Goal: Task Accomplishment & Management: Use online tool/utility

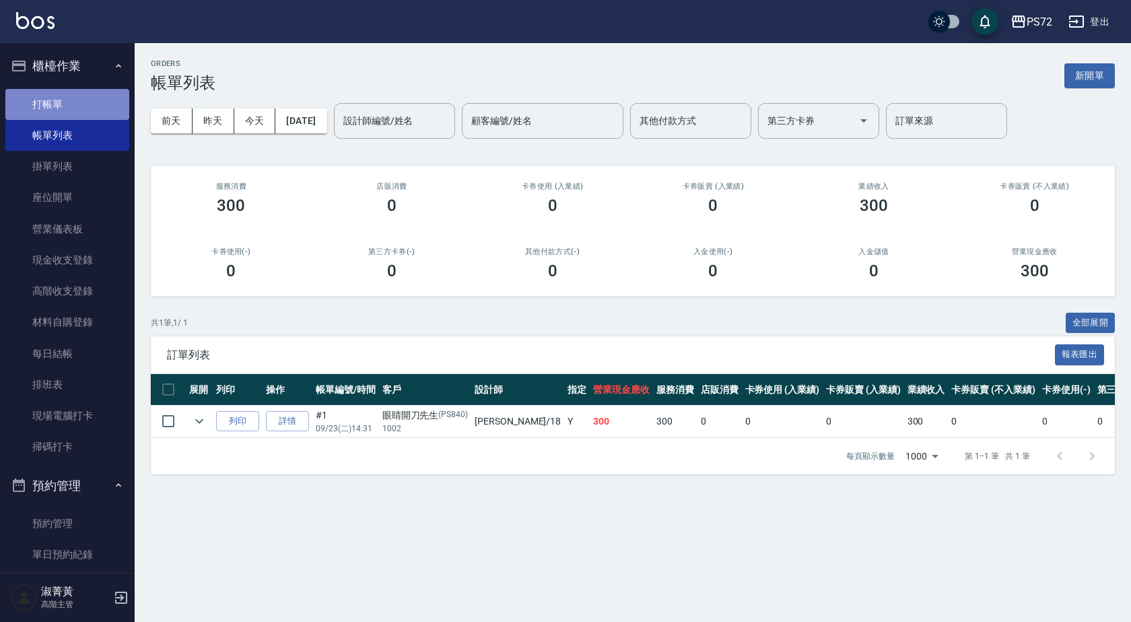
click at [69, 97] on link "打帳單" at bounding box center [67, 104] width 124 height 31
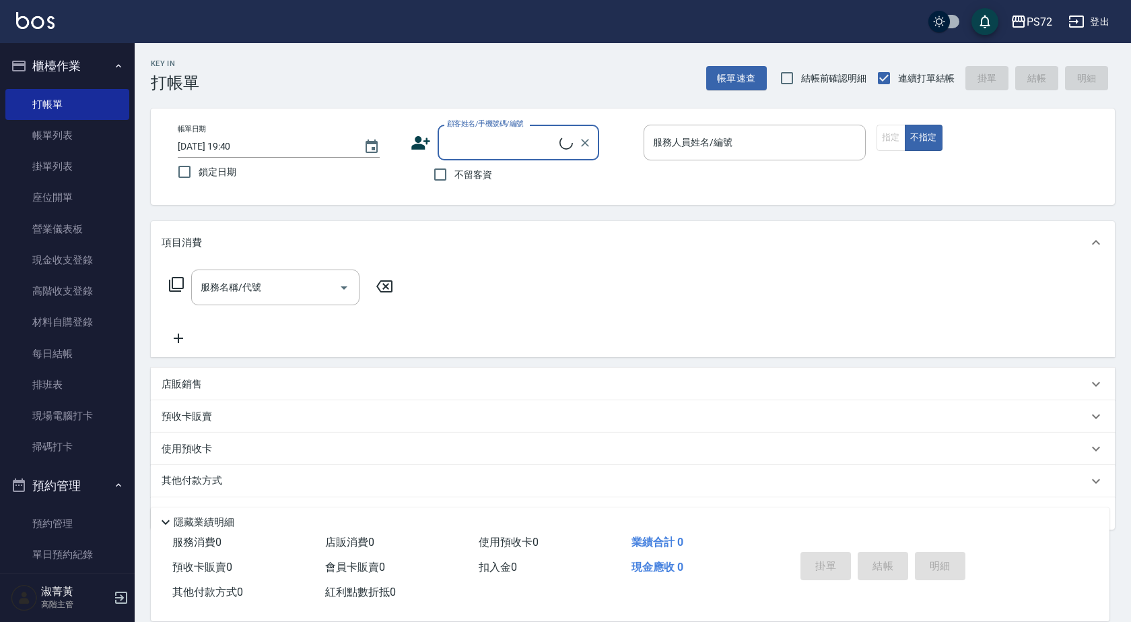
click at [482, 140] on input "顧客姓名/手機號碼/編號" at bounding box center [502, 143] width 116 height 24
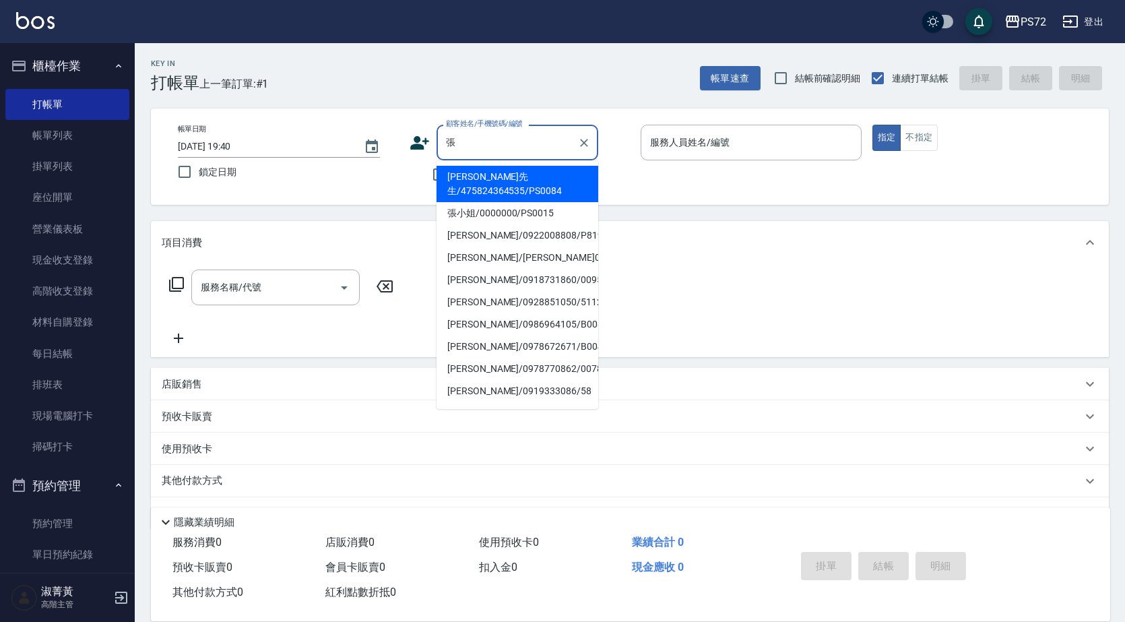
type input "[PERSON_NAME]先生/475824364535/PS0084"
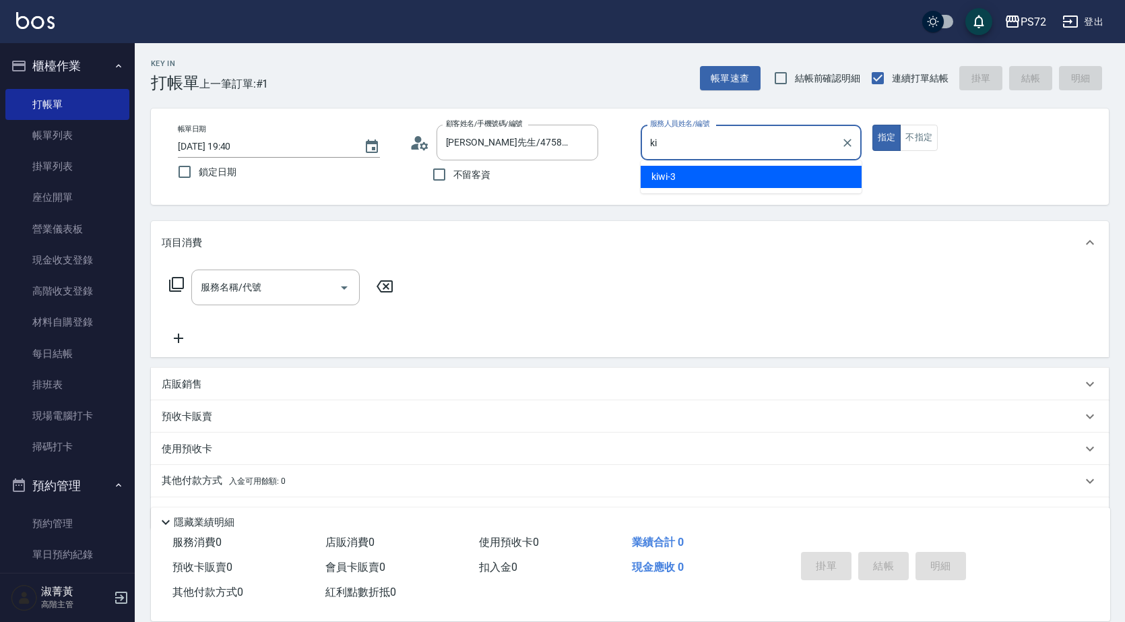
type input "k"
type input "小Hi-02"
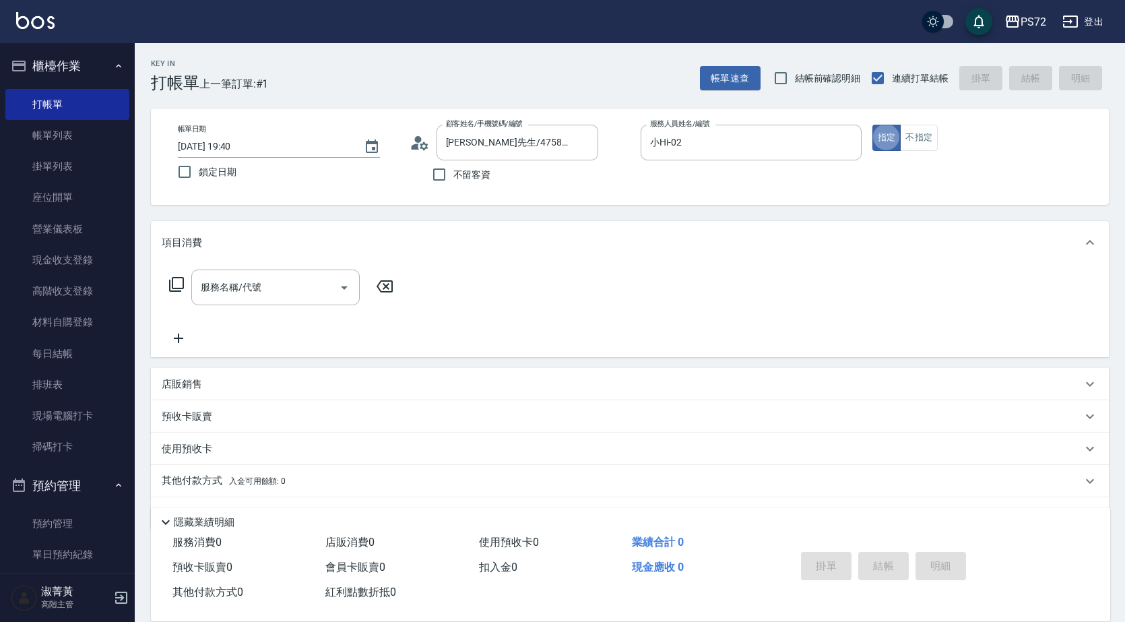
type button "true"
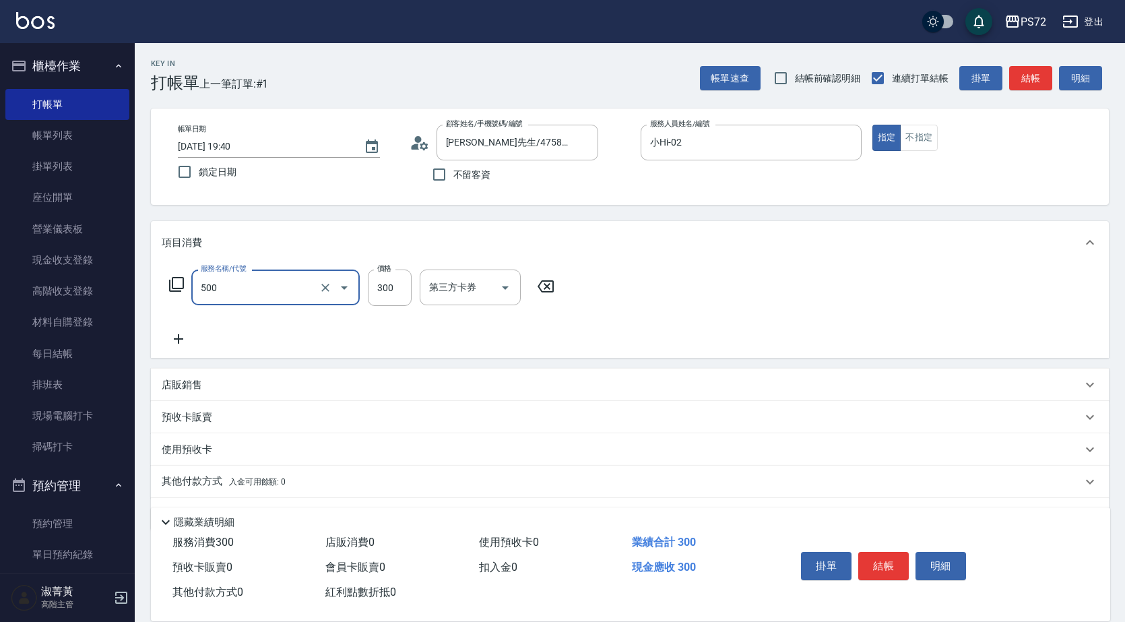
type input "洗髮(A級)(500)"
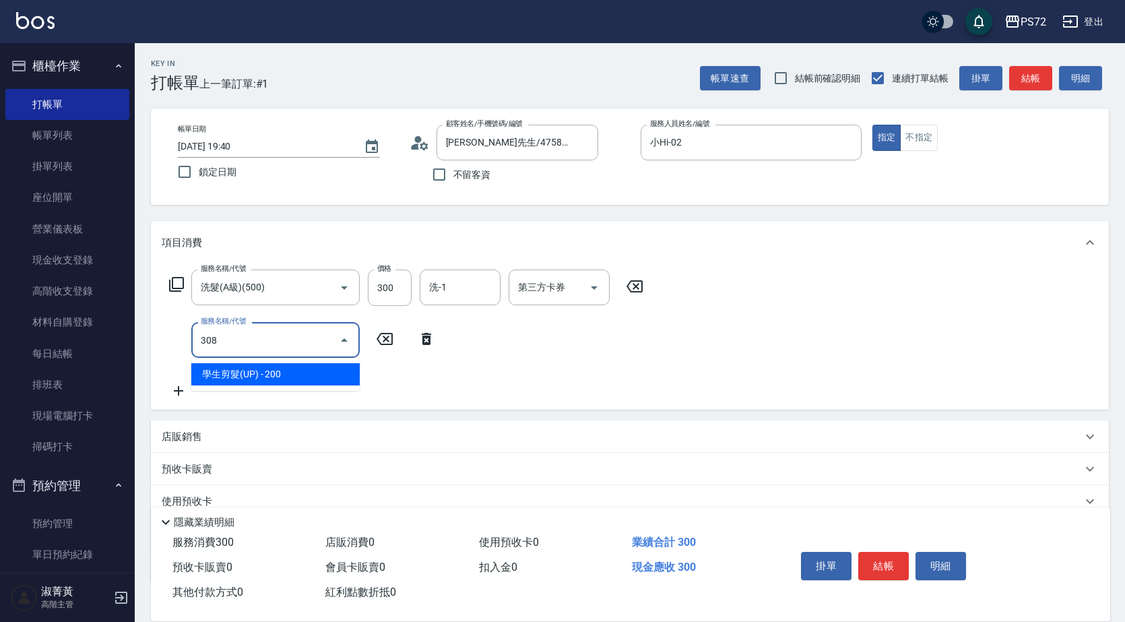
type input "學生剪髮(UP)(308)"
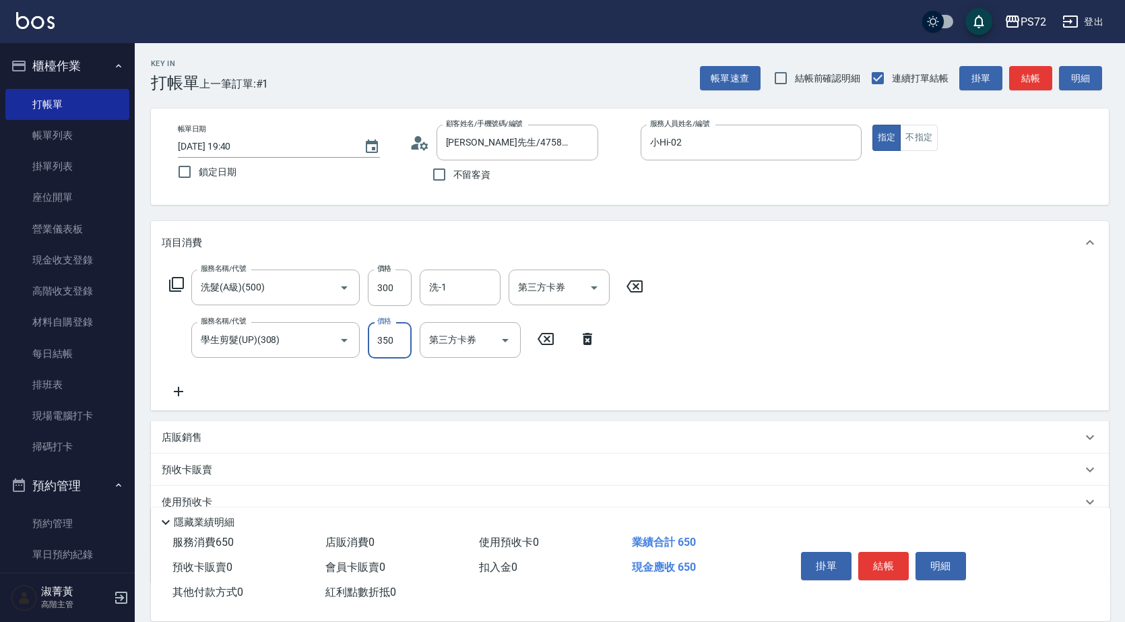
type input "350"
click at [877, 554] on button "結帳" at bounding box center [883, 566] width 51 height 28
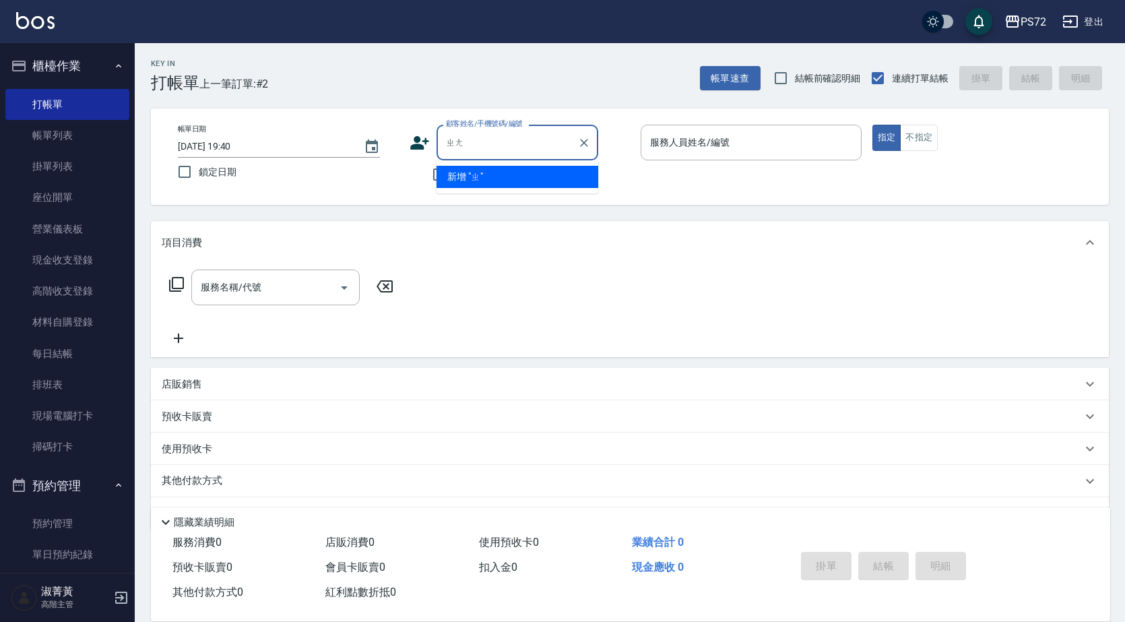
type input "張"
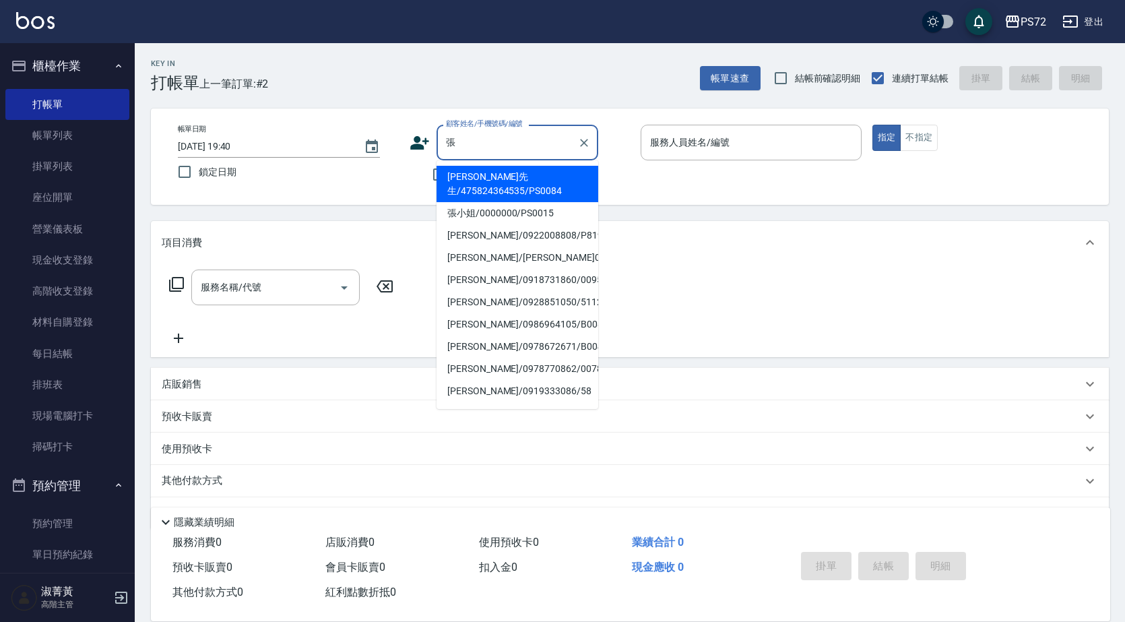
click at [524, 187] on li "[PERSON_NAME]先生/475824364535/PS0084" at bounding box center [517, 184] width 162 height 36
type input "[PERSON_NAME]先生/475824364535/PS0084"
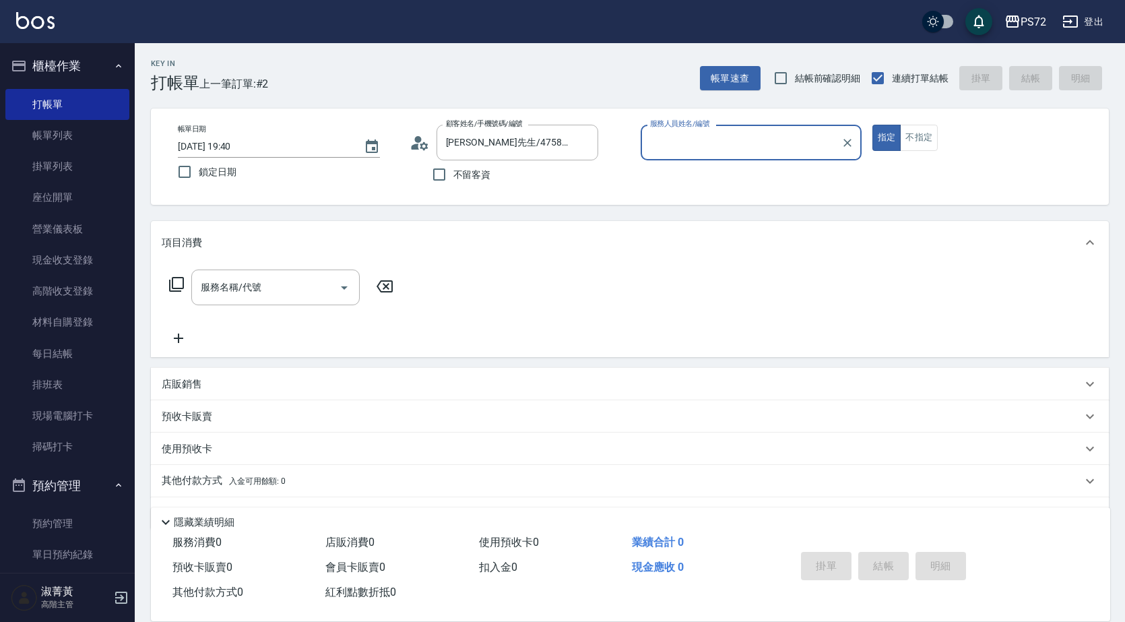
type input "kiwi-3"
click at [531, 158] on div "[PERSON_NAME]先生/475824364535/PS0084 顧客姓名/手機號碼/編號" at bounding box center [517, 143] width 162 height 36
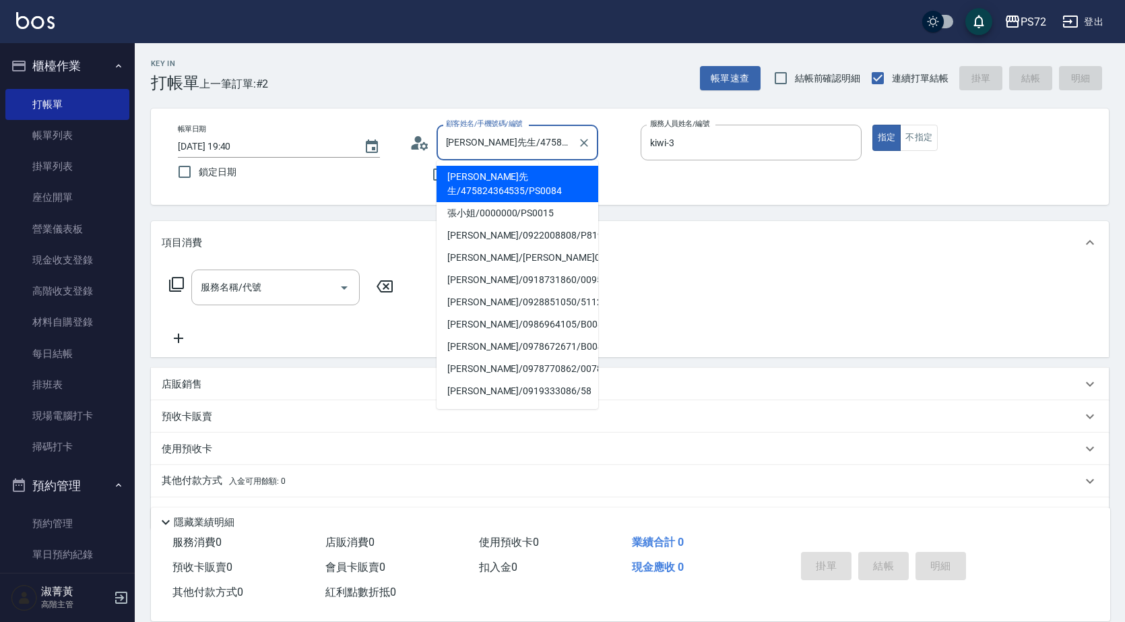
scroll to position [0, 8]
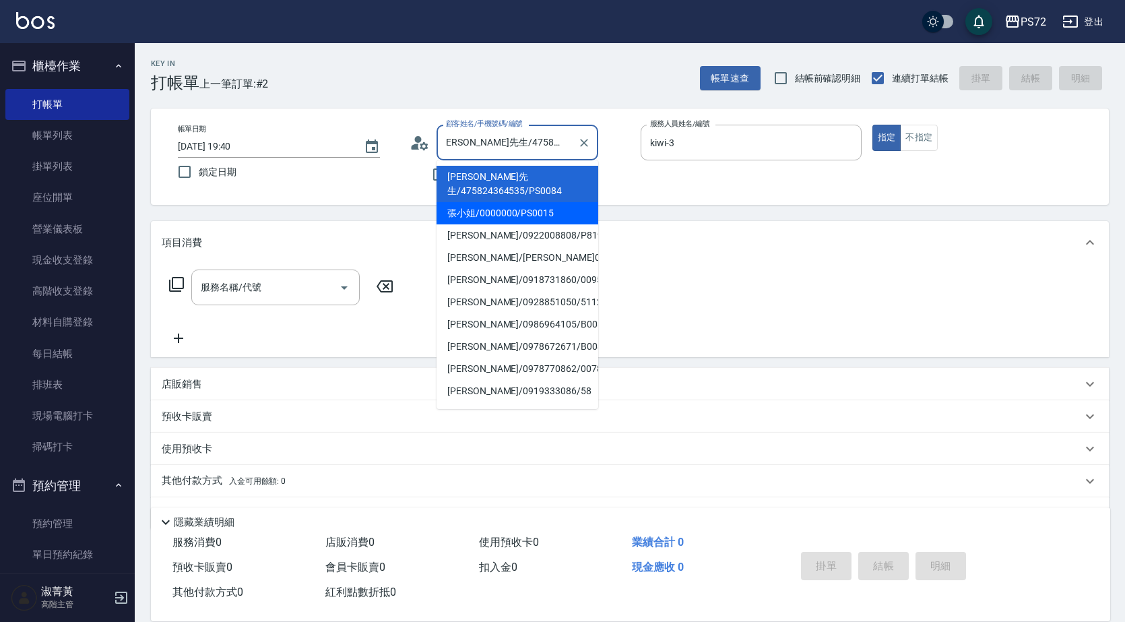
click at [529, 202] on li "張小姐/0000000/PS0015" at bounding box center [517, 213] width 162 height 22
type input "張小姐/0000000/PS0015"
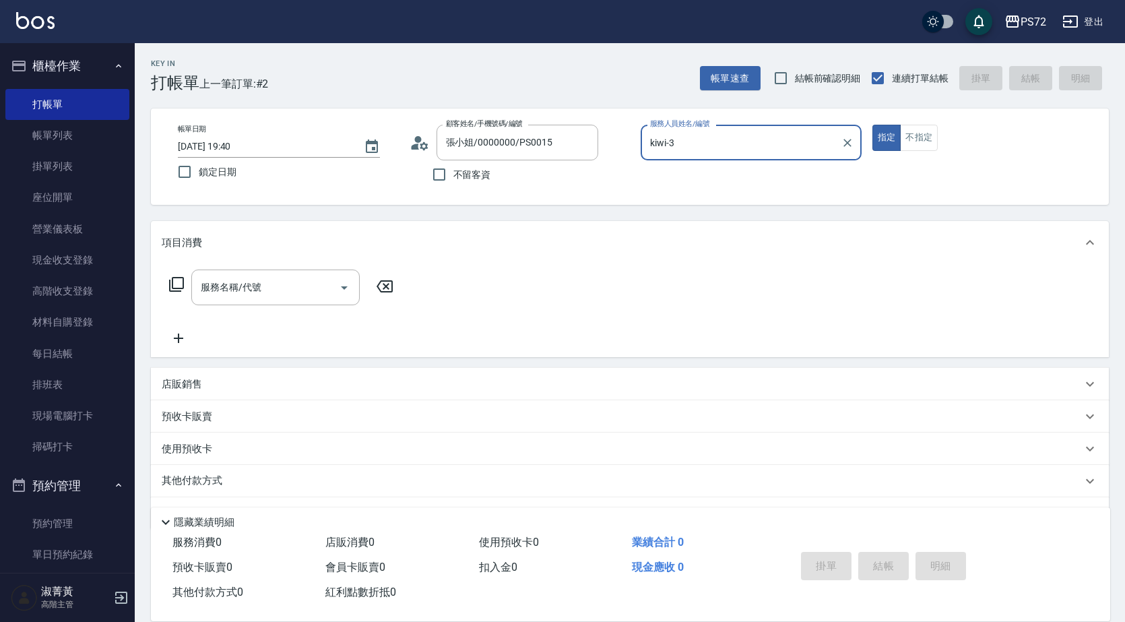
scroll to position [0, 0]
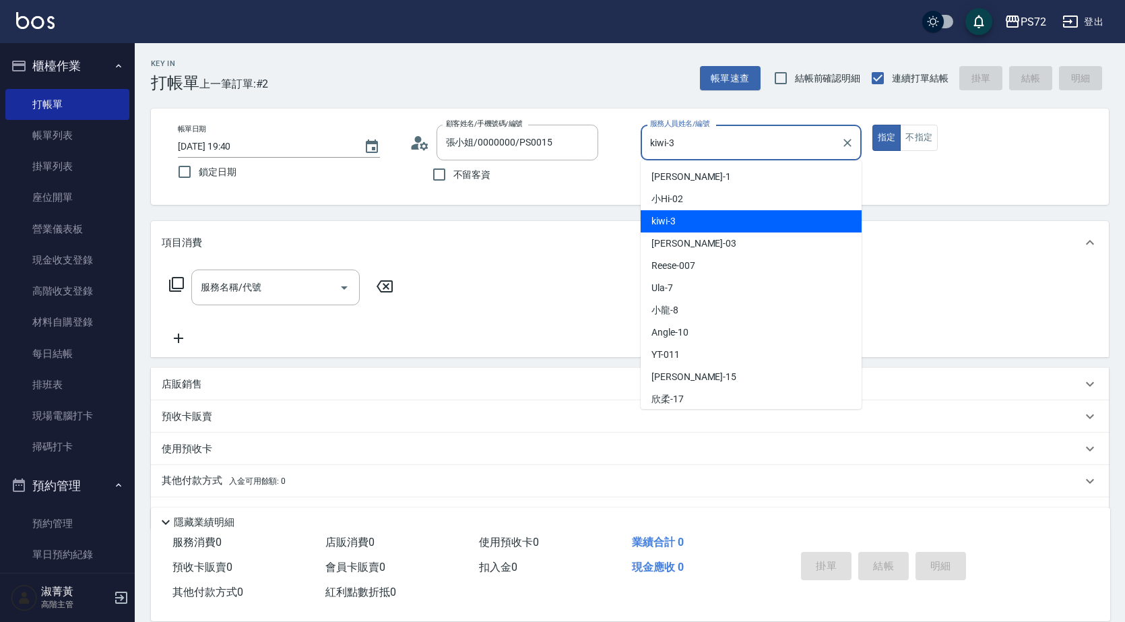
click at [712, 151] on input "kiwi-3" at bounding box center [740, 143] width 189 height 24
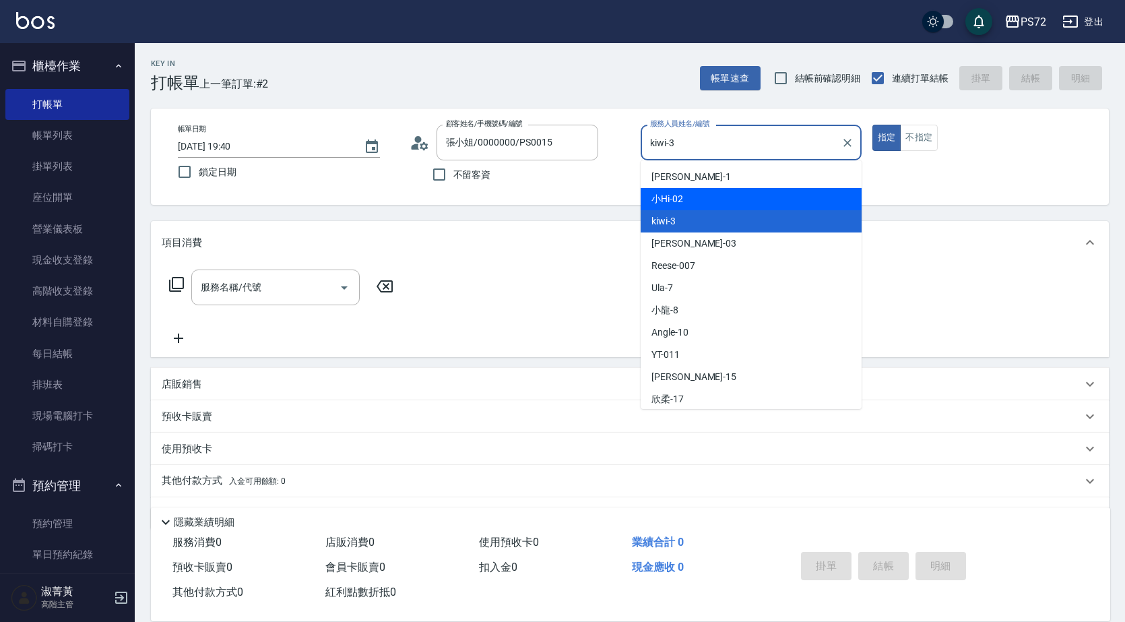
click at [707, 198] on div "小Hi -02" at bounding box center [750, 199] width 221 height 22
type input "小Hi-02"
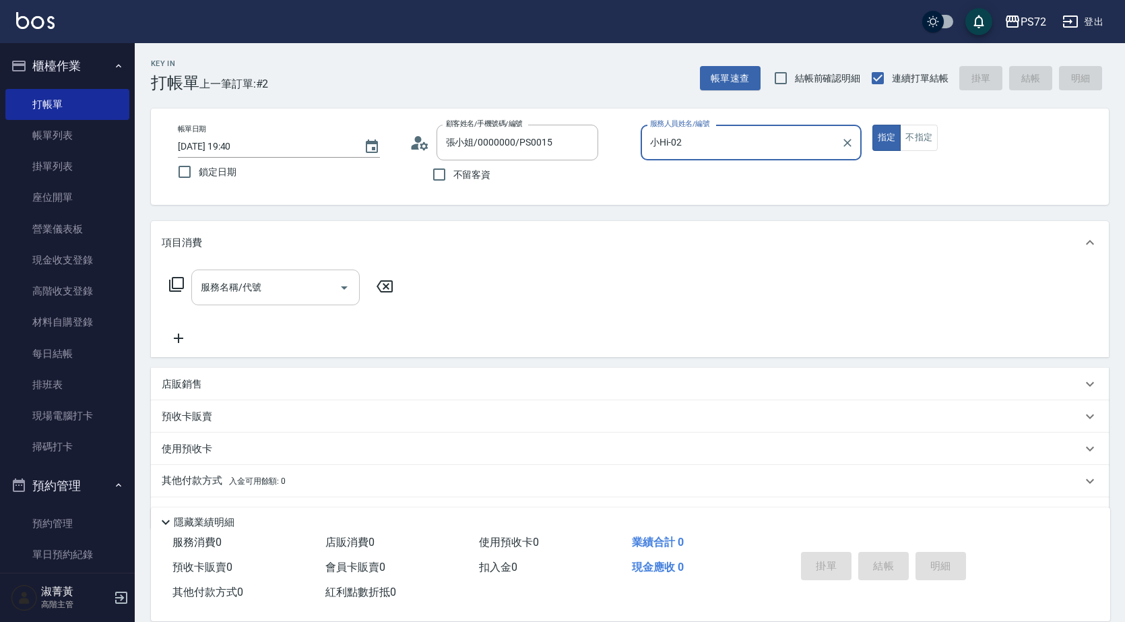
click at [290, 288] on input "服務名稱/代號" at bounding box center [265, 287] width 136 height 24
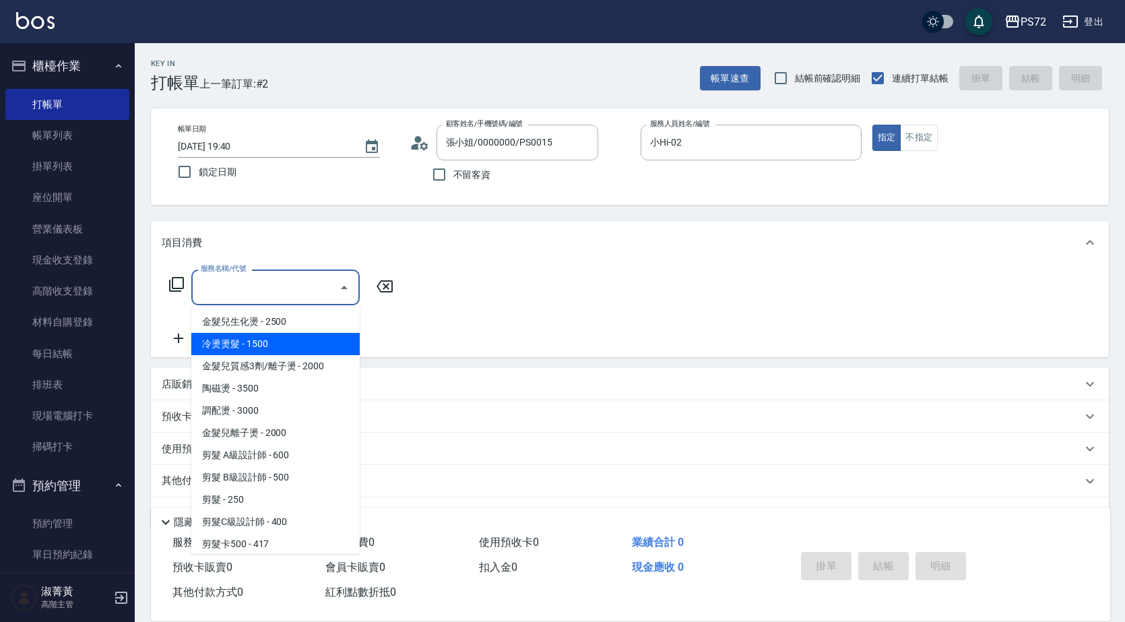
drag, startPoint x: 266, startPoint y: 338, endPoint x: 335, endPoint y: 299, distance: 79.6
click at [267, 338] on span "冷燙燙髮 - 1500" at bounding box center [275, 344] width 168 height 22
type input "冷燙燙髮(200)"
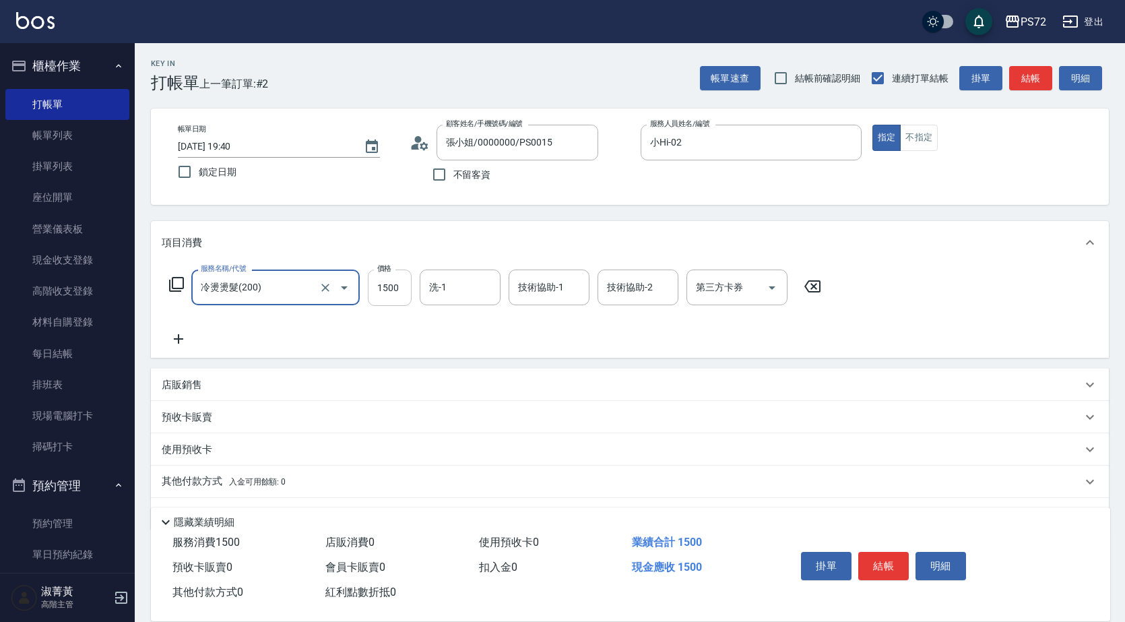
click at [383, 295] on input "1500" at bounding box center [390, 287] width 44 height 36
type input "1000"
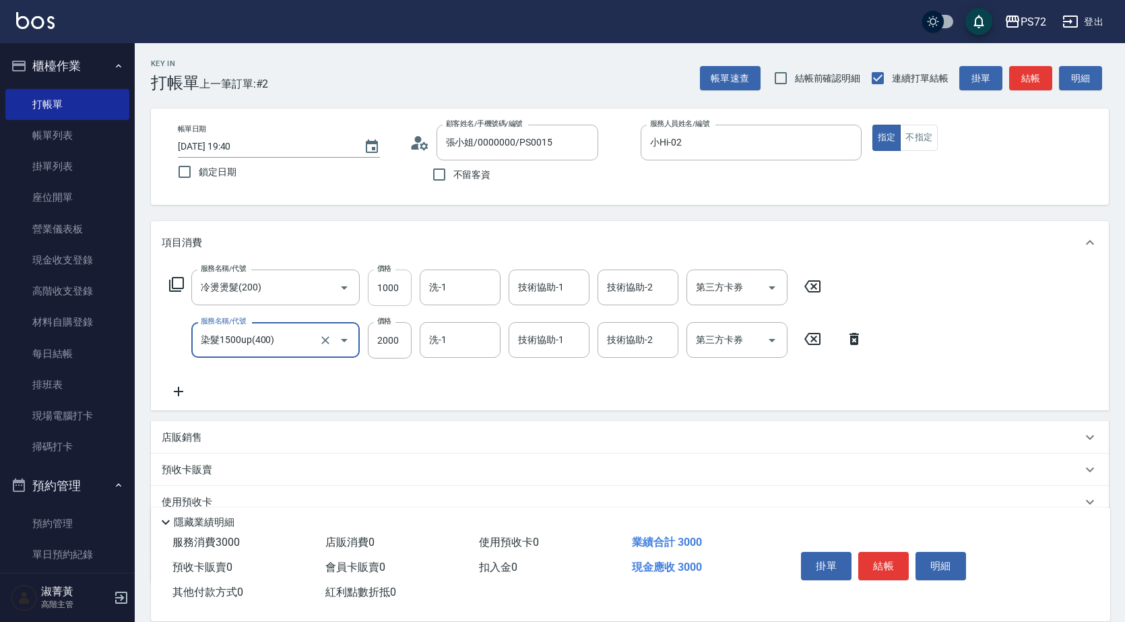
type input "染髮1500up(400)"
type input "1000"
click at [197, 433] on p "店販銷售" at bounding box center [182, 437] width 40 height 14
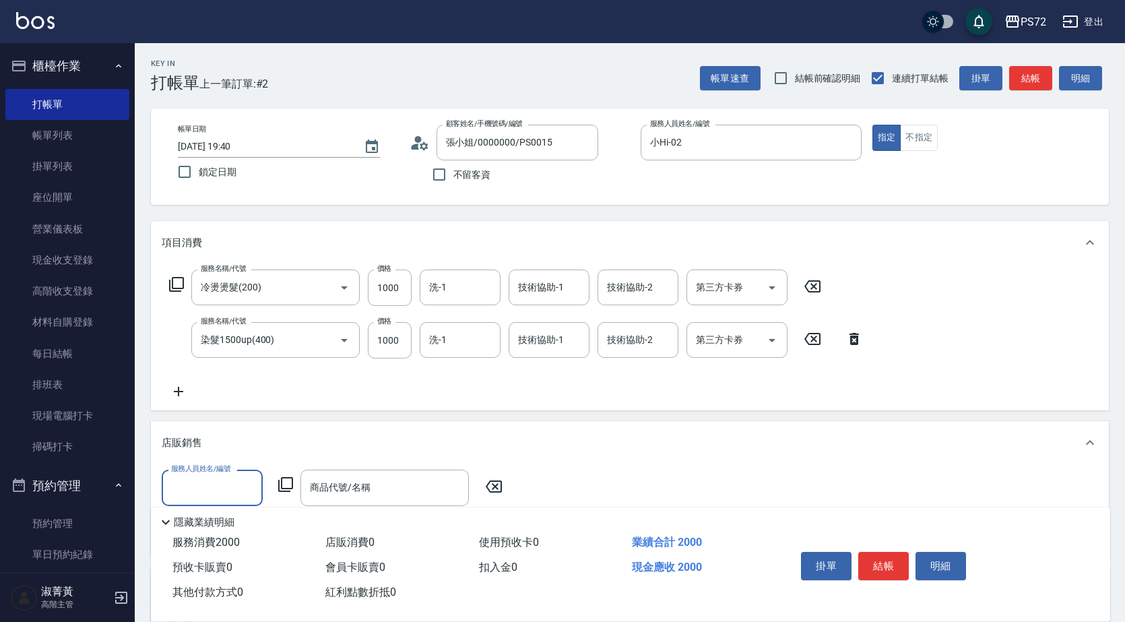
click at [213, 490] on input "服務人員姓名/編號" at bounding box center [212, 487] width 89 height 24
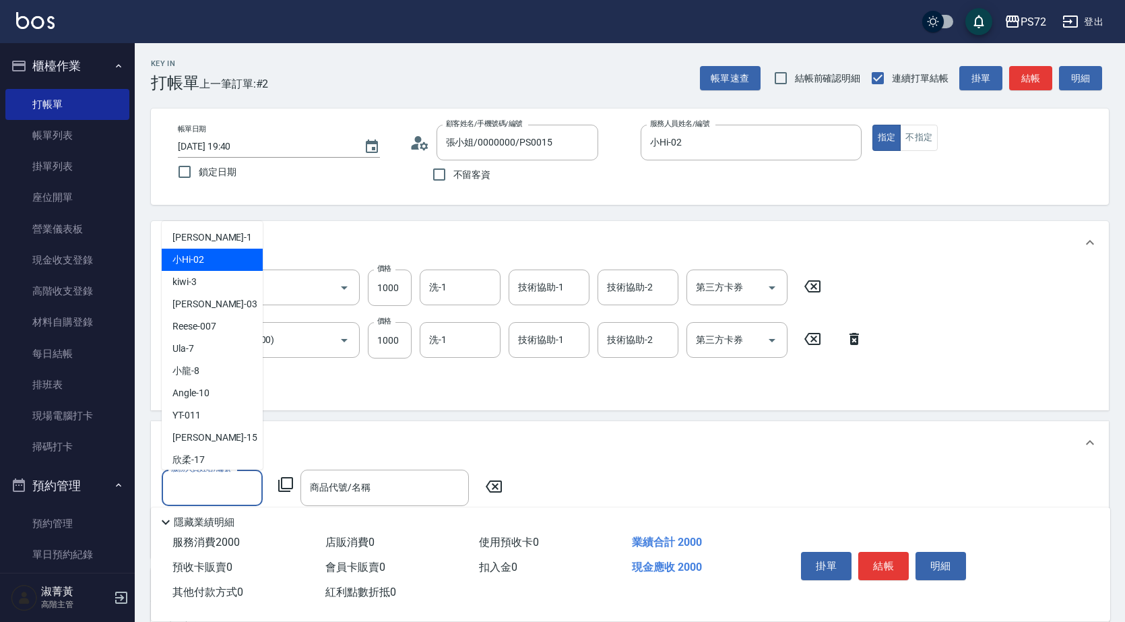
drag, startPoint x: 172, startPoint y: 262, endPoint x: 316, endPoint y: 388, distance: 190.9
click at [173, 262] on span "小Hi -02" at bounding box center [188, 260] width 32 height 14
type input "小Hi-02"
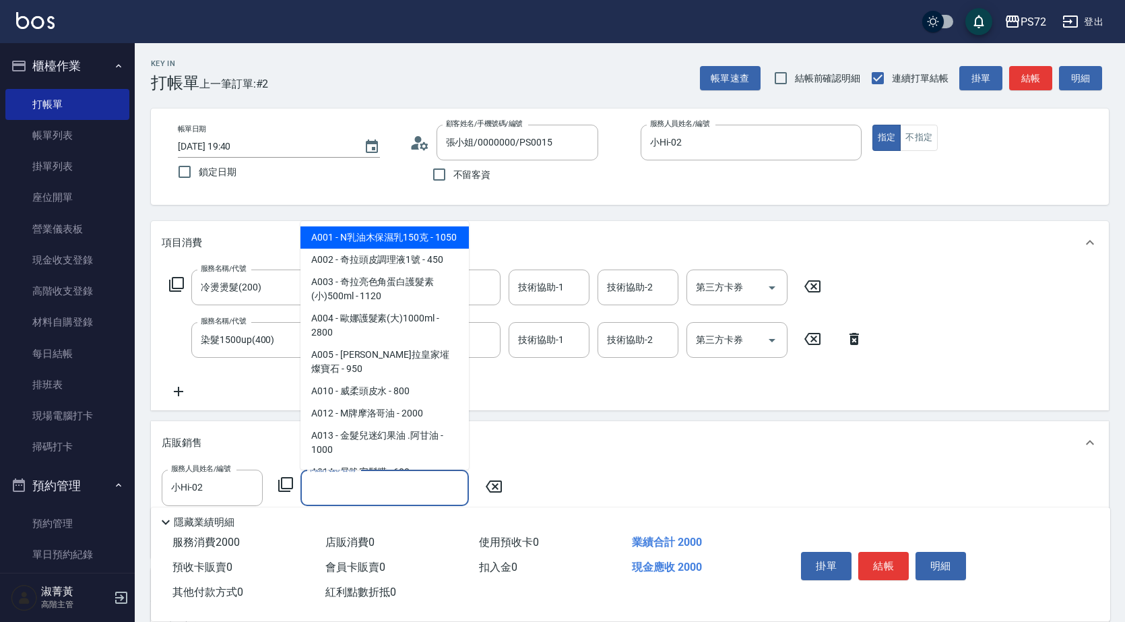
click at [333, 482] on div "商品代號/名稱 商品代號/名稱" at bounding box center [384, 487] width 168 height 36
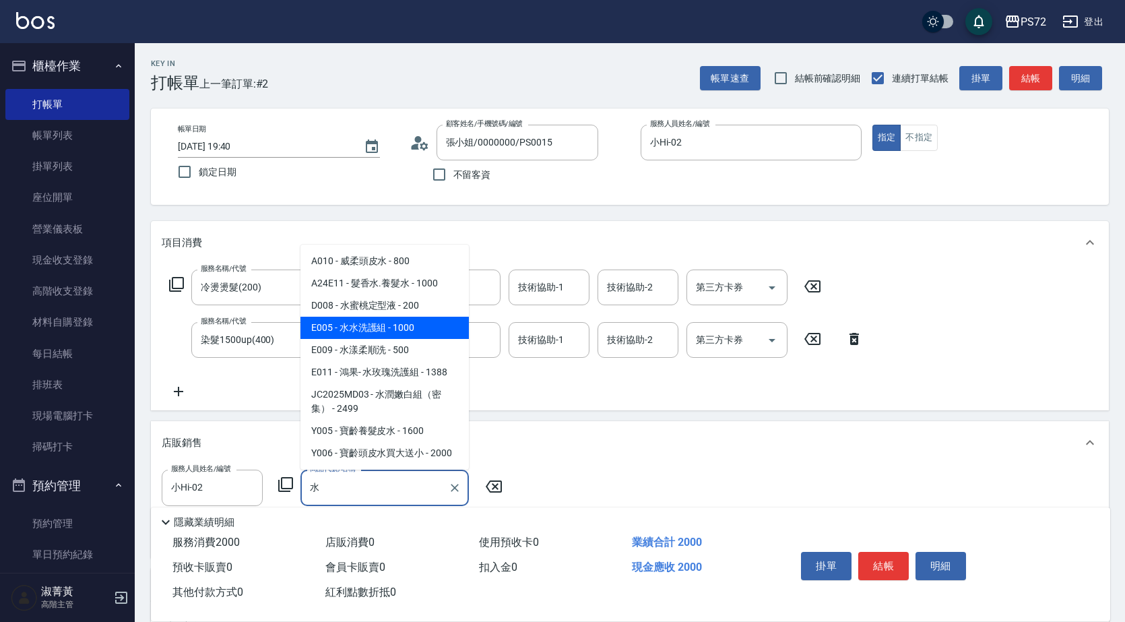
click at [408, 329] on span "E005 - 水水洗護組 - 1000" at bounding box center [384, 328] width 168 height 22
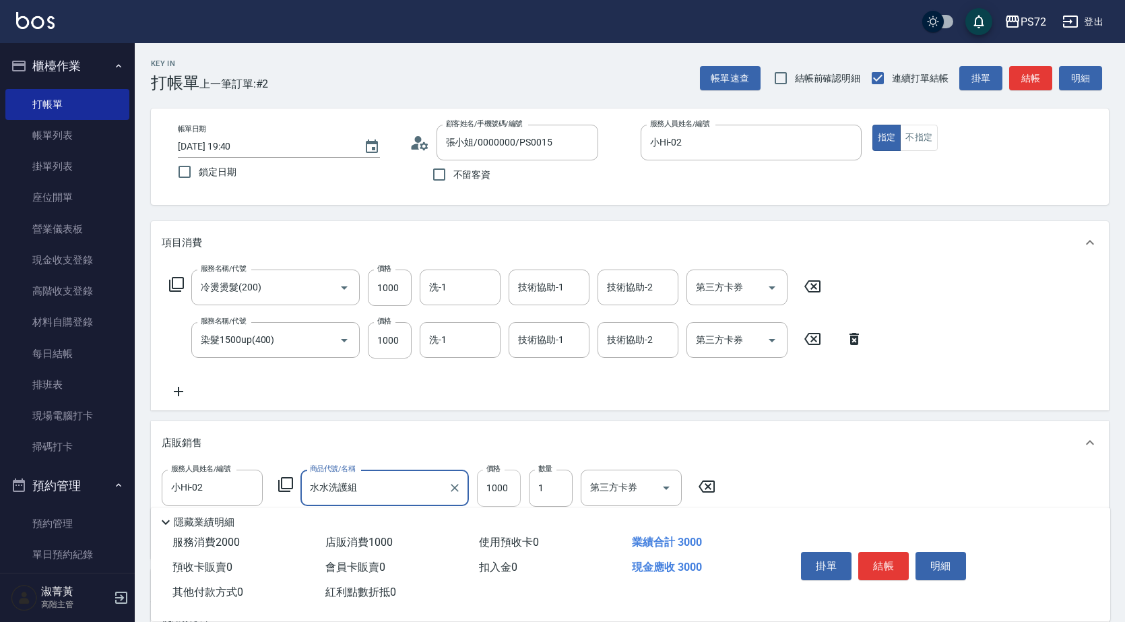
type input "水水洗護組"
click at [502, 488] on input "1000" at bounding box center [499, 487] width 44 height 36
type input "1200"
click at [868, 555] on button "結帳" at bounding box center [883, 566] width 51 height 28
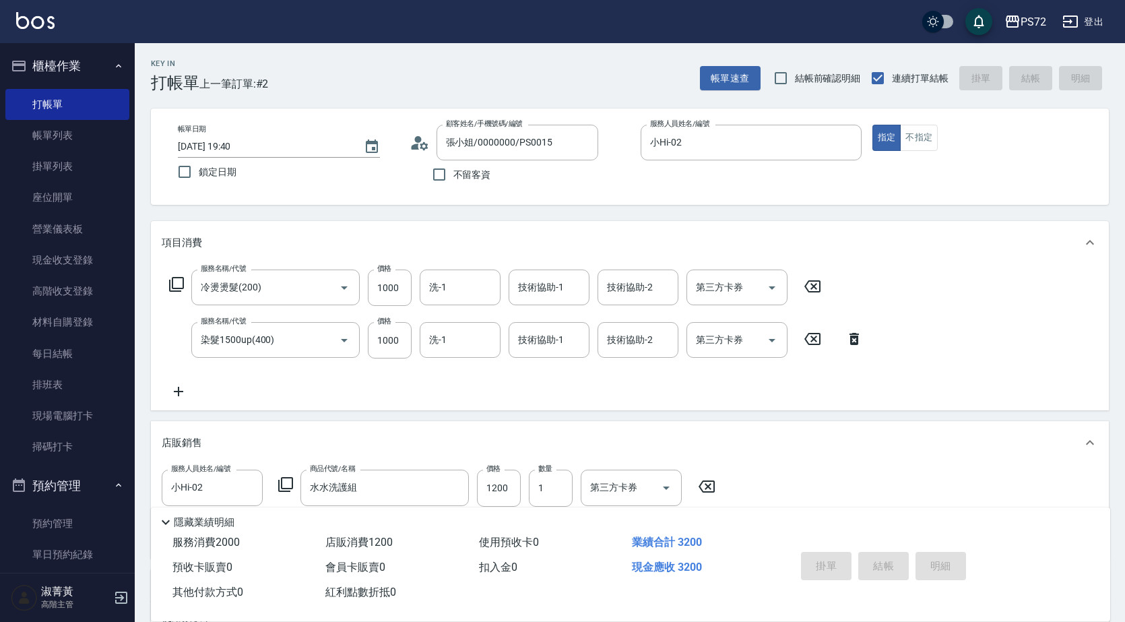
type input "[DATE] 19:41"
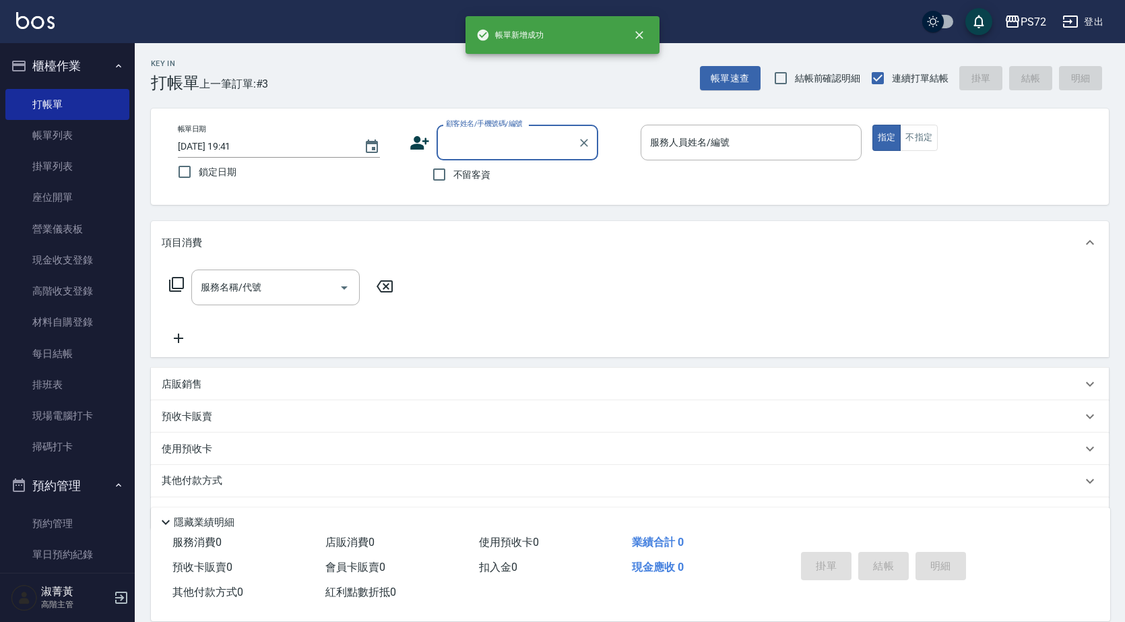
click at [467, 156] on div "顧客姓名/手機號碼/編號" at bounding box center [517, 143] width 162 height 36
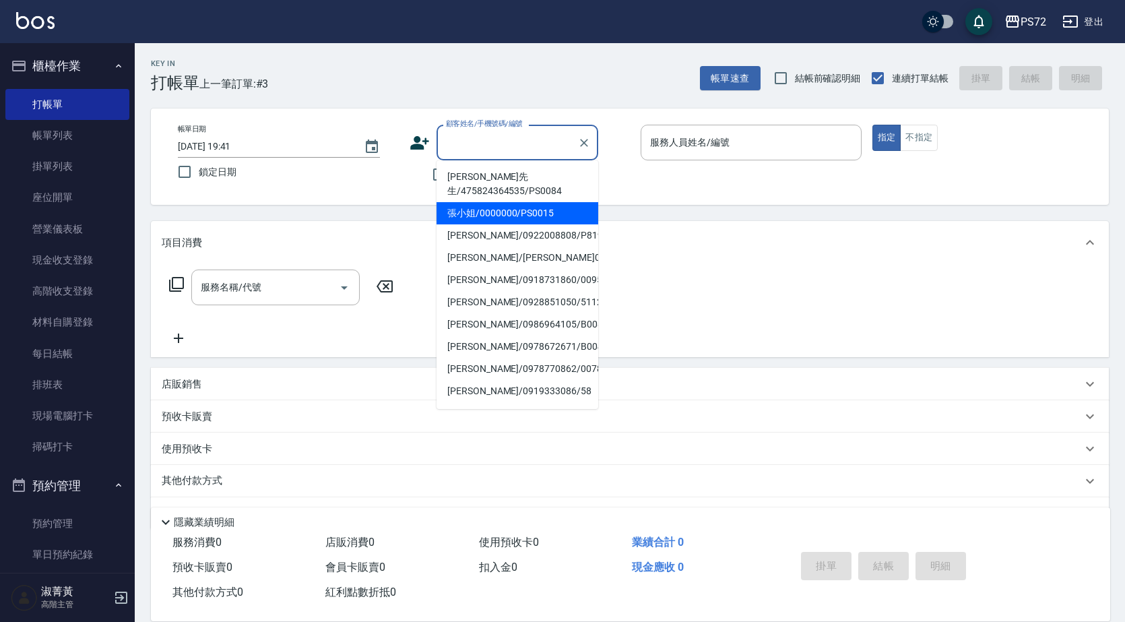
drag, startPoint x: 502, startPoint y: 204, endPoint x: 711, endPoint y: 141, distance: 218.0
click at [505, 204] on li "張小姐/0000000/PS0015" at bounding box center [517, 213] width 162 height 22
type input "張小姐/0000000/PS0015"
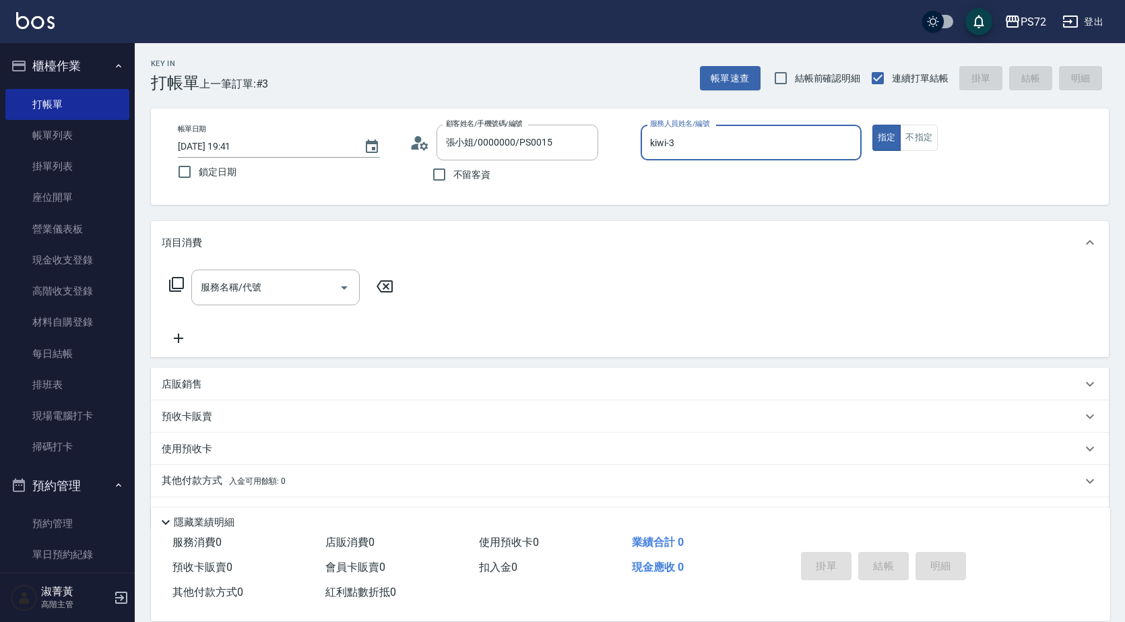
click at [709, 142] on input "kiwi-3" at bounding box center [750, 143] width 209 height 24
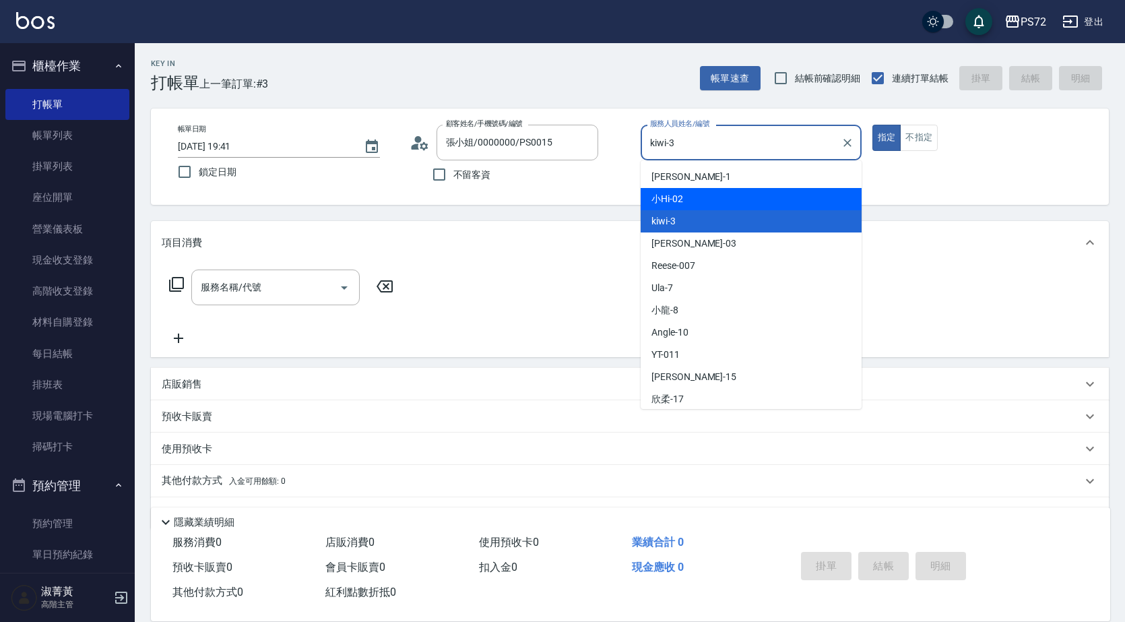
click at [695, 190] on div "小Hi -02" at bounding box center [750, 199] width 221 height 22
type input "小Hi-02"
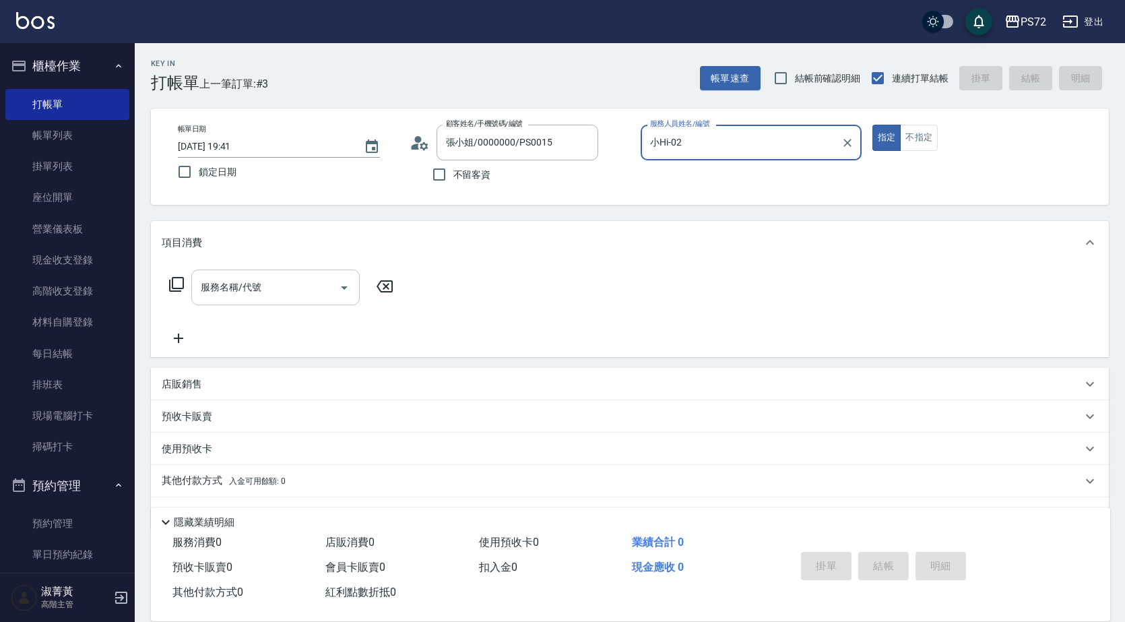
click at [205, 297] on input "服務名稱/代號" at bounding box center [265, 287] width 136 height 24
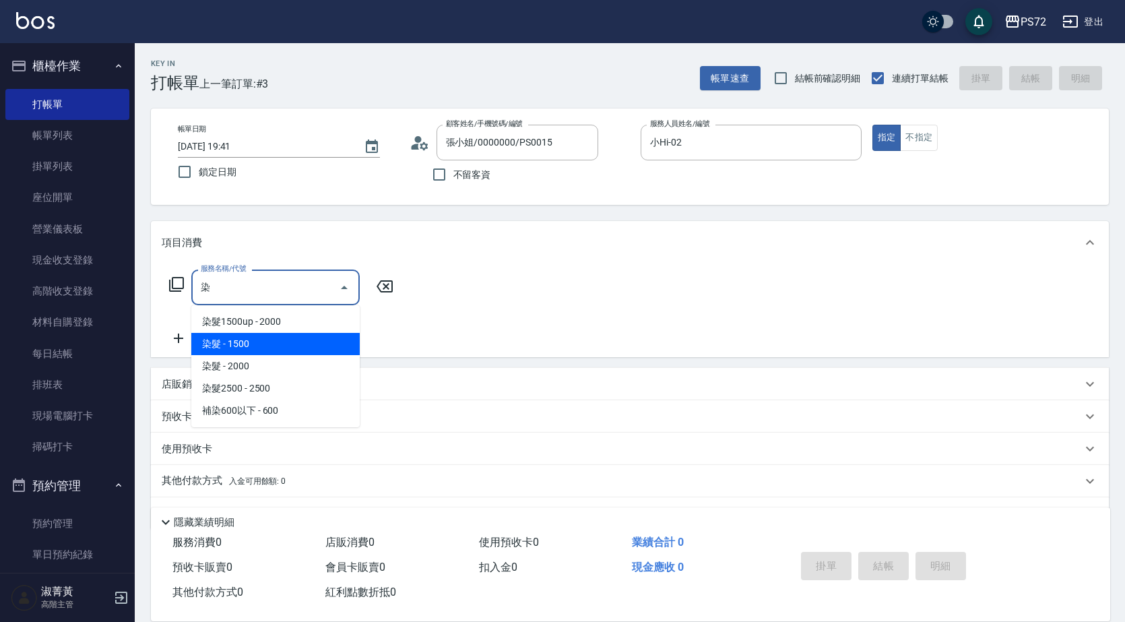
drag, startPoint x: 259, startPoint y: 337, endPoint x: 352, endPoint y: 308, distance: 97.1
click at [263, 337] on span "染髮 - 1500" at bounding box center [275, 344] width 168 height 22
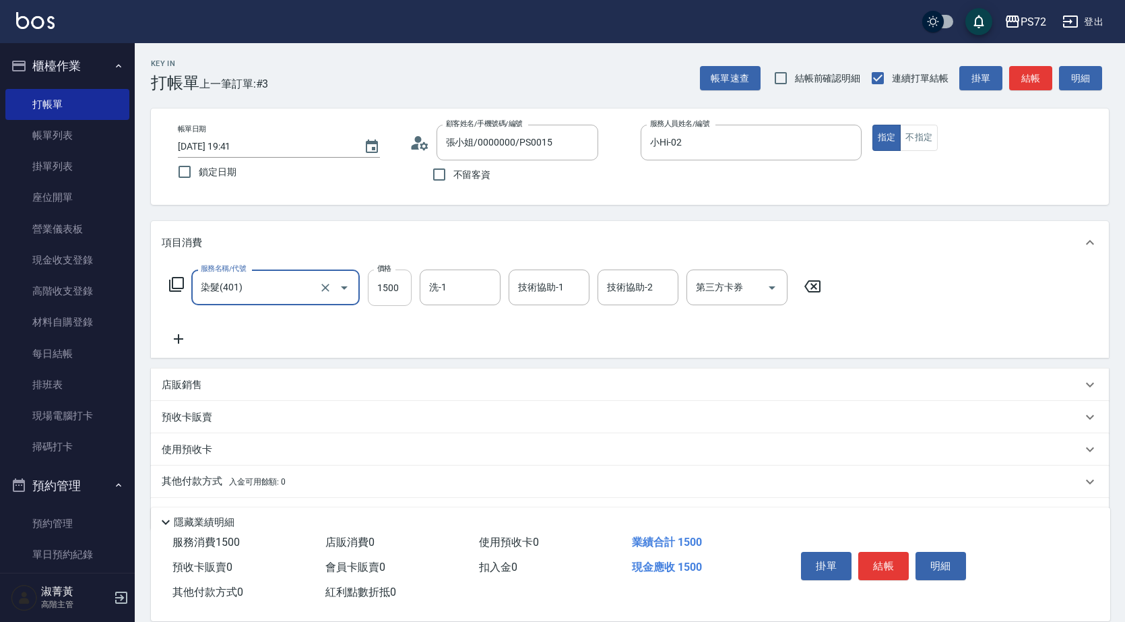
type input "染髮(401)"
click at [379, 294] on input "1500" at bounding box center [390, 287] width 44 height 36
type input "2500"
click at [887, 546] on div "掛單 結帳 明細" at bounding box center [883, 567] width 176 height 42
click at [881, 552] on button "結帳" at bounding box center [883, 566] width 51 height 28
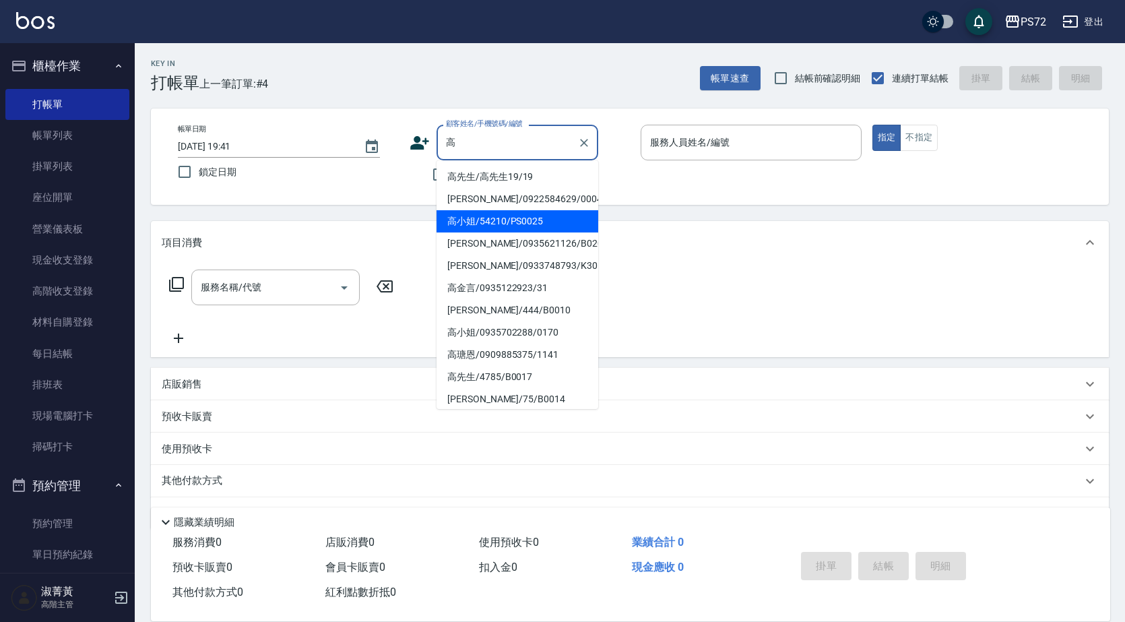
click at [492, 227] on li "高小姐/54210/PS0025" at bounding box center [517, 221] width 162 height 22
type input "高小姐/54210/PS0025"
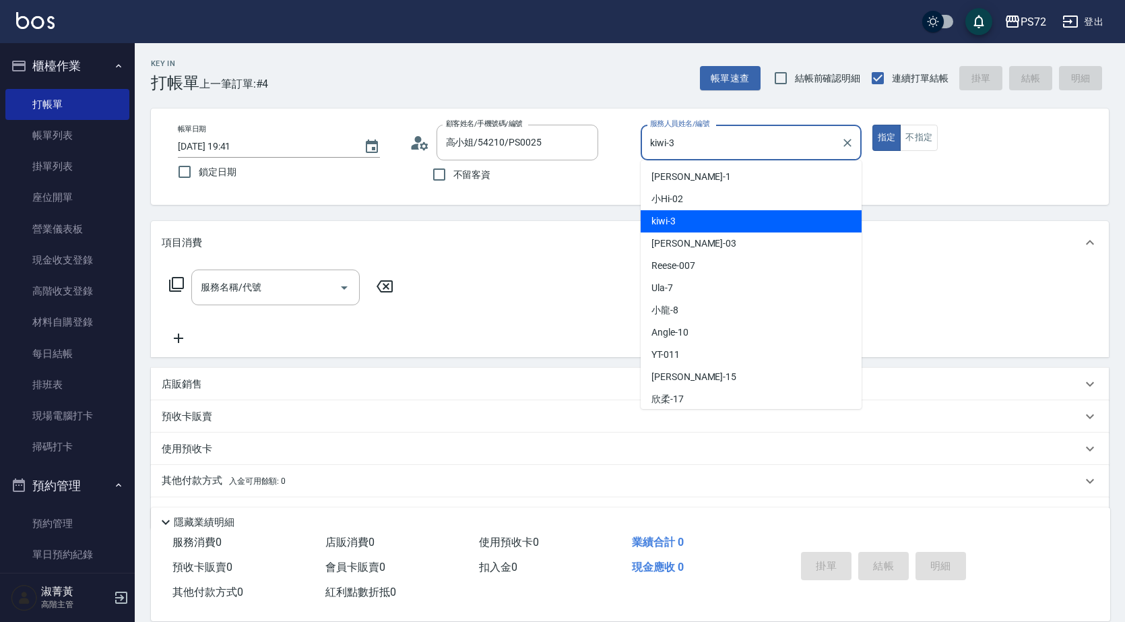
click at [690, 150] on input "kiwi-3" at bounding box center [740, 143] width 189 height 24
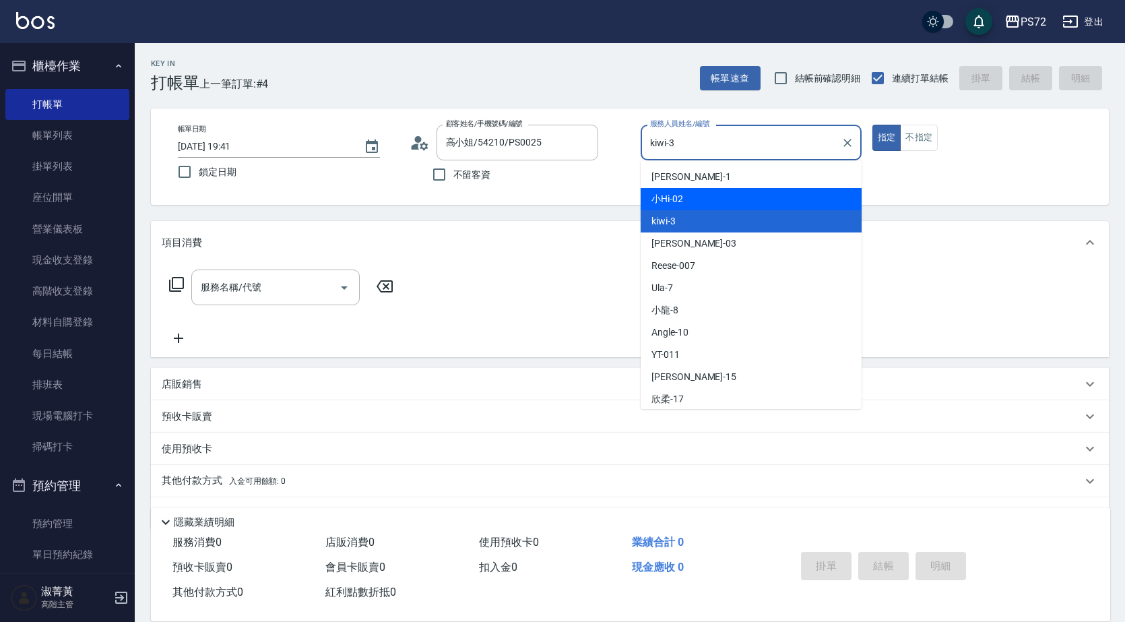
click at [690, 203] on div "小Hi -02" at bounding box center [750, 199] width 221 height 22
type input "小Hi-02"
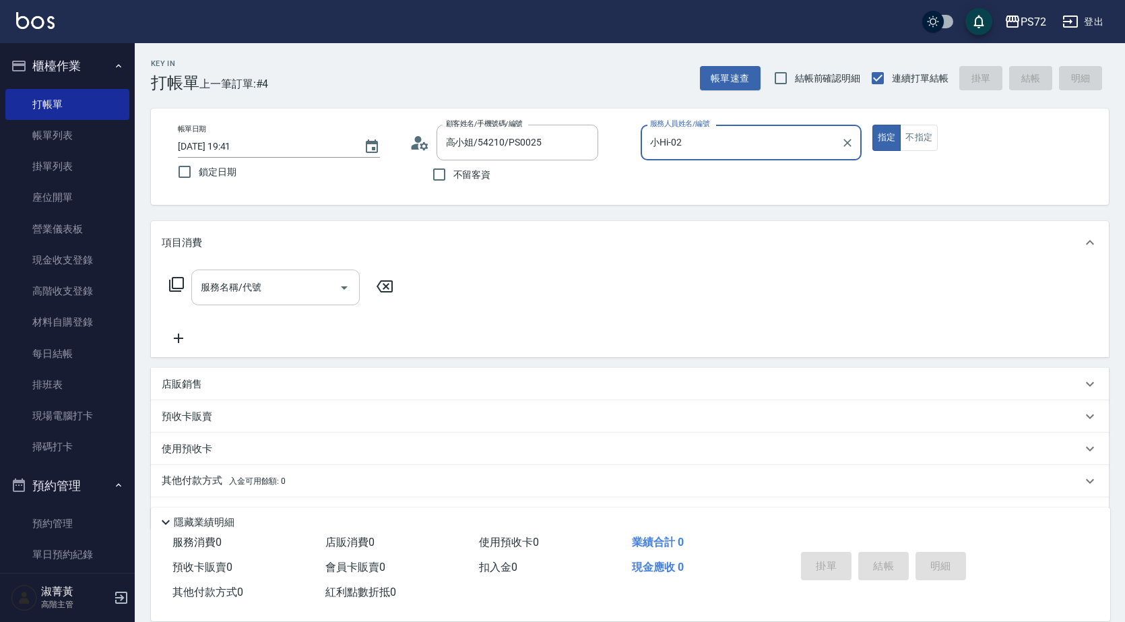
click at [264, 291] on input "服務名稱/代號" at bounding box center [265, 287] width 136 height 24
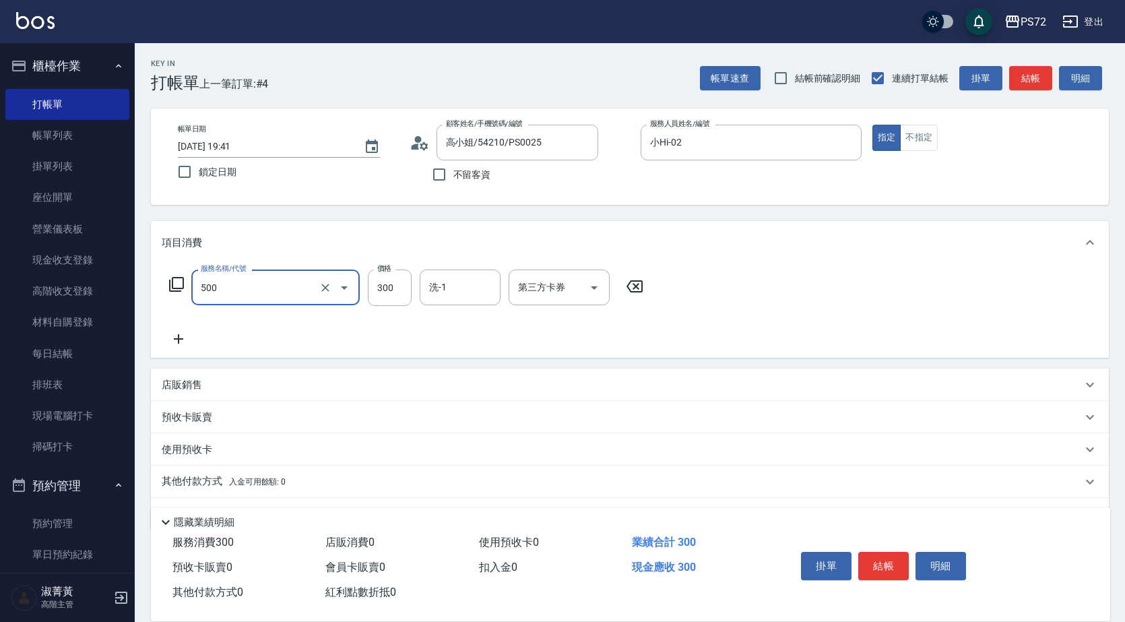
type input "洗髮(A級)(500)"
click at [882, 558] on button "結帳" at bounding box center [883, 566] width 51 height 28
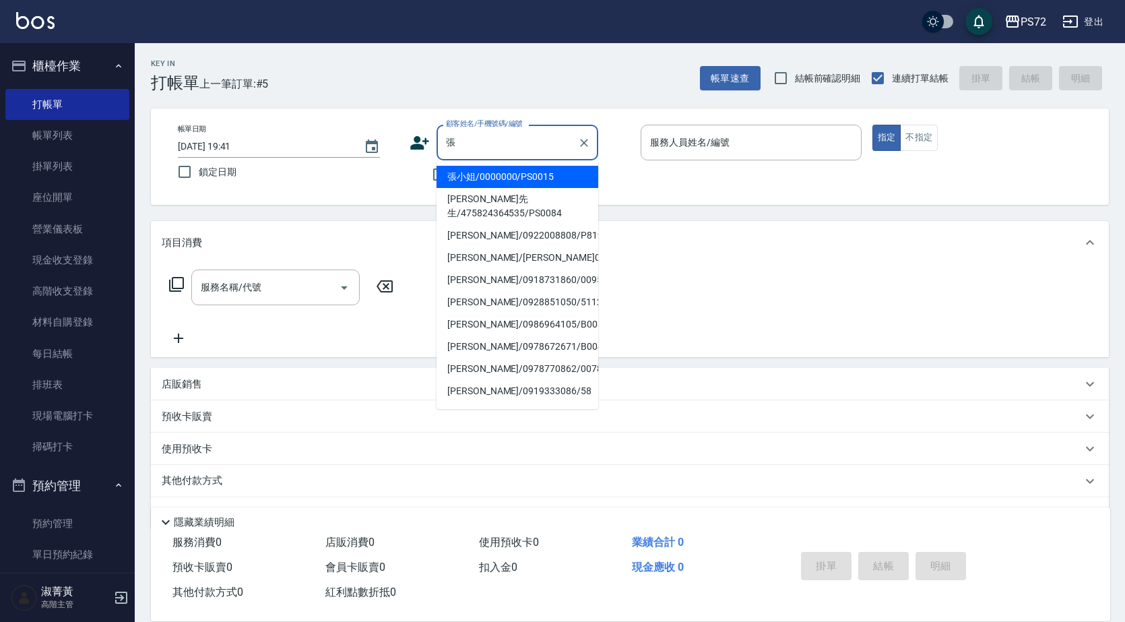
click at [500, 178] on li "張小姐/0000000/PS0015" at bounding box center [517, 177] width 162 height 22
type input "張小姐/0000000/PS0015"
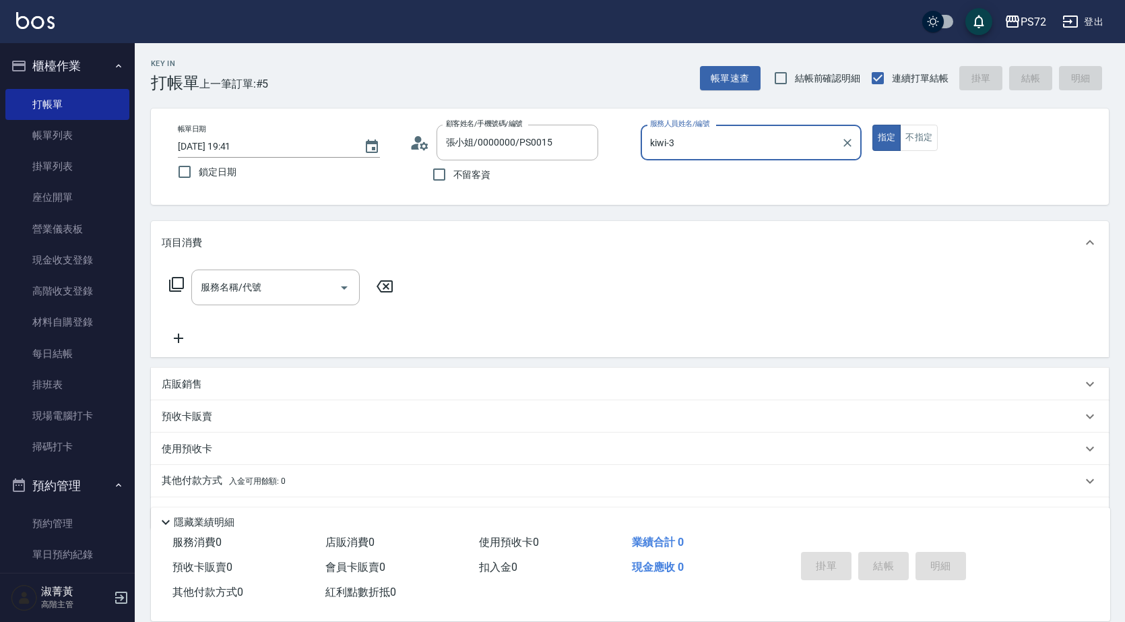
click at [726, 148] on input "kiwi-3" at bounding box center [740, 143] width 189 height 24
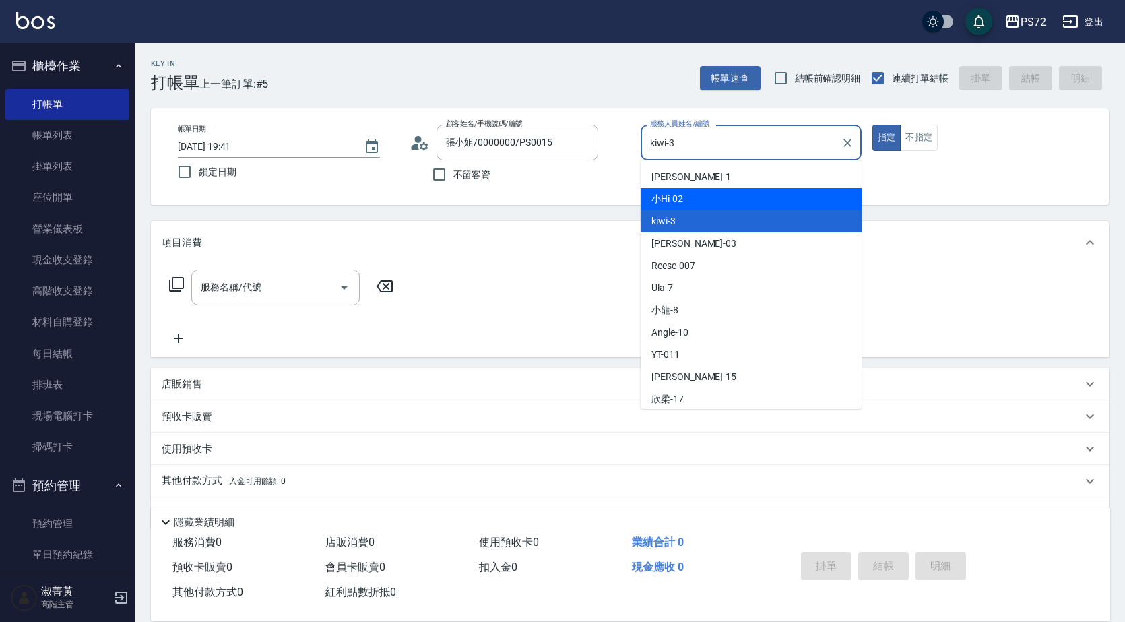
click at [715, 193] on div "小Hi -02" at bounding box center [750, 199] width 221 height 22
type input "小Hi-02"
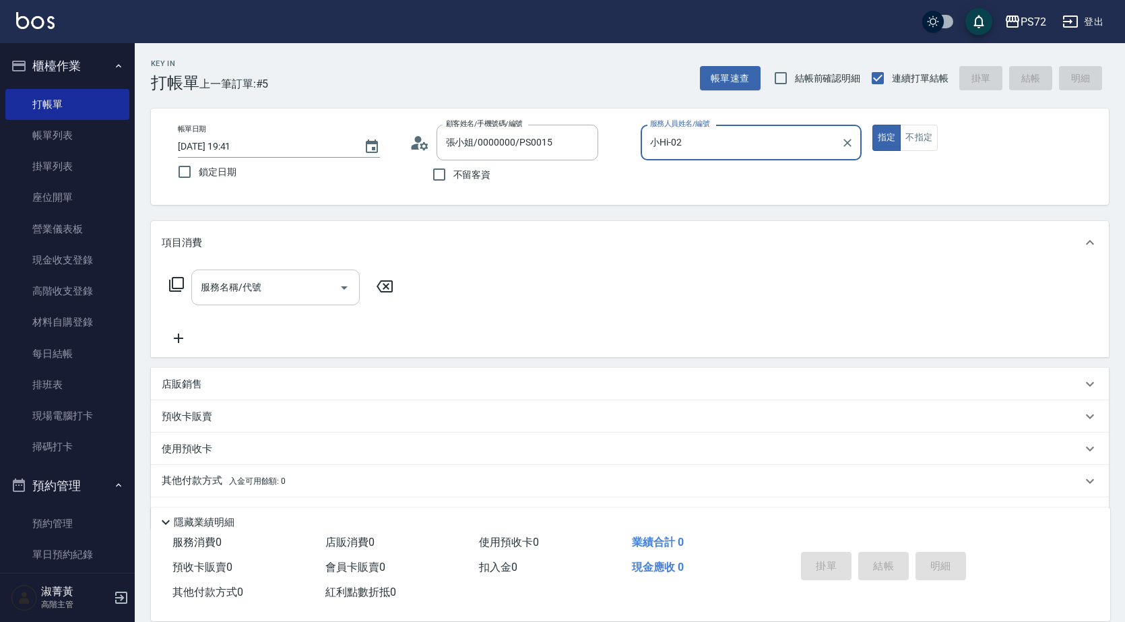
click at [248, 290] on input "服務名稱/代號" at bounding box center [265, 287] width 136 height 24
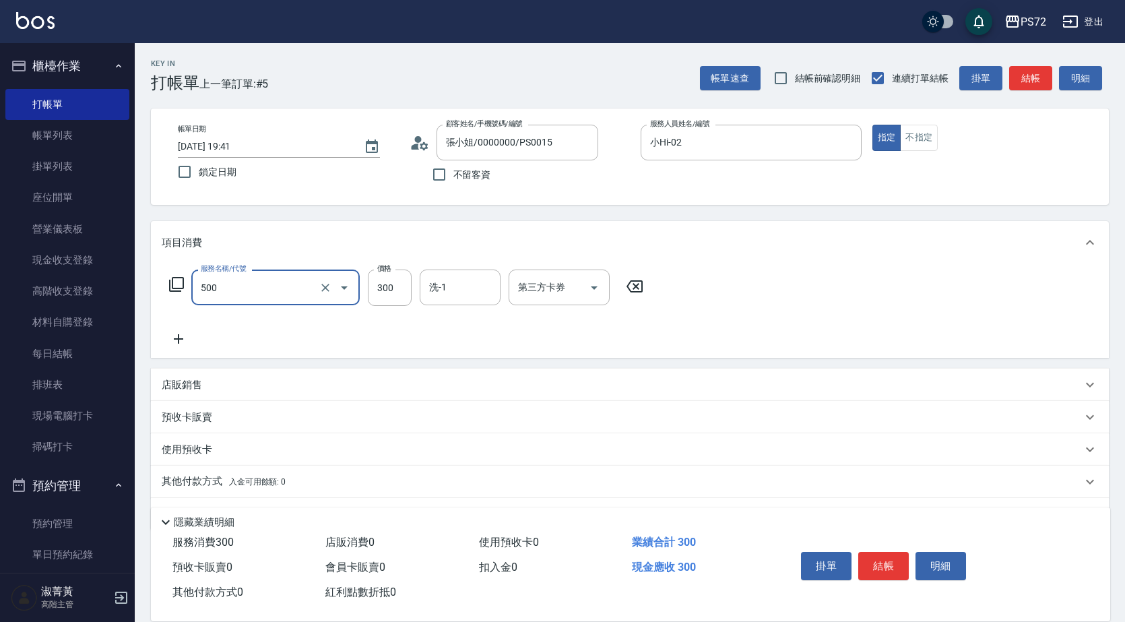
type input "洗髮(A級)(500)"
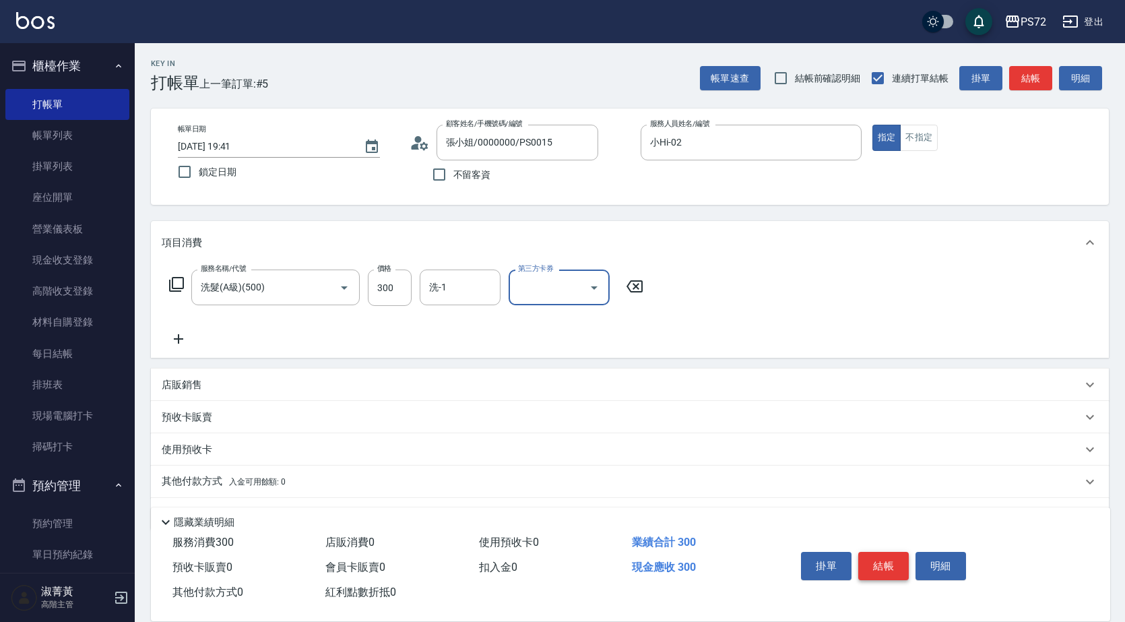
click at [887, 555] on button "結帳" at bounding box center [883, 566] width 51 height 28
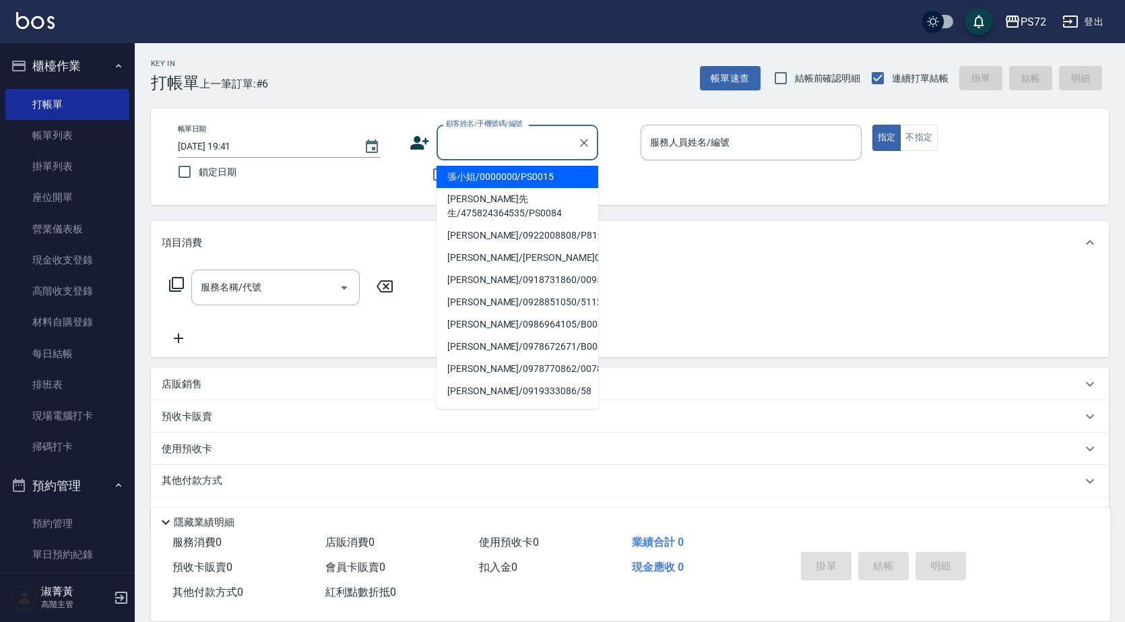
click at [466, 134] on input "顧客姓名/手機號碼/編號" at bounding box center [506, 143] width 129 height 24
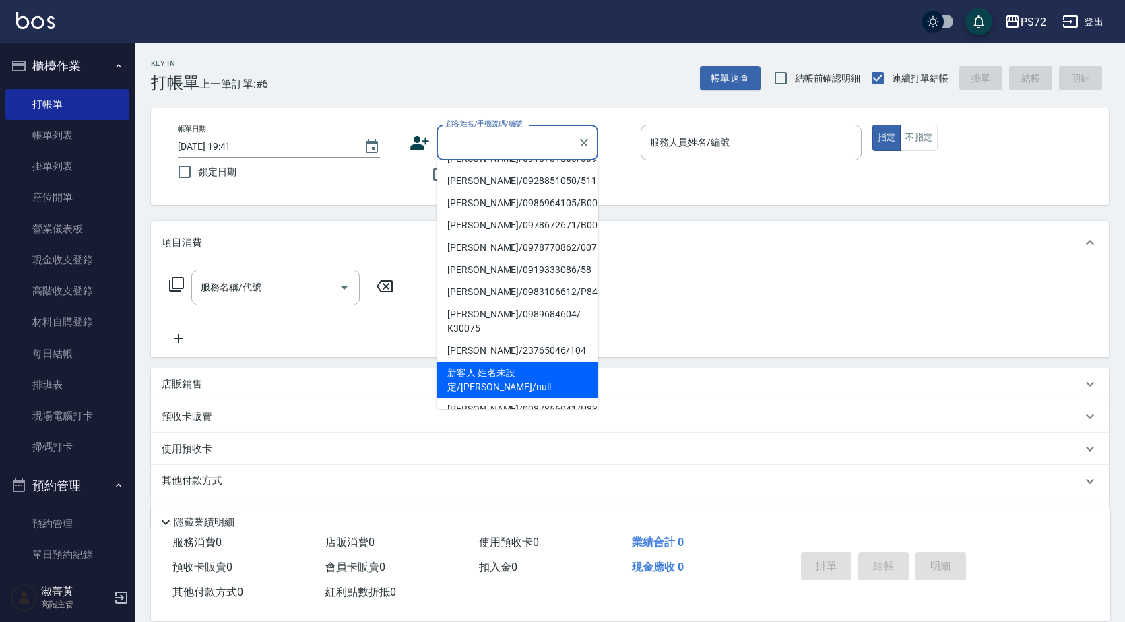
scroll to position [207, 0]
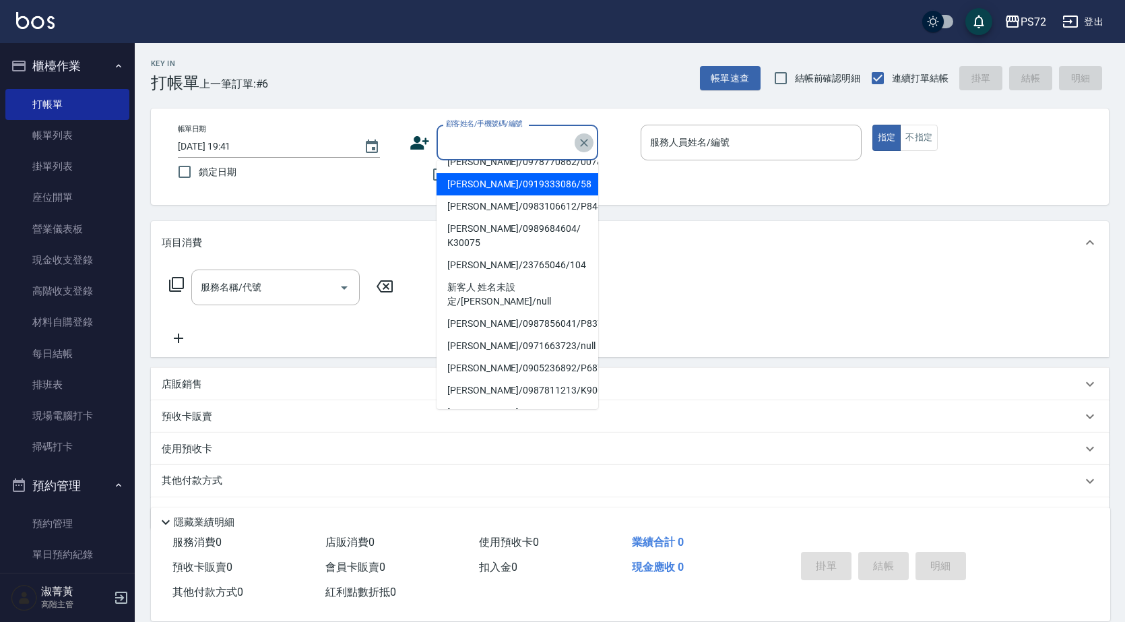
click at [591, 148] on button "Clear" at bounding box center [583, 142] width 19 height 19
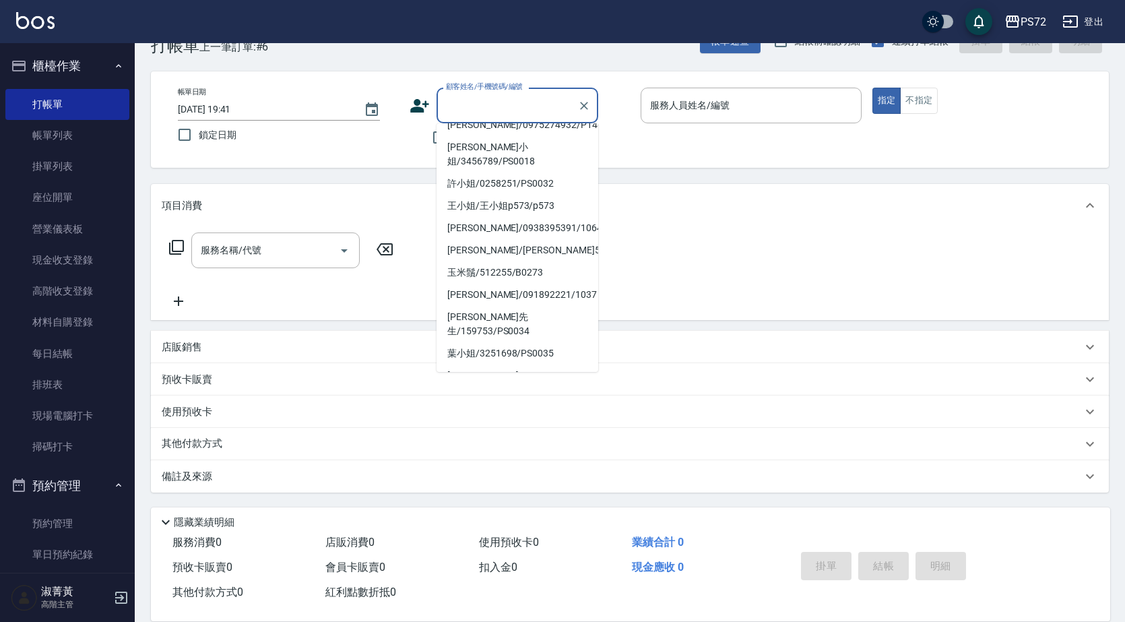
click at [469, 387] on li "莊小姐/545274250/PS0043" at bounding box center [517, 398] width 162 height 22
type input "莊小姐/545274250/PS0043"
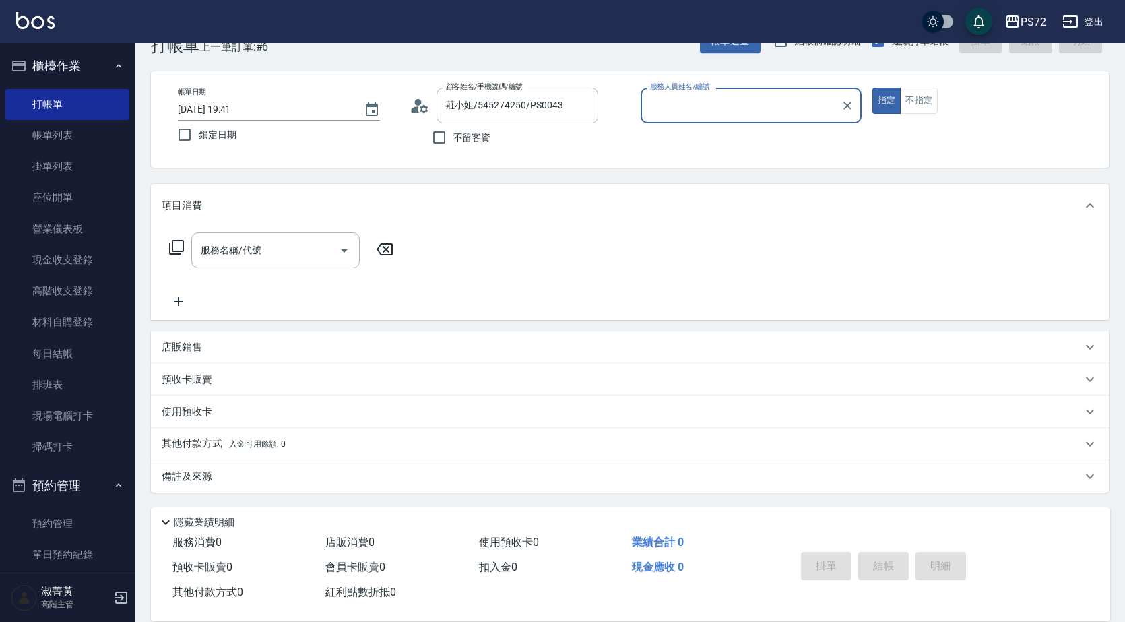
type input "kiwi-3"
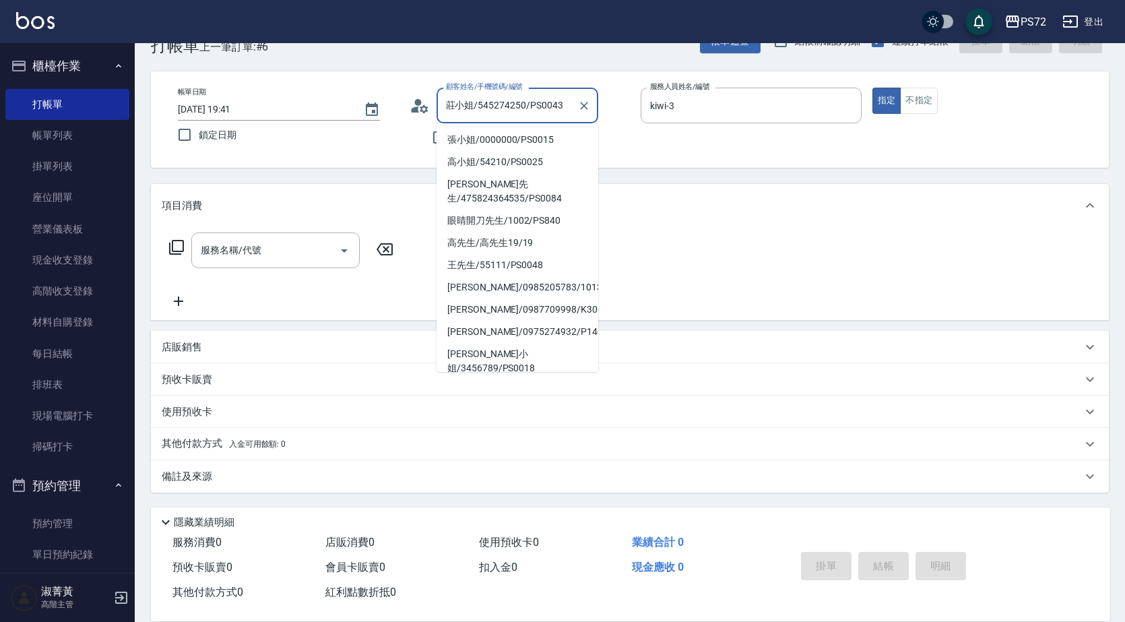
scroll to position [201, 0]
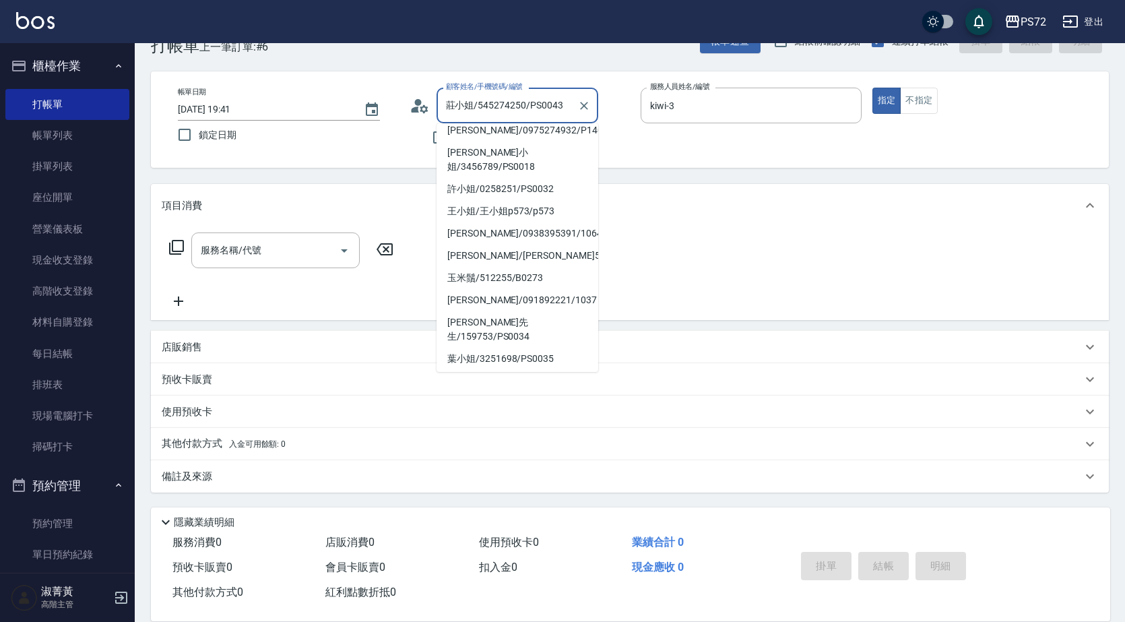
drag, startPoint x: 560, startPoint y: 102, endPoint x: 438, endPoint y: 110, distance: 122.1
click at [438, 110] on div "莊小姐/545274250/PS0043 顧客姓名/手機號碼/編號" at bounding box center [517, 106] width 162 height 36
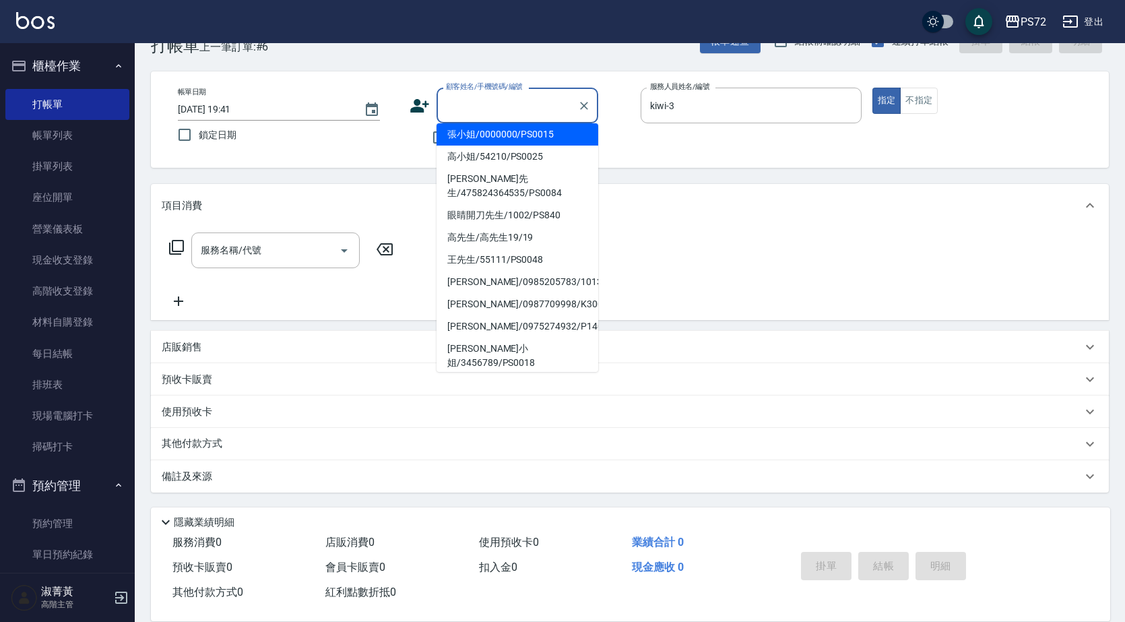
type input "ㄌ"
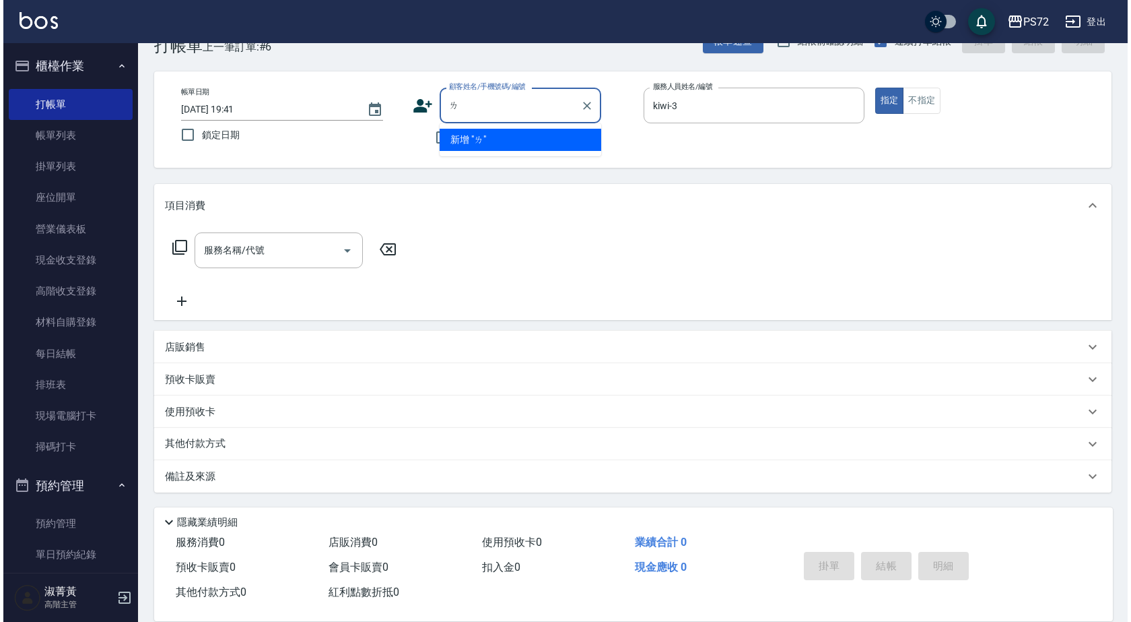
scroll to position [0, 0]
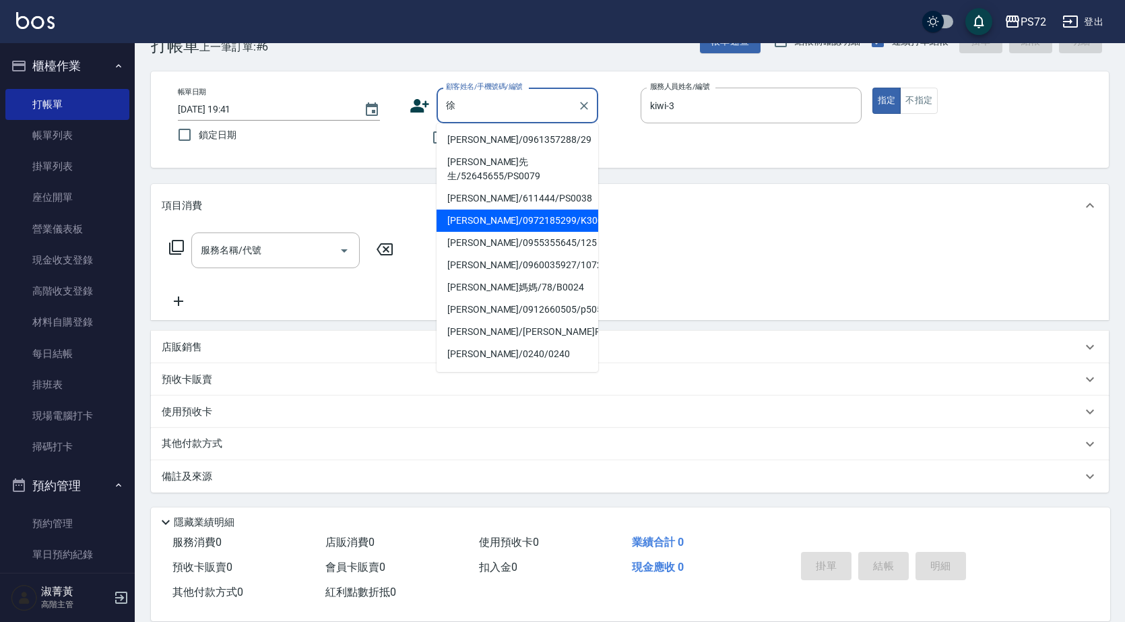
click at [543, 209] on li "[PERSON_NAME]/0972185299/K30061" at bounding box center [517, 220] width 162 height 22
type input "[PERSON_NAME]/0972185299/K30061"
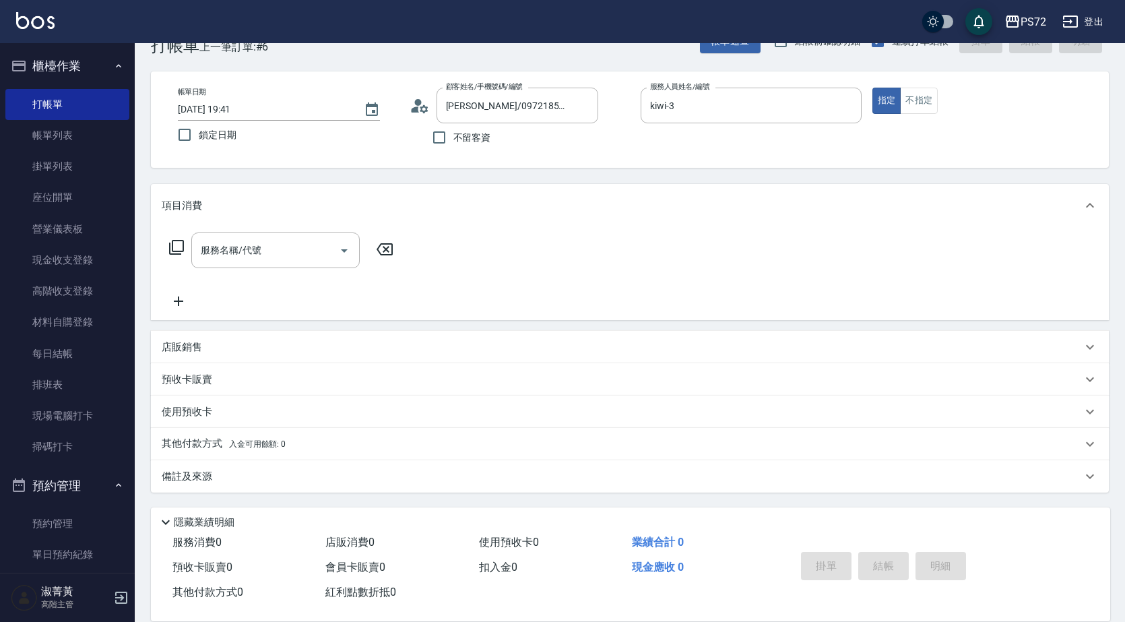
click at [415, 114] on icon at bounding box center [419, 106] width 20 height 20
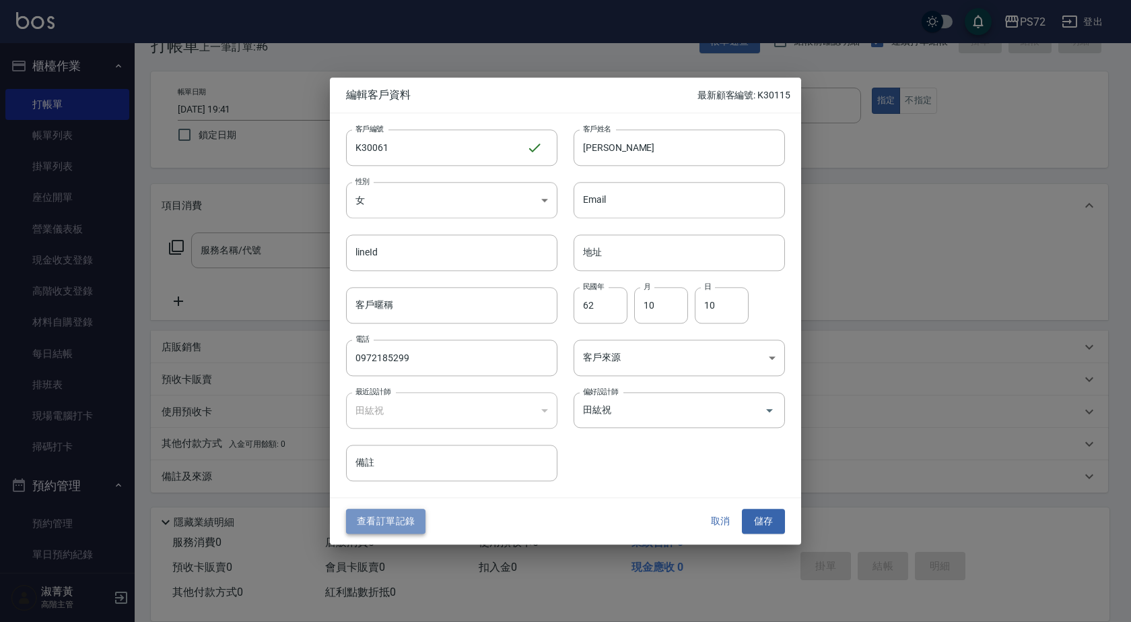
click at [397, 528] on button "查看訂單記錄" at bounding box center [385, 521] width 79 height 25
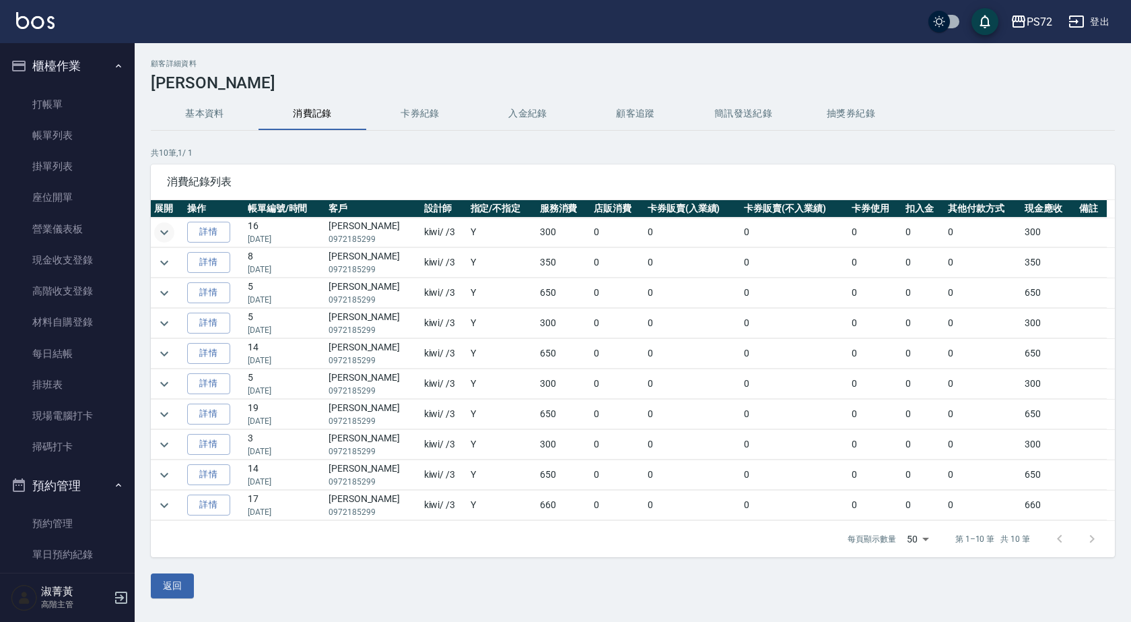
click at [167, 234] on icon "expand row" at bounding box center [164, 232] width 16 height 16
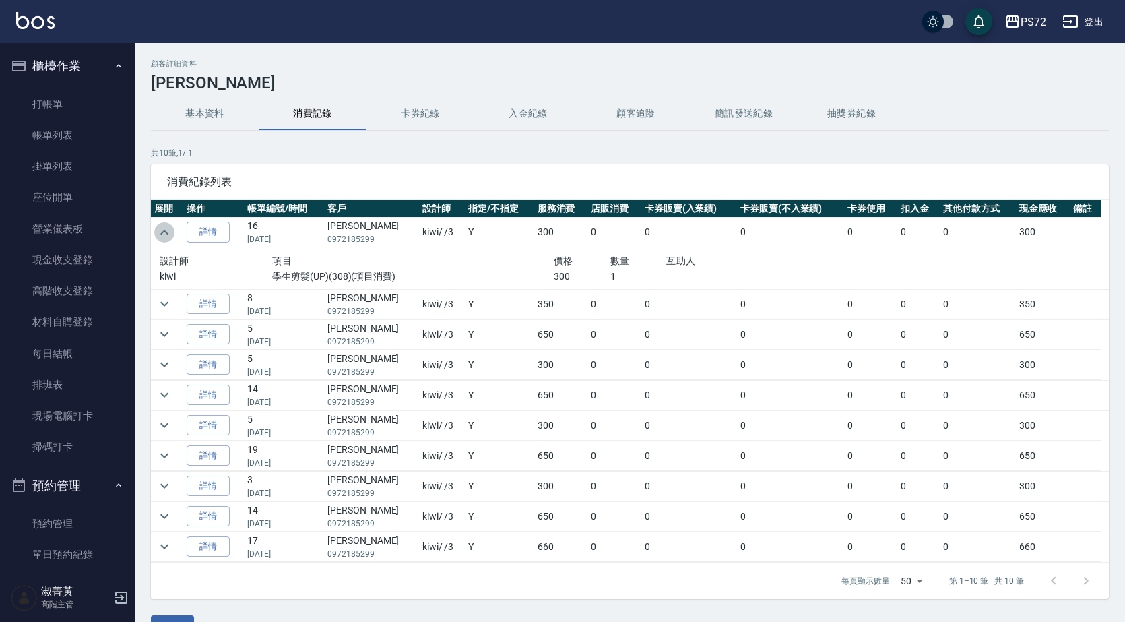
click at [167, 234] on icon "expand row" at bounding box center [164, 232] width 8 height 5
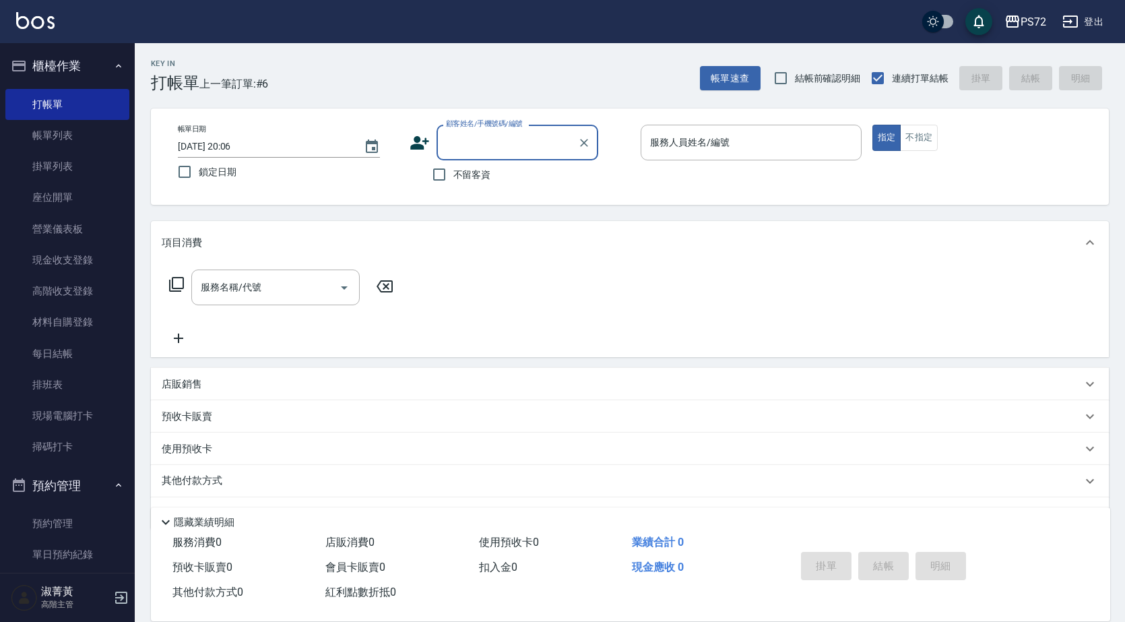
click at [492, 143] on input "顧客姓名/手機號碼/編號" at bounding box center [506, 143] width 129 height 24
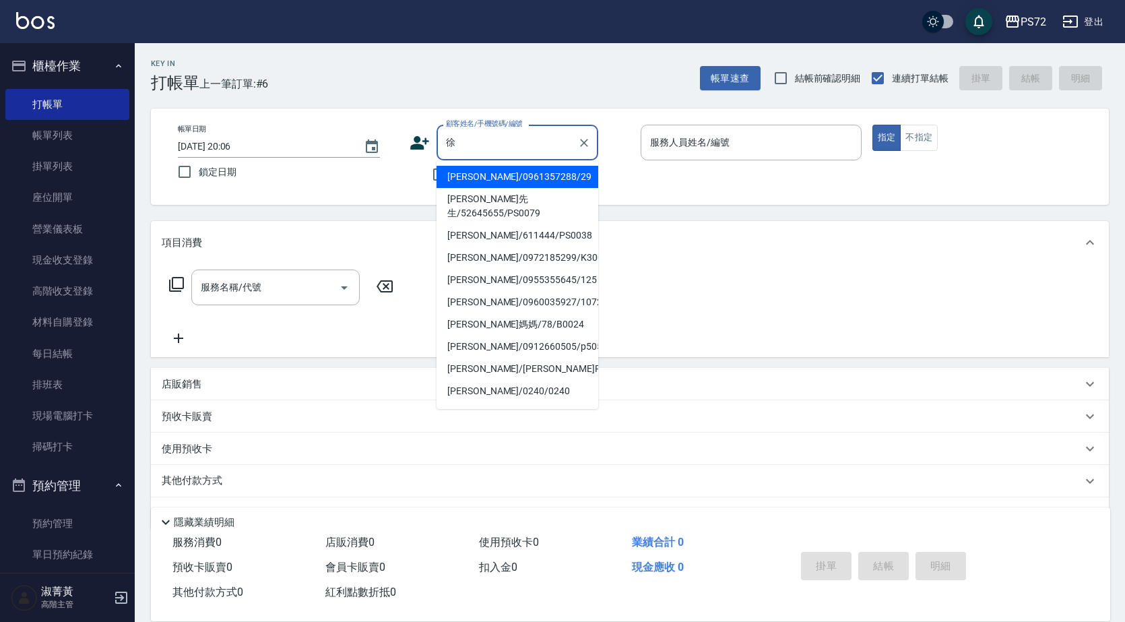
click at [564, 209] on li "[PERSON_NAME]先生/52645655/PS0079" at bounding box center [517, 206] width 162 height 36
type input "[PERSON_NAME]先生/52645655/PS0079"
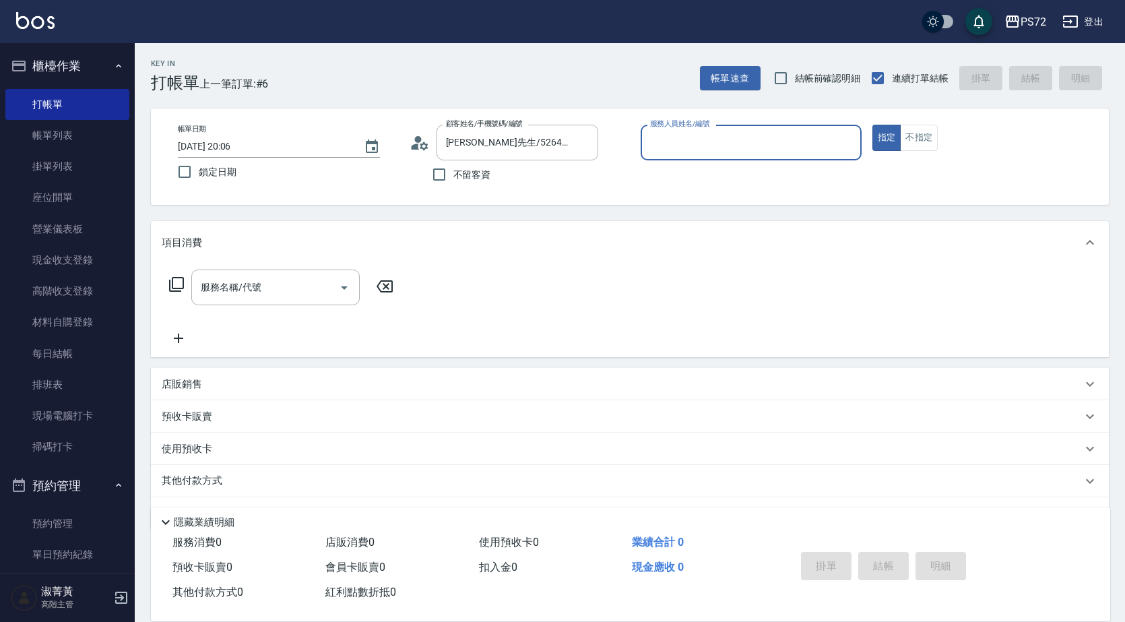
type input "小Hi-02"
click at [512, 150] on input "[PERSON_NAME]先生/52645655/PS0079" at bounding box center [506, 143] width 129 height 24
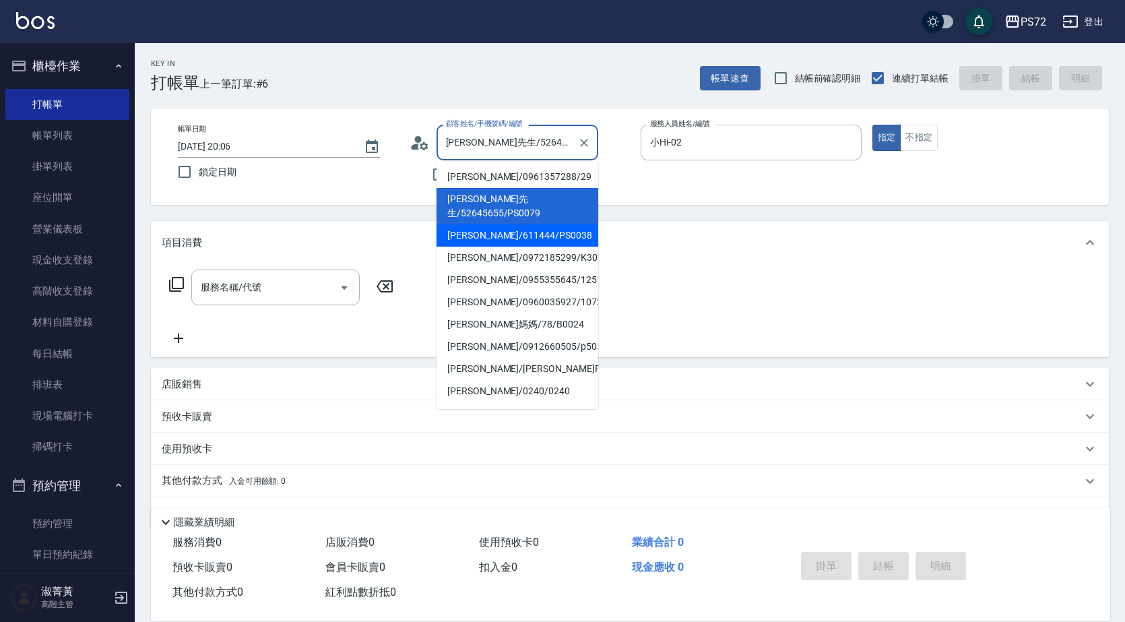
click at [517, 224] on li "[PERSON_NAME]/611444/PS0038" at bounding box center [517, 235] width 162 height 22
type input "[PERSON_NAME]/611444/PS0038"
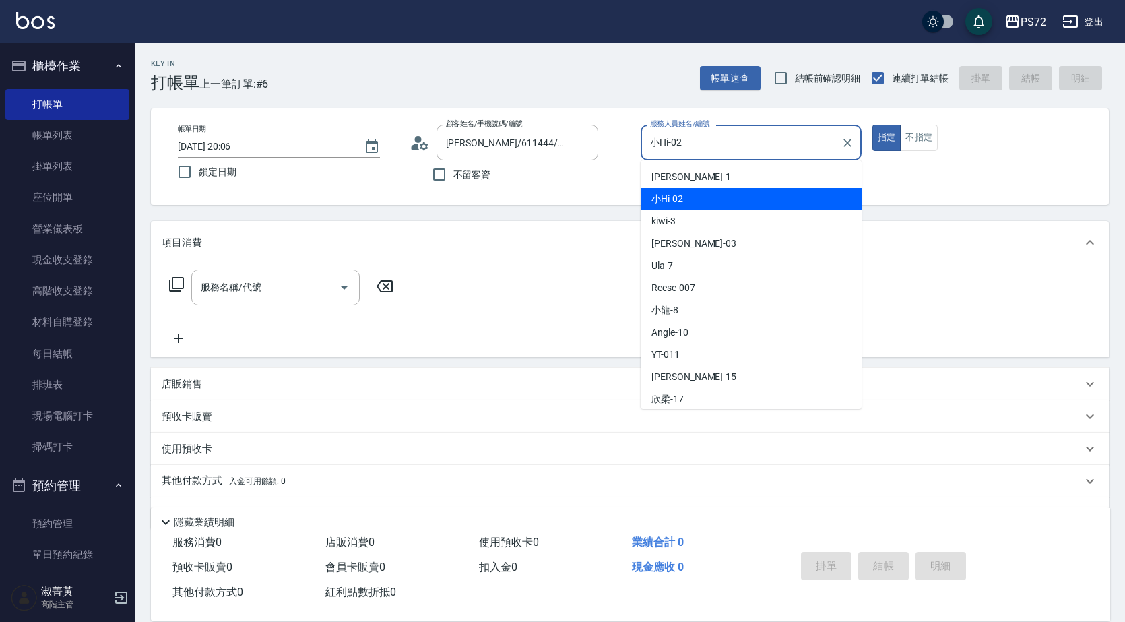
click at [747, 143] on input "小Hi-02" at bounding box center [740, 143] width 189 height 24
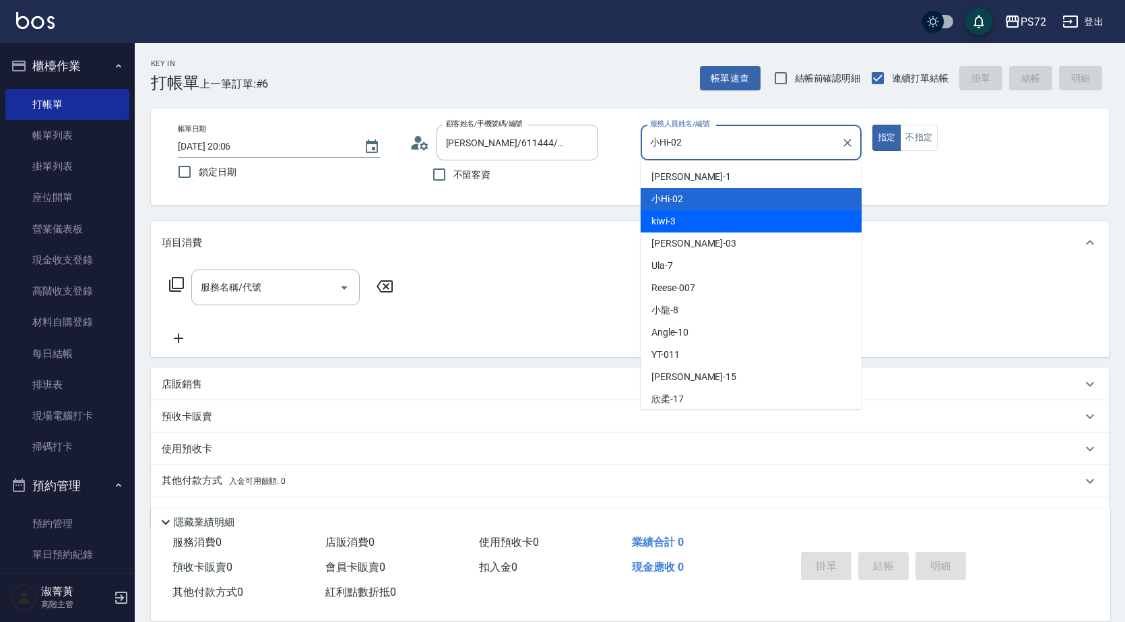
click at [717, 230] on div "kiwi -3" at bounding box center [750, 221] width 221 height 22
type input "kiwi-3"
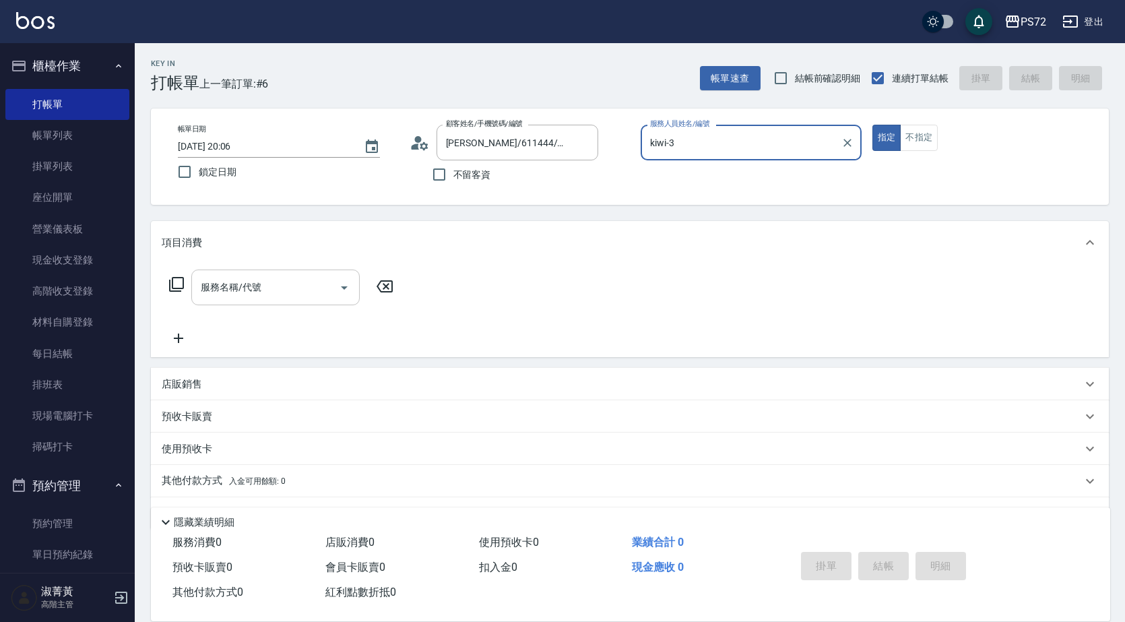
click at [197, 282] on div "服務名稱/代號" at bounding box center [275, 287] width 168 height 36
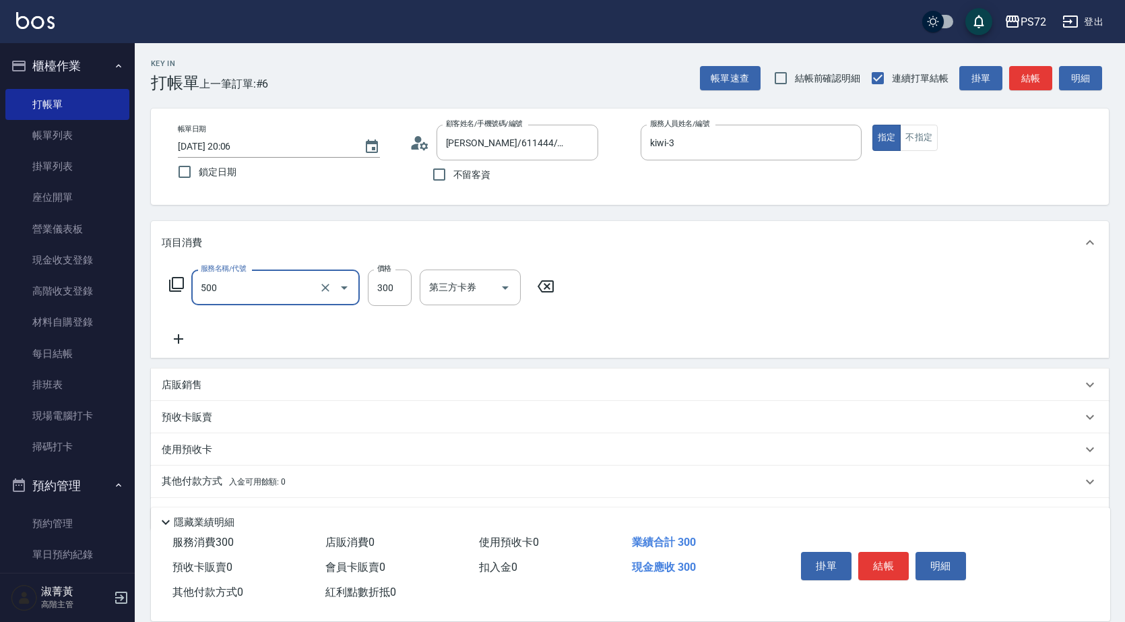
type input "洗髮(A級)(500)"
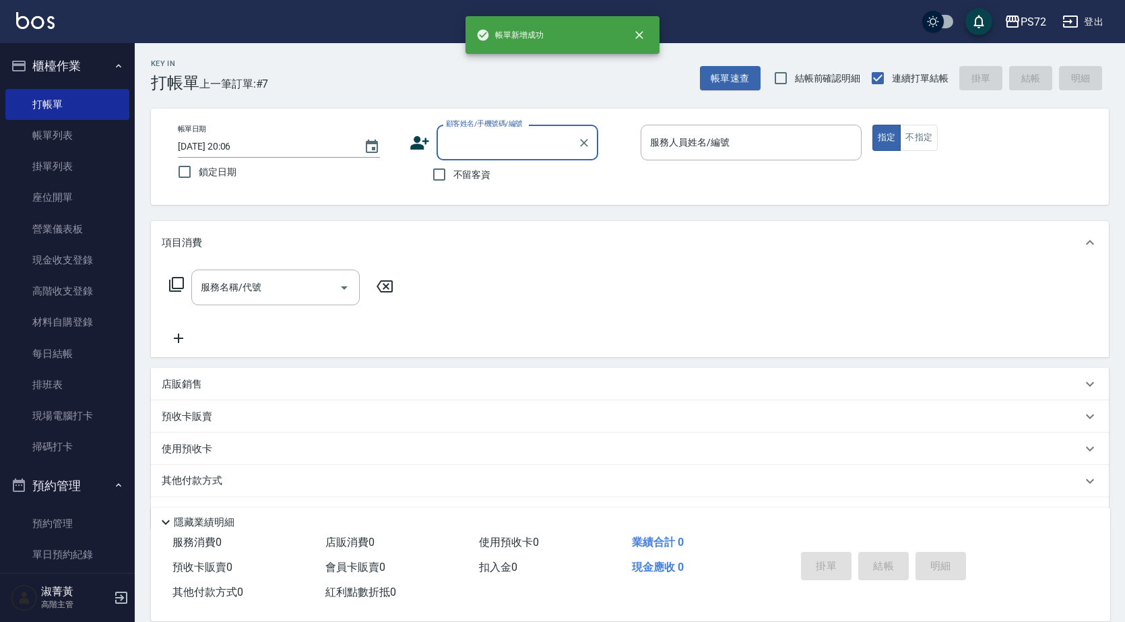
click at [500, 139] on input "顧客姓名/手機號碼/編號" at bounding box center [506, 143] width 129 height 24
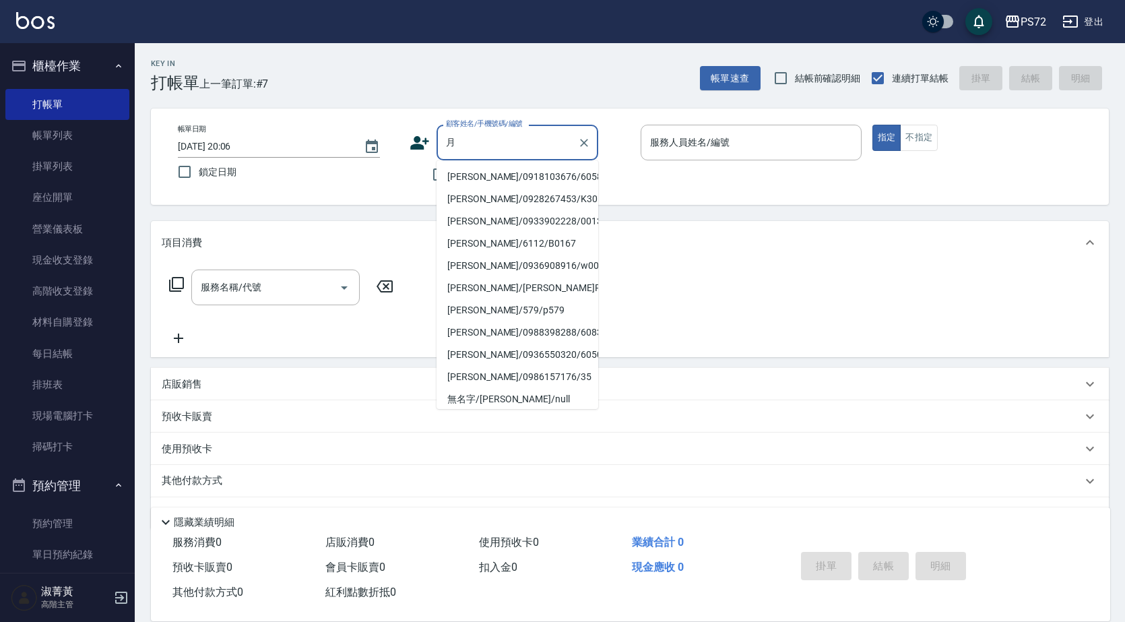
click at [511, 175] on li "[PERSON_NAME]/0918103676/6058" at bounding box center [517, 177] width 162 height 22
type input "[PERSON_NAME]/0918103676/6058"
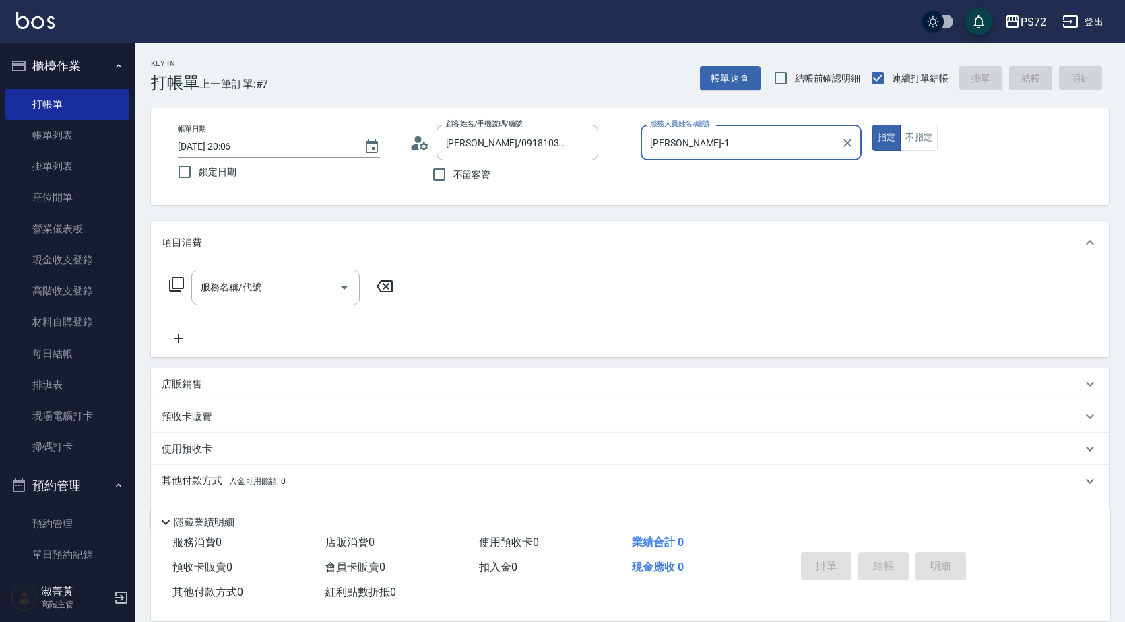
click at [684, 146] on input "[PERSON_NAME]-1" at bounding box center [740, 143] width 189 height 24
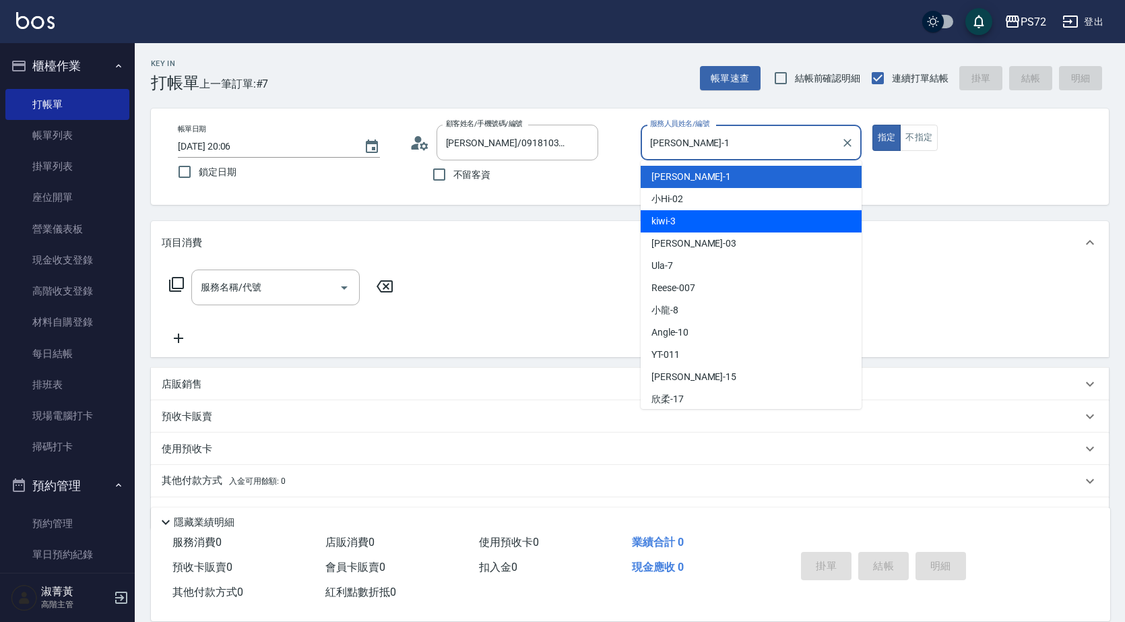
click at [685, 223] on div "kiwi -3" at bounding box center [750, 221] width 221 height 22
type input "kiwi-3"
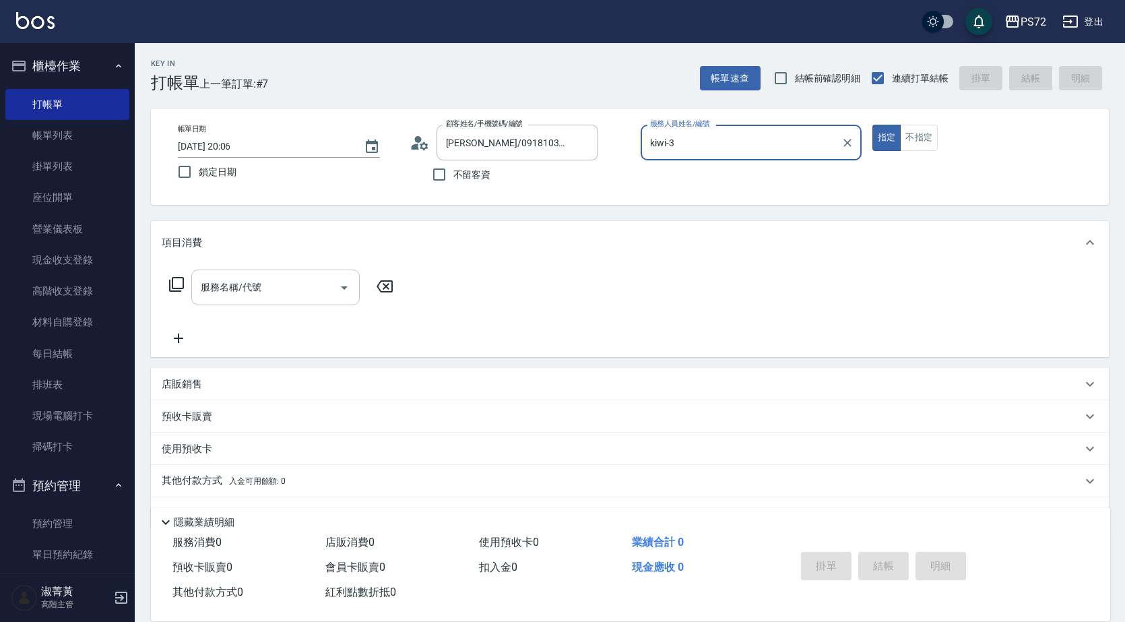
click at [289, 292] on input "服務名稱/代號" at bounding box center [265, 287] width 136 height 24
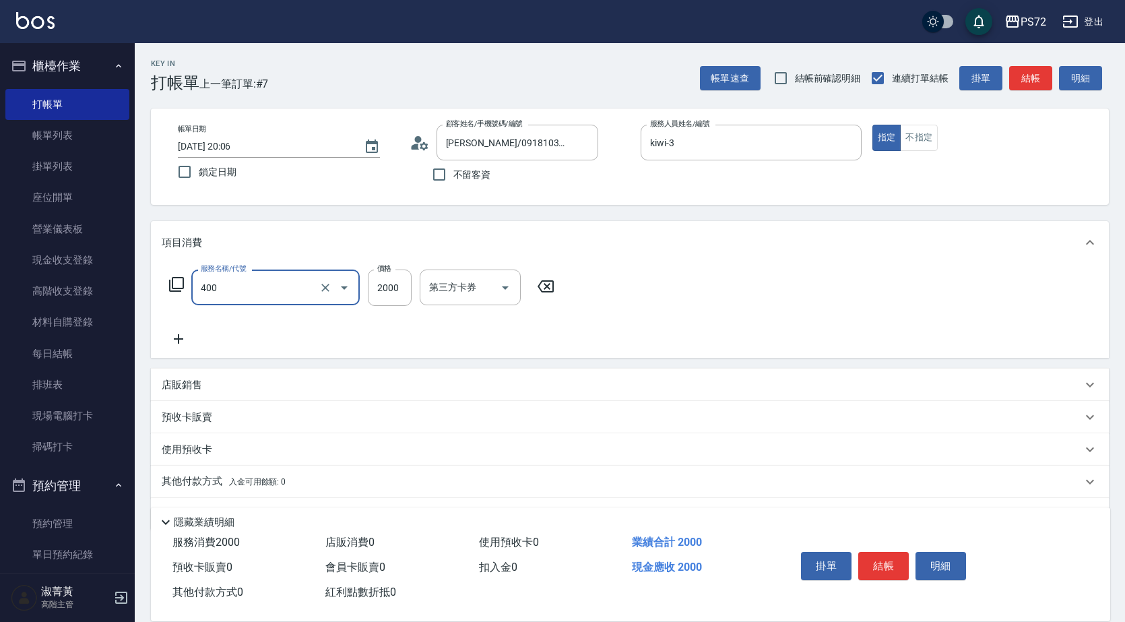
type input "染髮1500up(400)"
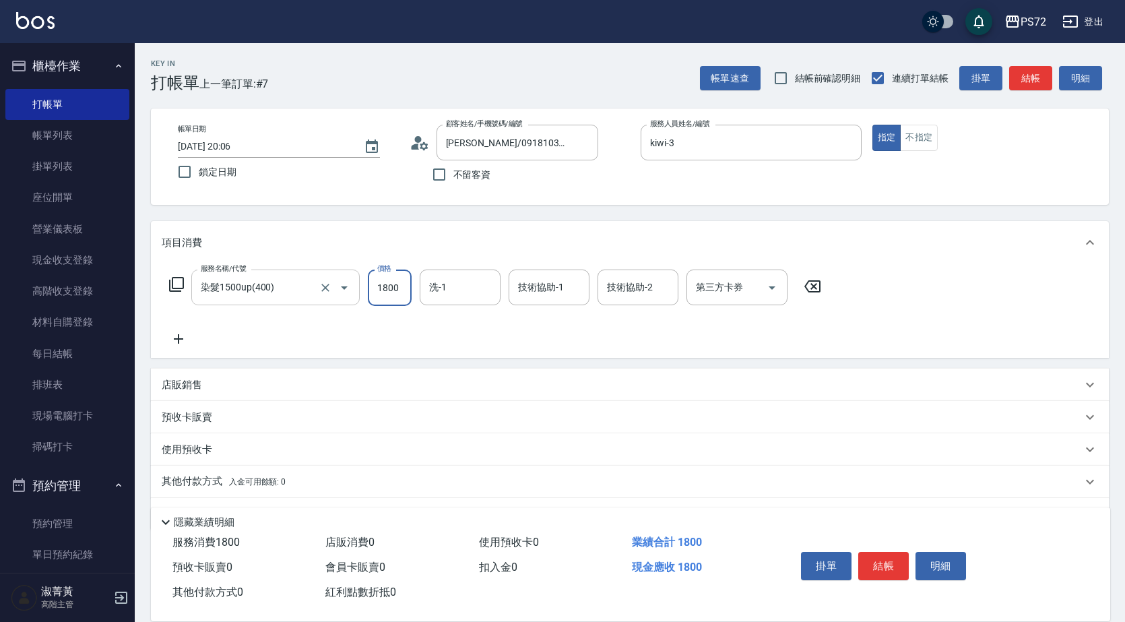
type input "1800"
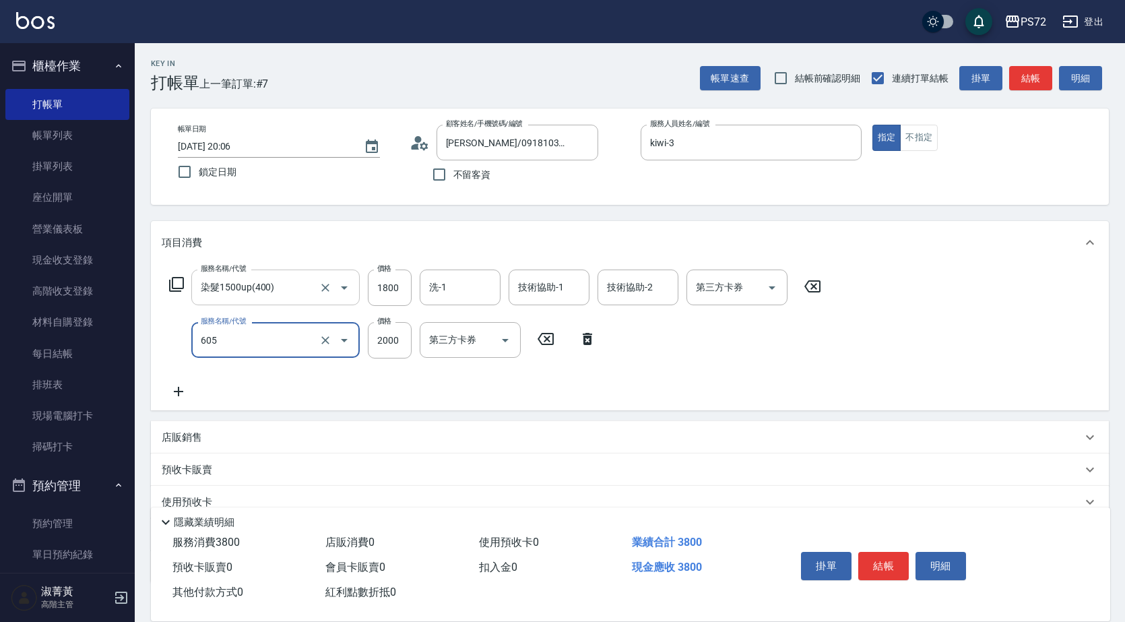
type input "結構式護髮單次(605)"
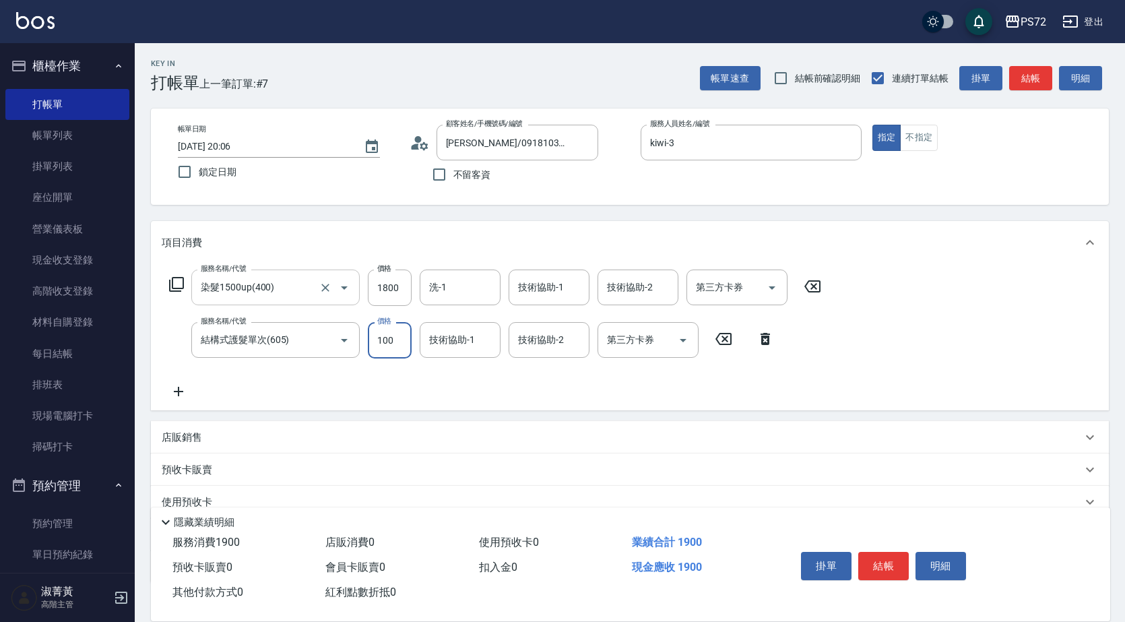
type input "1000"
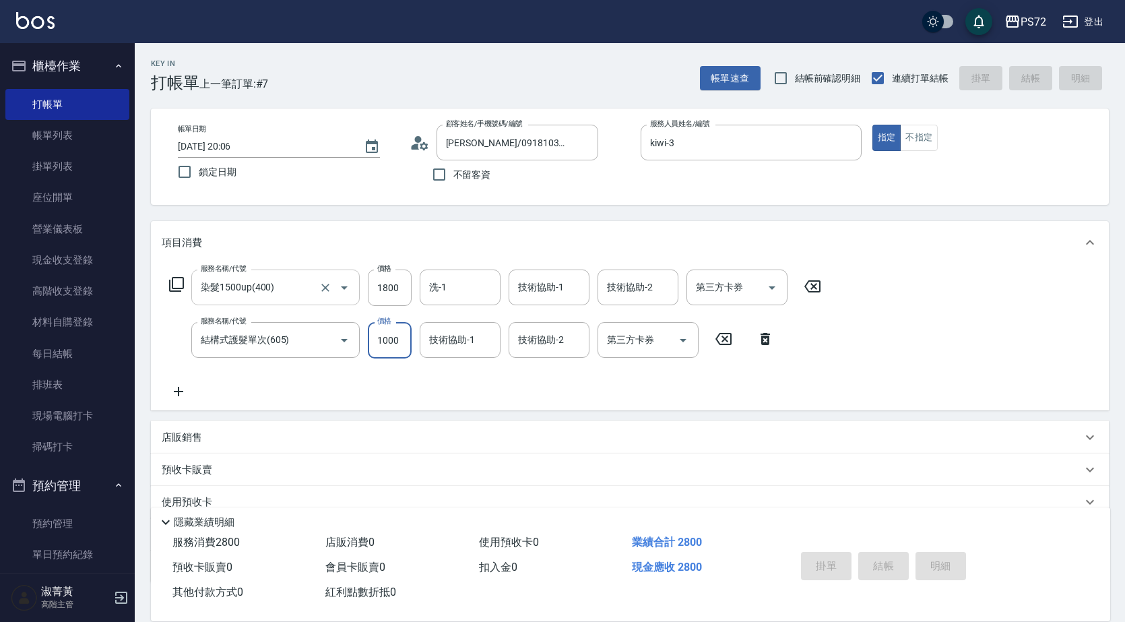
type input "[DATE] 20:07"
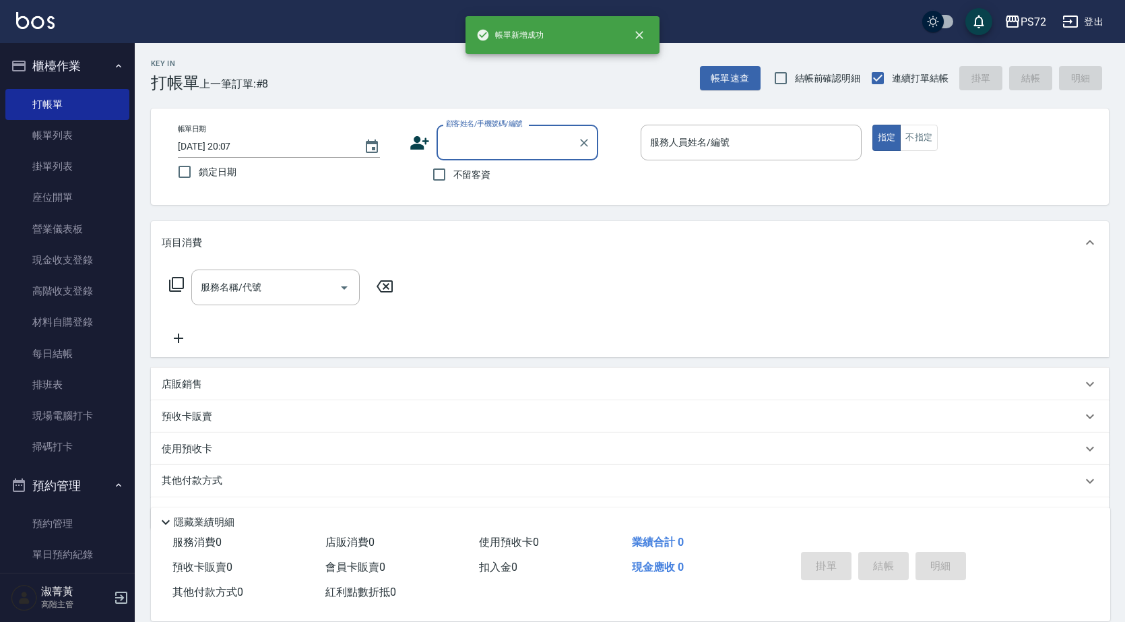
click at [525, 127] on div "顧客姓名/手機號碼/編號" at bounding box center [517, 143] width 162 height 36
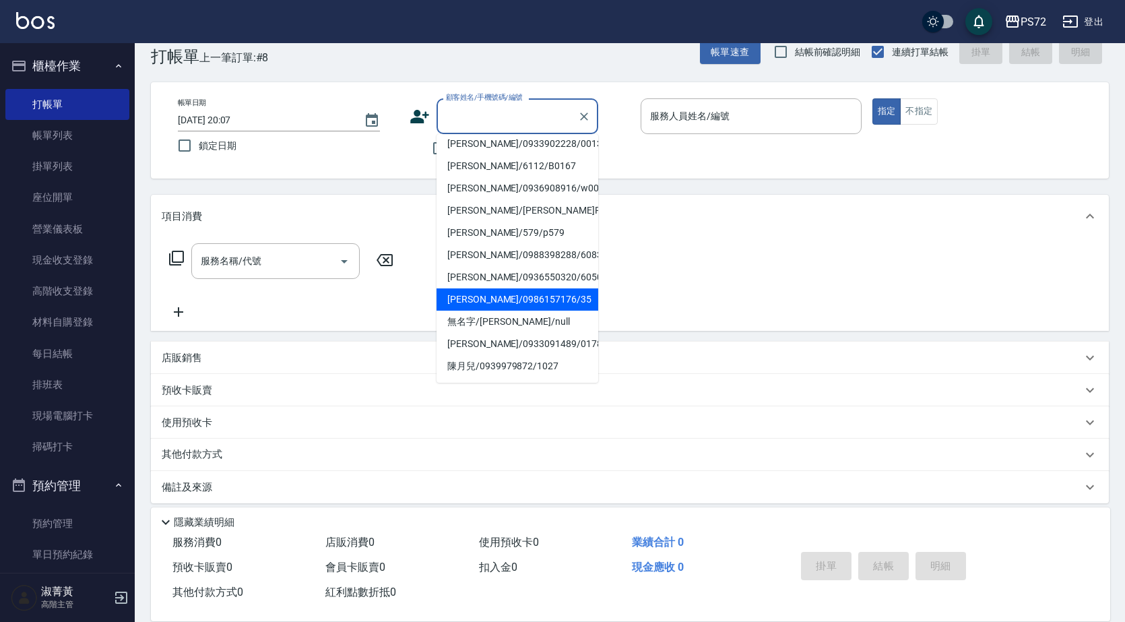
scroll to position [37, 0]
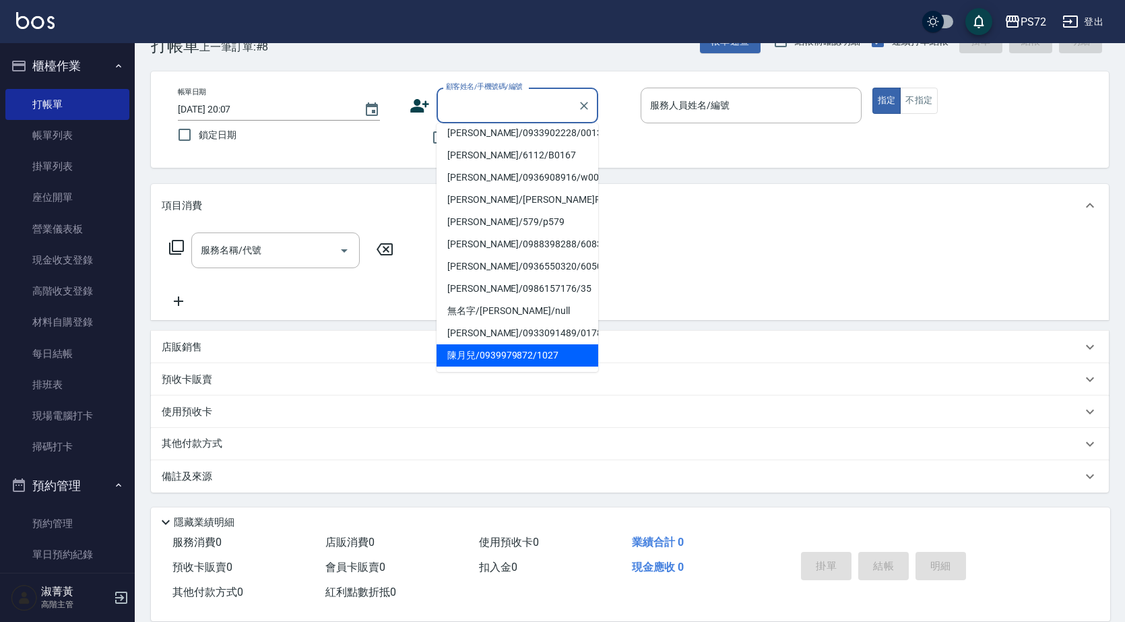
click at [482, 347] on li "陳月兒/0939979872/1027" at bounding box center [517, 355] width 162 height 22
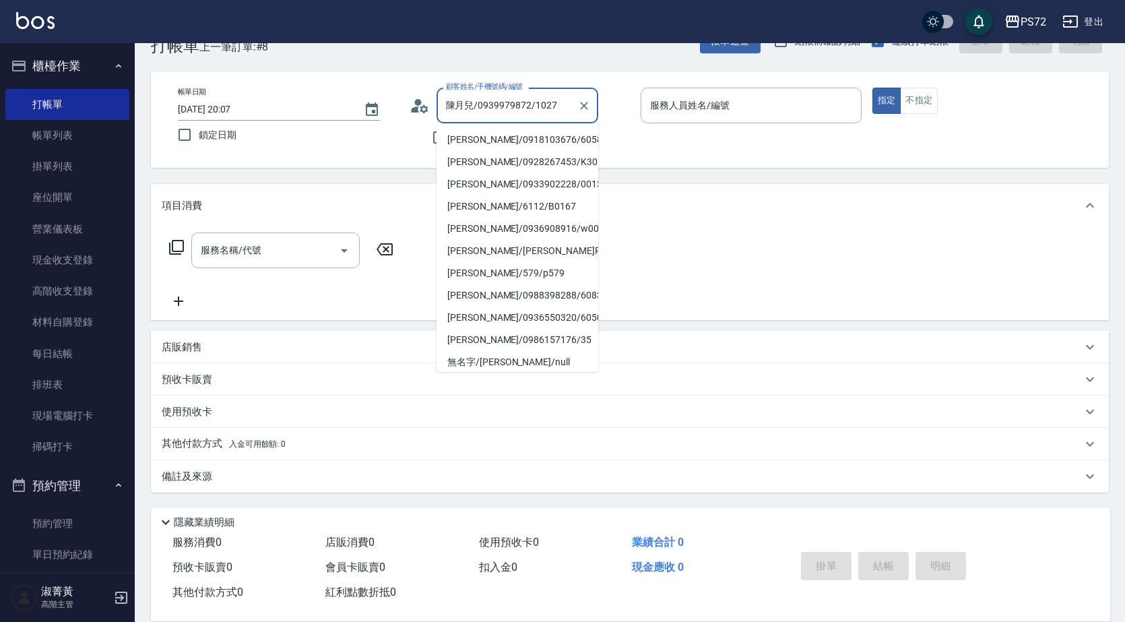
scroll to position [46, 0]
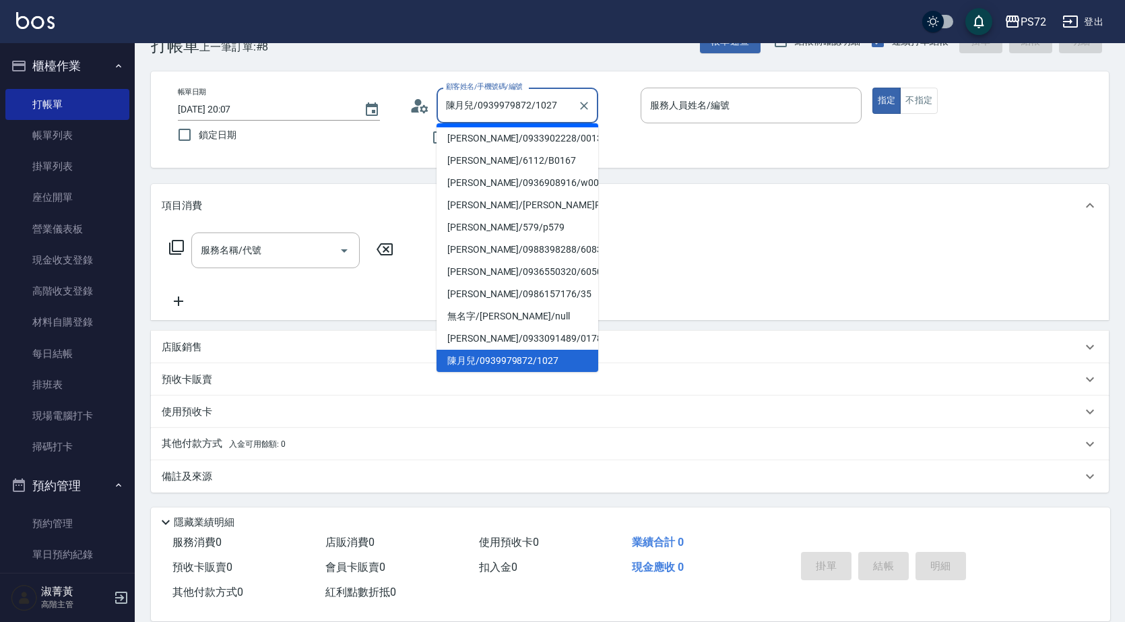
drag, startPoint x: 562, startPoint y: 107, endPoint x: 453, endPoint y: 106, distance: 108.4
click at [453, 106] on input "陳月兒/0939979872/1027" at bounding box center [506, 106] width 129 height 24
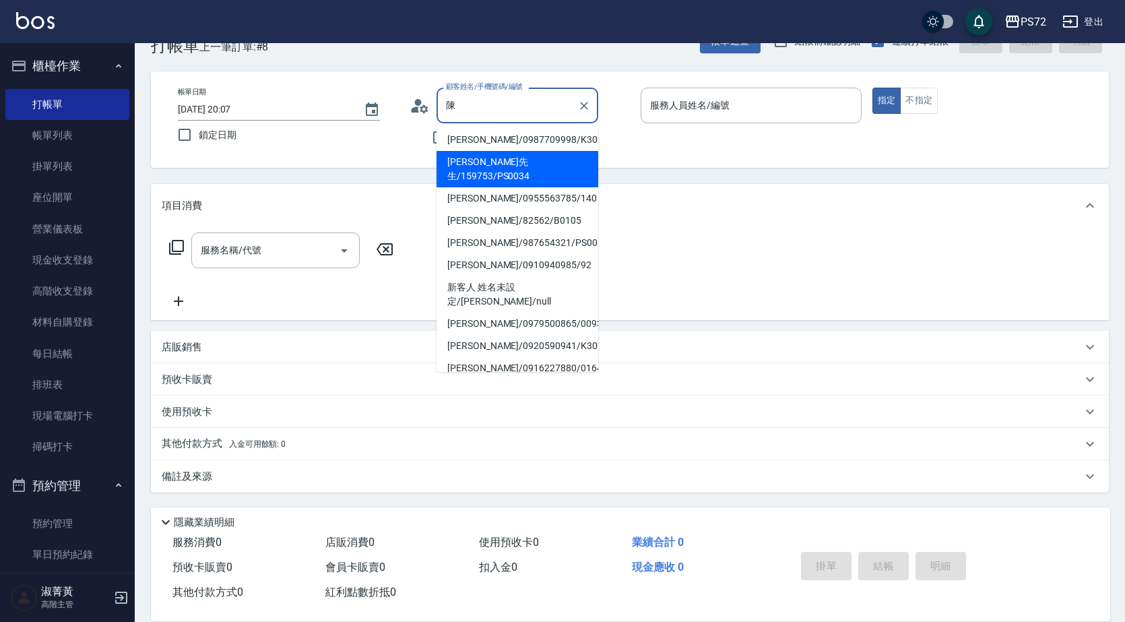
click at [559, 161] on li "[PERSON_NAME]先生/159753/PS0034" at bounding box center [517, 169] width 162 height 36
type input "[PERSON_NAME]先生/159753/PS0034"
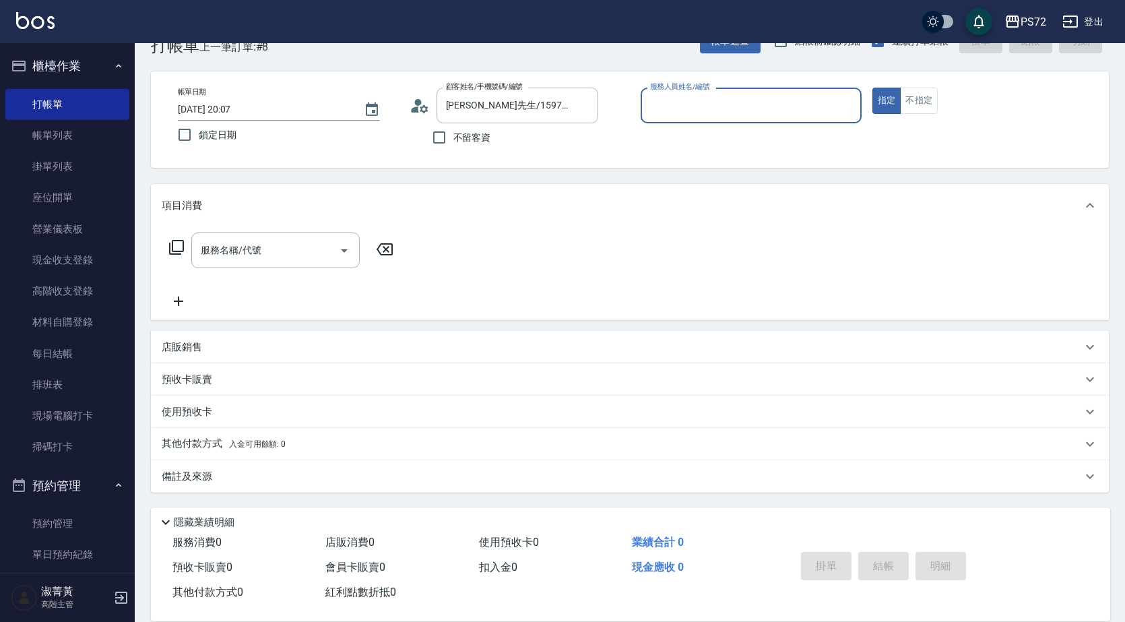
type input "kiwi-3"
click at [713, 111] on input "kiwi-3" at bounding box center [740, 106] width 189 height 24
click at [912, 107] on button "不指定" at bounding box center [919, 101] width 38 height 26
click at [224, 255] on input "服務名稱/代號" at bounding box center [265, 250] width 136 height 24
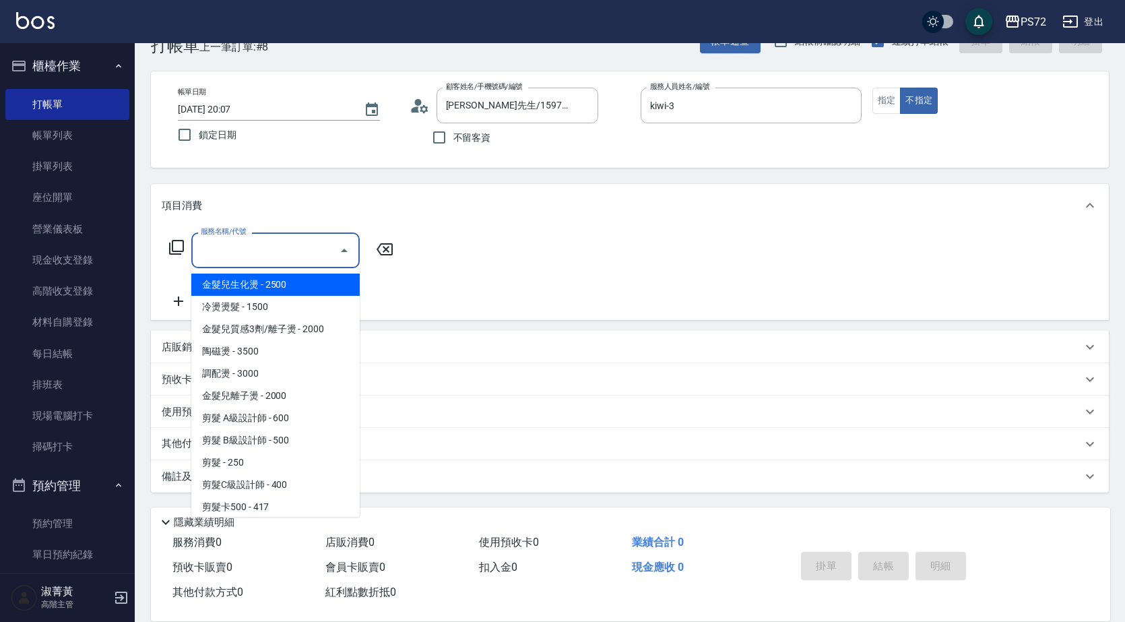
type input "5"
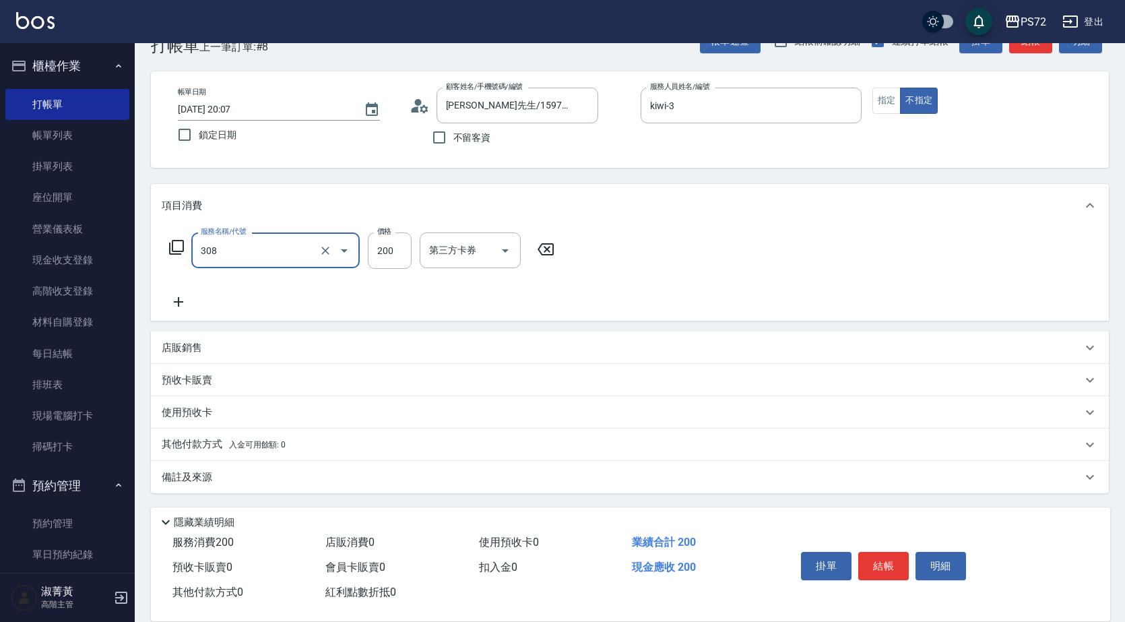
type input "學生剪髮(UP)(308)"
type input "300"
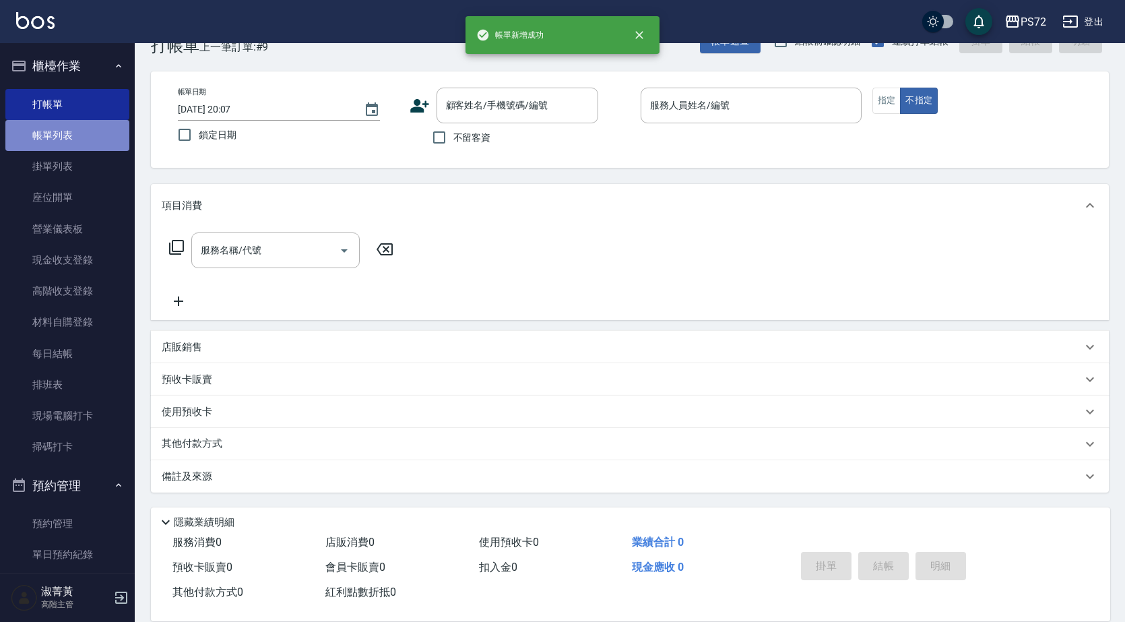
click at [86, 127] on link "帳單列表" at bounding box center [67, 135] width 124 height 31
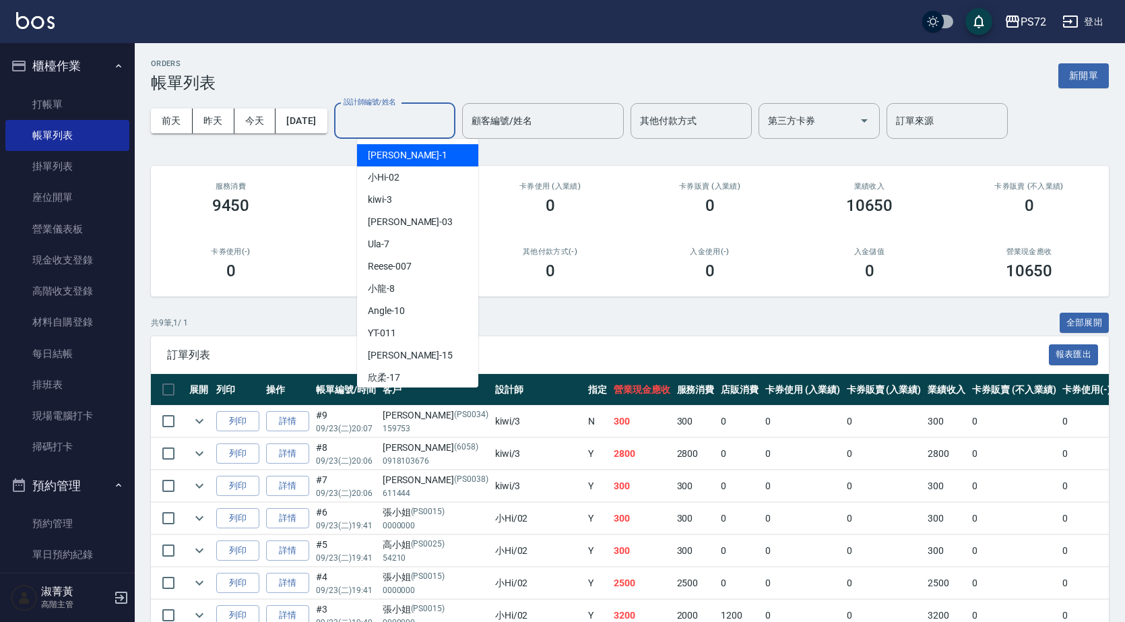
click at [400, 121] on input "設計師編號/姓名" at bounding box center [394, 121] width 109 height 24
click at [413, 176] on div "小Hi -02" at bounding box center [417, 177] width 121 height 22
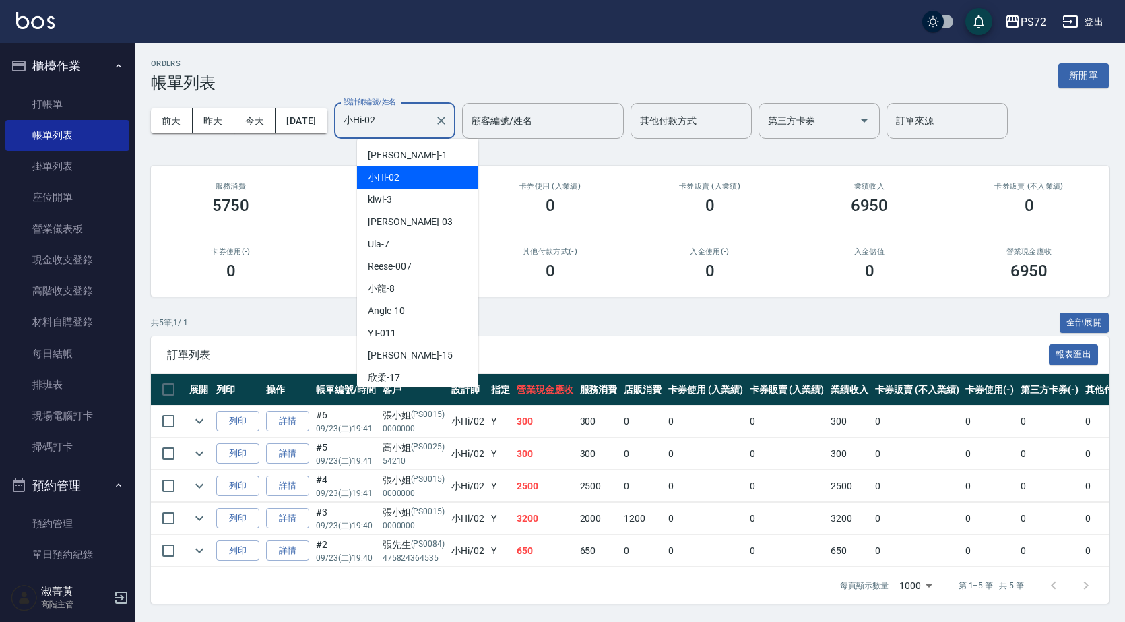
click at [401, 125] on input "小Hi-02" at bounding box center [384, 121] width 89 height 24
click at [407, 205] on div "kiwi -3" at bounding box center [417, 200] width 121 height 22
type input "kiwi-3"
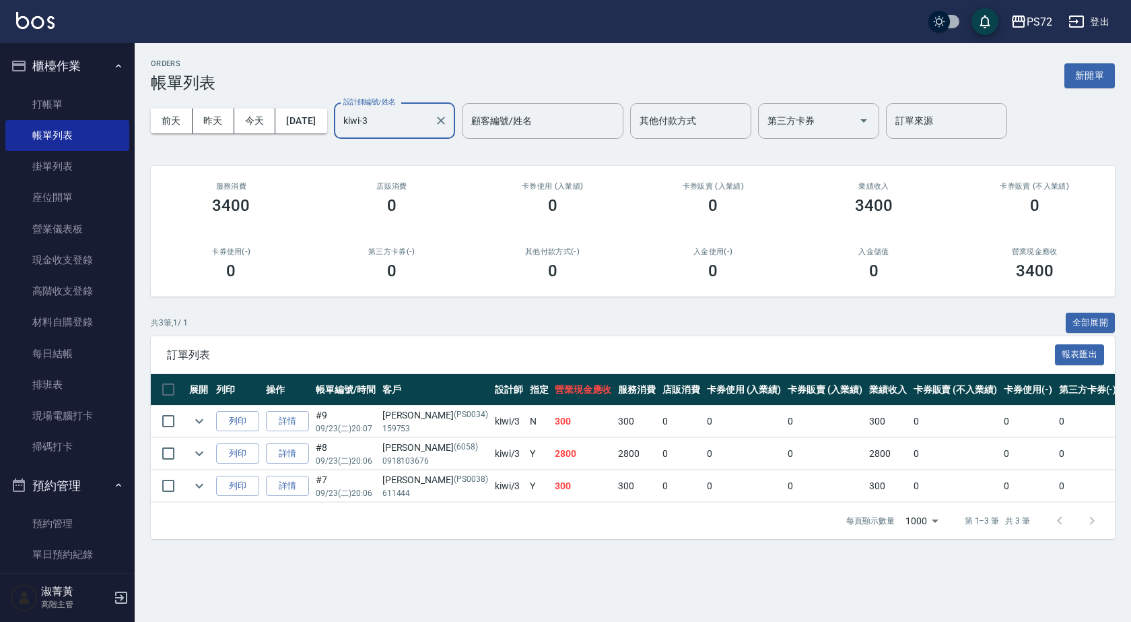
scroll to position [337, 0]
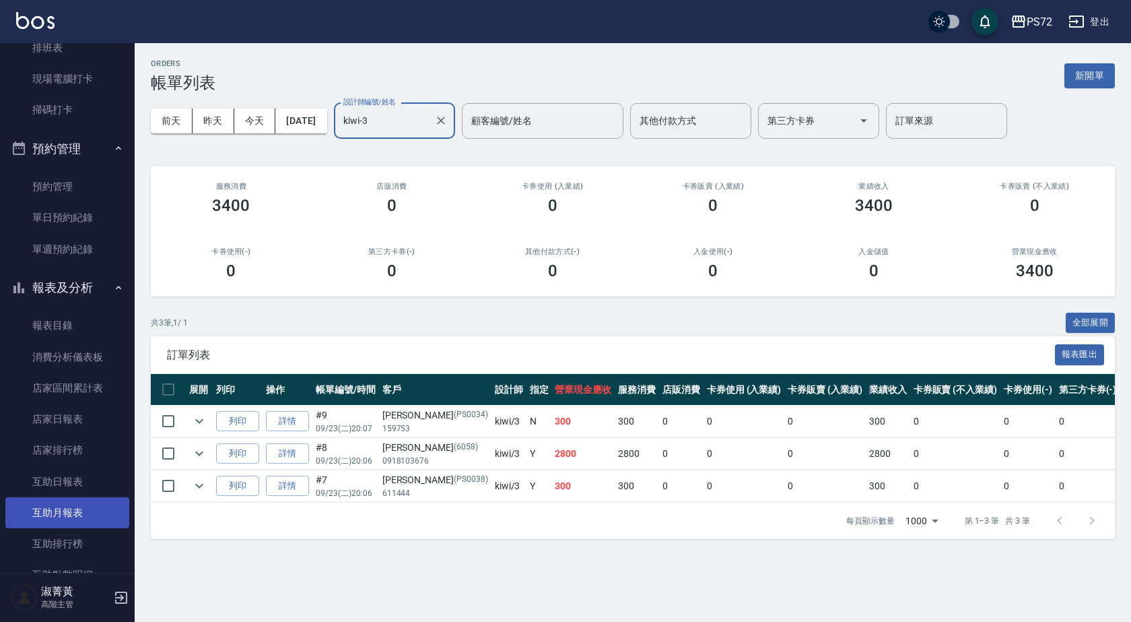
click at [90, 500] on link "互助月報表" at bounding box center [67, 512] width 124 height 31
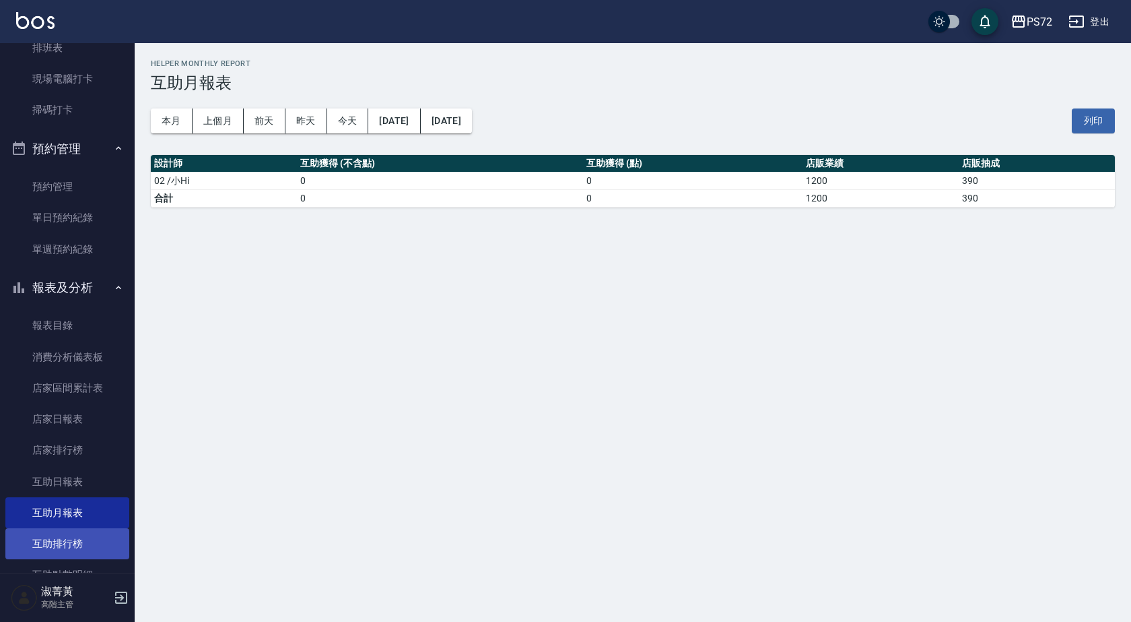
click at [92, 545] on link "互助排行榜" at bounding box center [67, 543] width 124 height 31
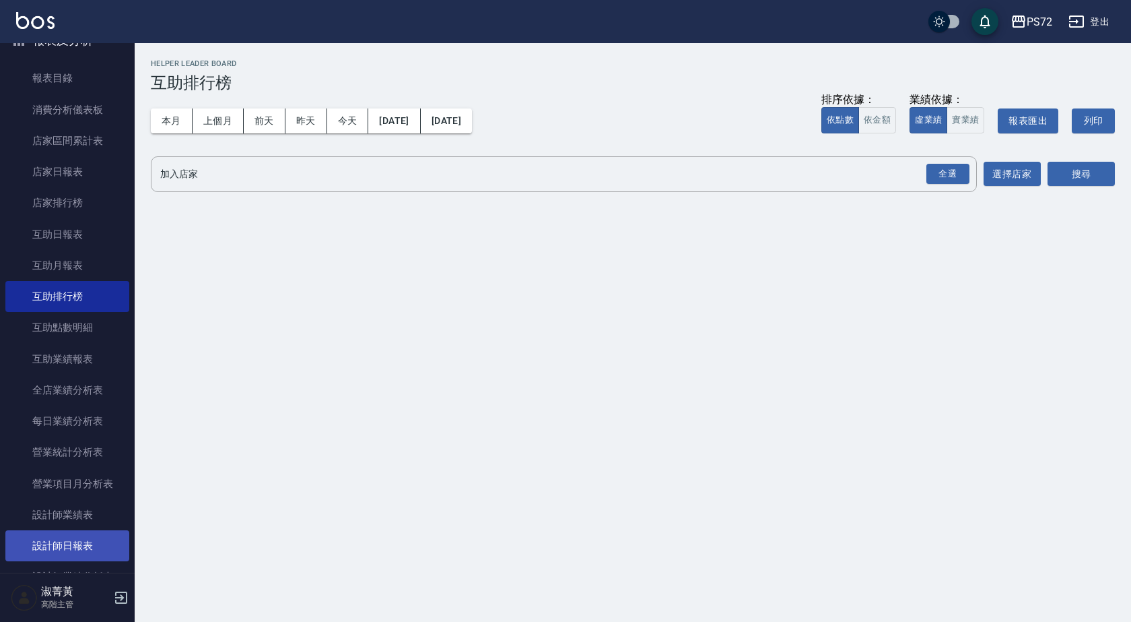
scroll to position [606, 0]
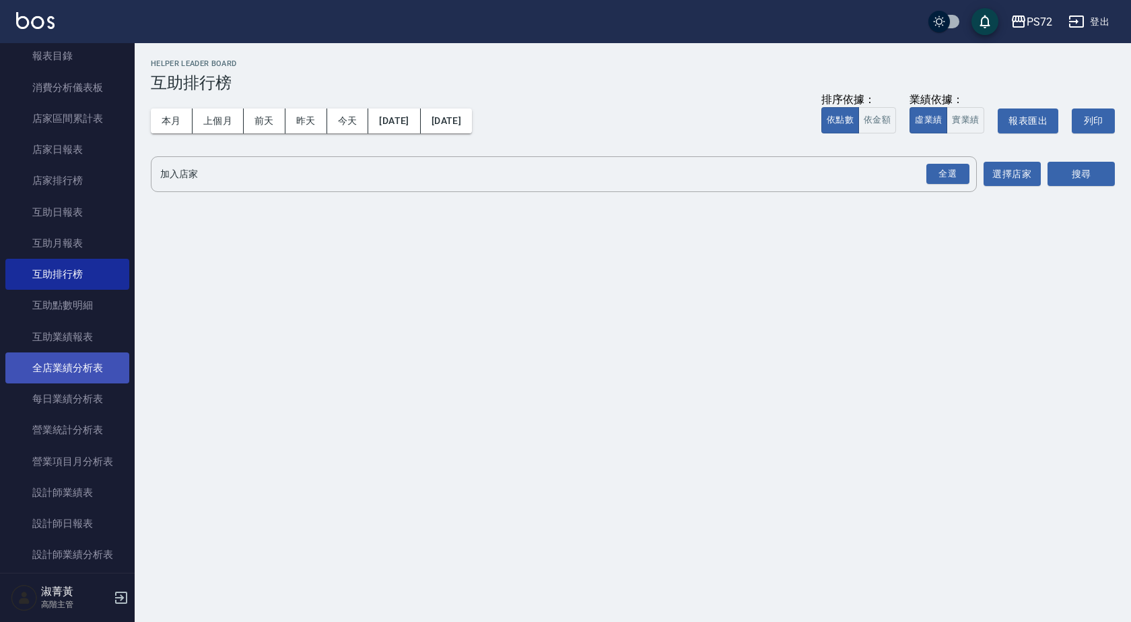
click at [78, 376] on link "全店業績分析表" at bounding box center [67, 367] width 124 height 31
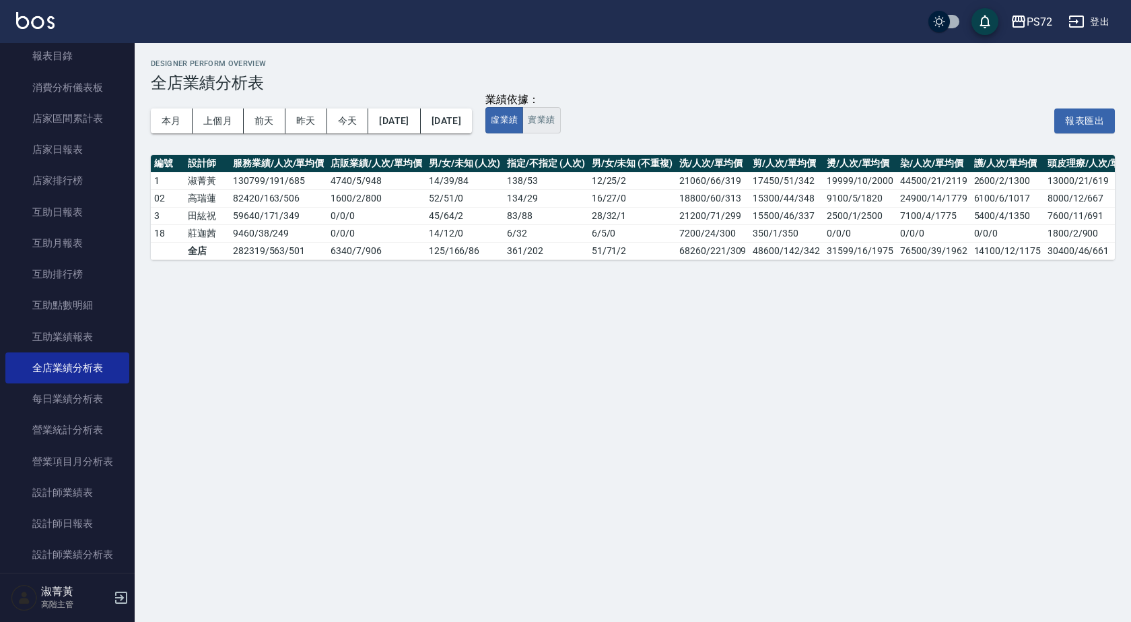
click at [560, 123] on button "實業績" at bounding box center [542, 120] width 38 height 26
drag, startPoint x: 910, startPoint y: 270, endPoint x: 1031, endPoint y: 276, distance: 120.7
click at [1031, 276] on div "Designer Perform Overview 全店業績分析表 本月 上個月 [DATE] [DATE] [DATE] [DATE] [DATE] 業績依…" at bounding box center [633, 159] width 997 height 233
click at [982, 296] on div "Designer Perform Overview 全店業績分析表 本月 上個月 [DATE] [DATE] [DATE] [DATE] [DATE] 業績依…" at bounding box center [565, 311] width 1131 height 622
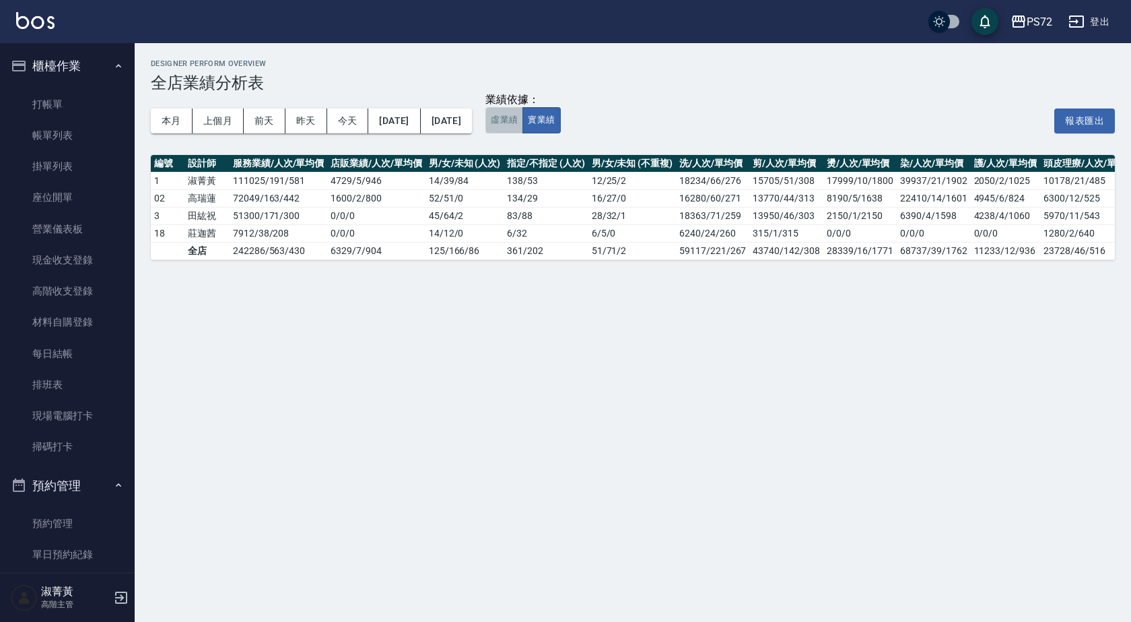
click at [523, 114] on button "虛業績" at bounding box center [505, 120] width 38 height 26
click at [560, 123] on button "實業績" at bounding box center [542, 120] width 38 height 26
click at [77, 114] on link "打帳單" at bounding box center [67, 104] width 124 height 31
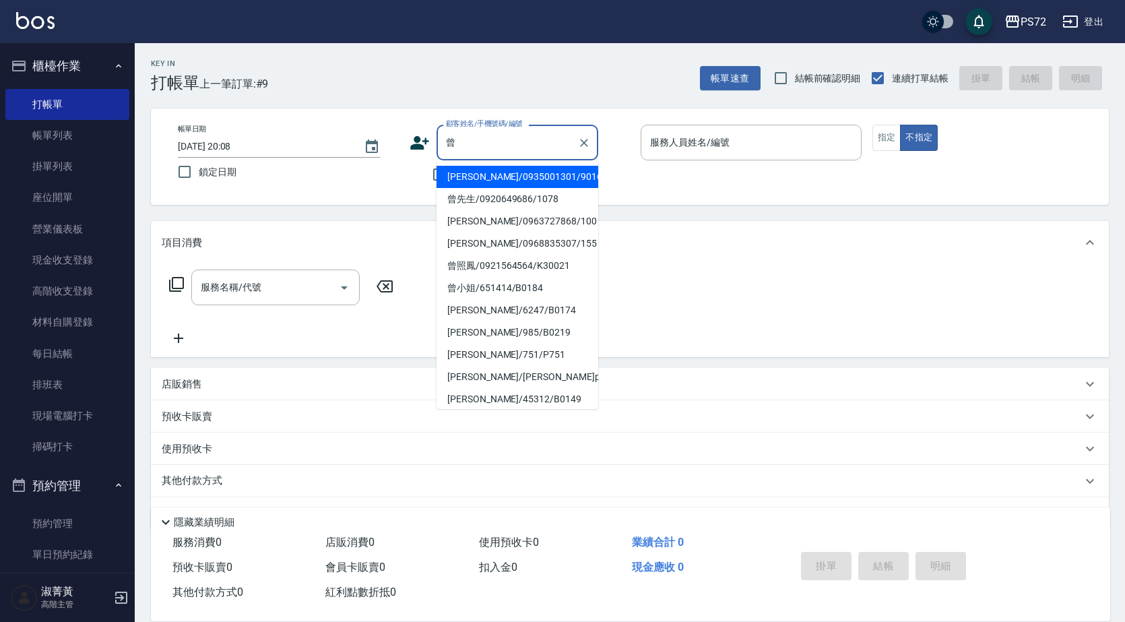
click at [496, 175] on li "[PERSON_NAME]/0935001301/9016" at bounding box center [517, 177] width 162 height 22
type input "[PERSON_NAME]/0935001301/9016"
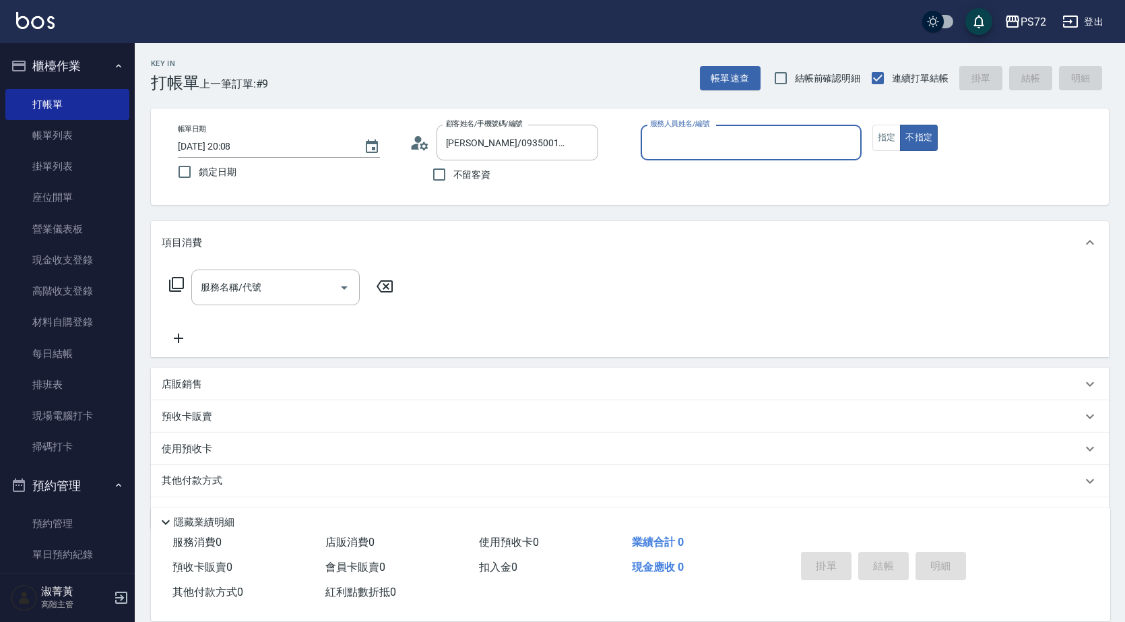
click at [684, 150] on input "服務人員姓名/編號" at bounding box center [750, 143] width 209 height 24
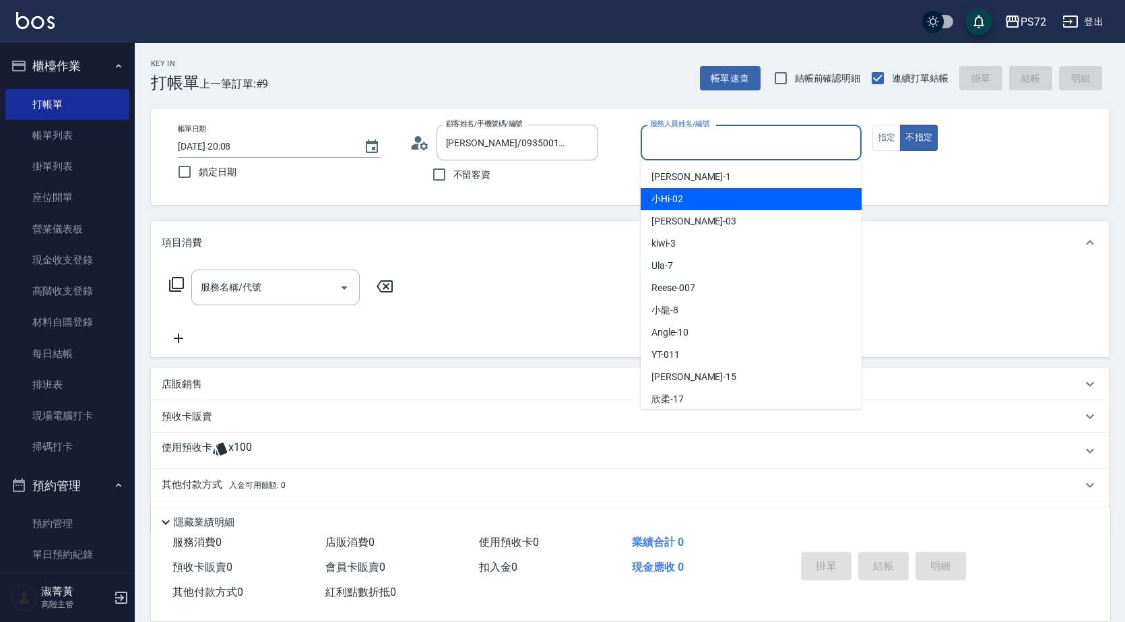
click at [697, 196] on div "小Hi -02" at bounding box center [750, 199] width 221 height 22
type input "小Hi-02"
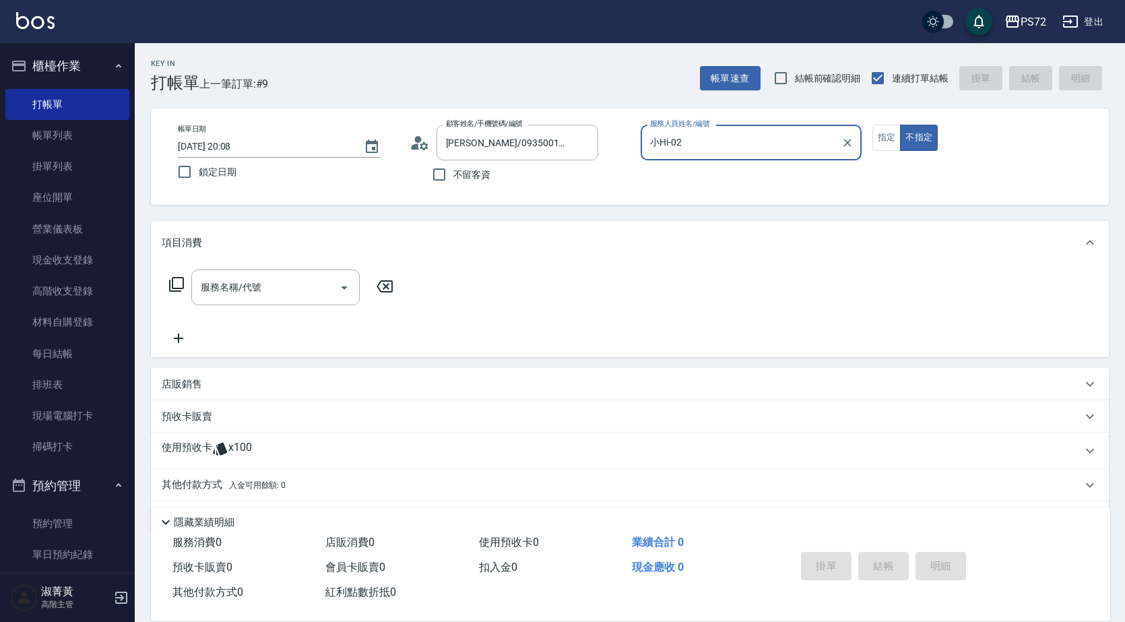
drag, startPoint x: 884, startPoint y: 137, endPoint x: 620, endPoint y: 228, distance: 279.4
click at [882, 137] on button "指定" at bounding box center [886, 138] width 29 height 26
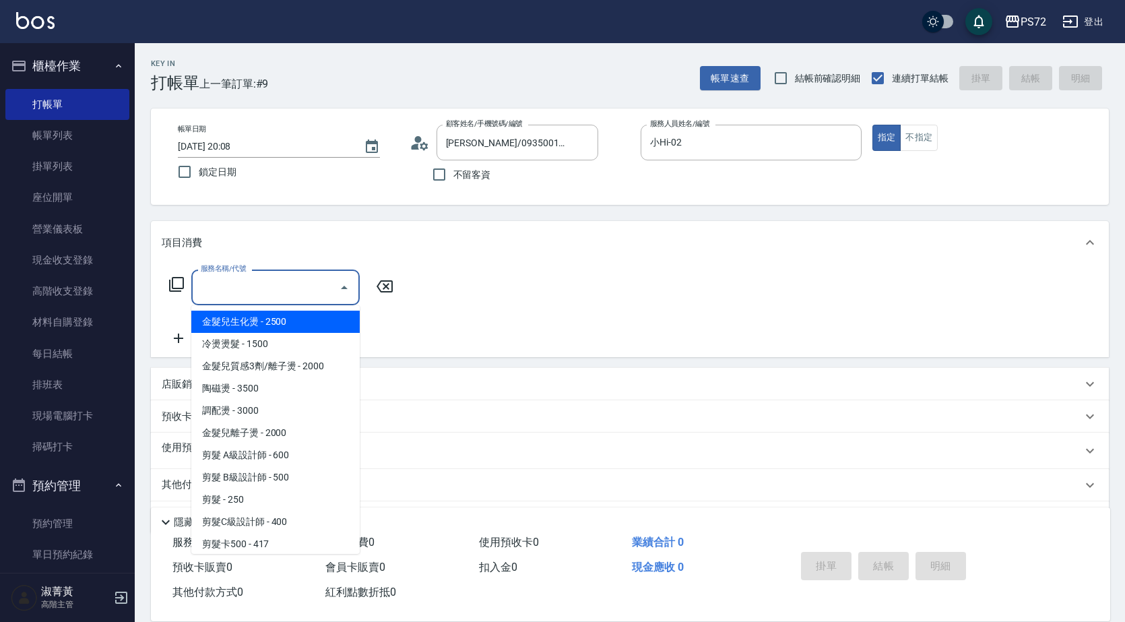
click at [242, 288] on input "服務名稱/代號" at bounding box center [265, 287] width 136 height 24
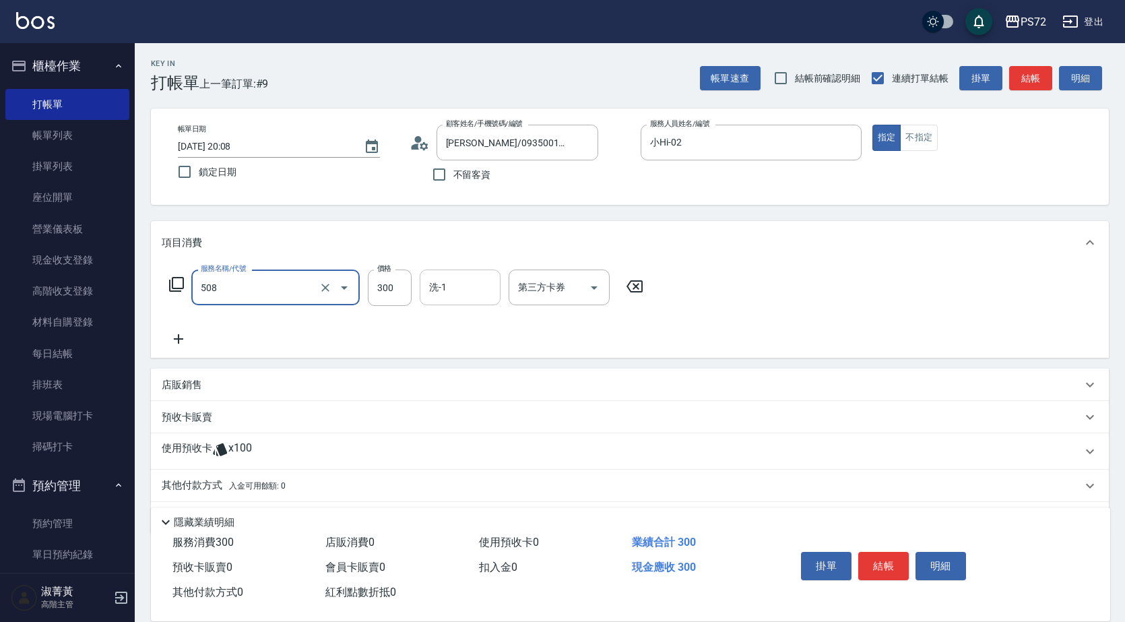
type input "洗髮卡300(508)"
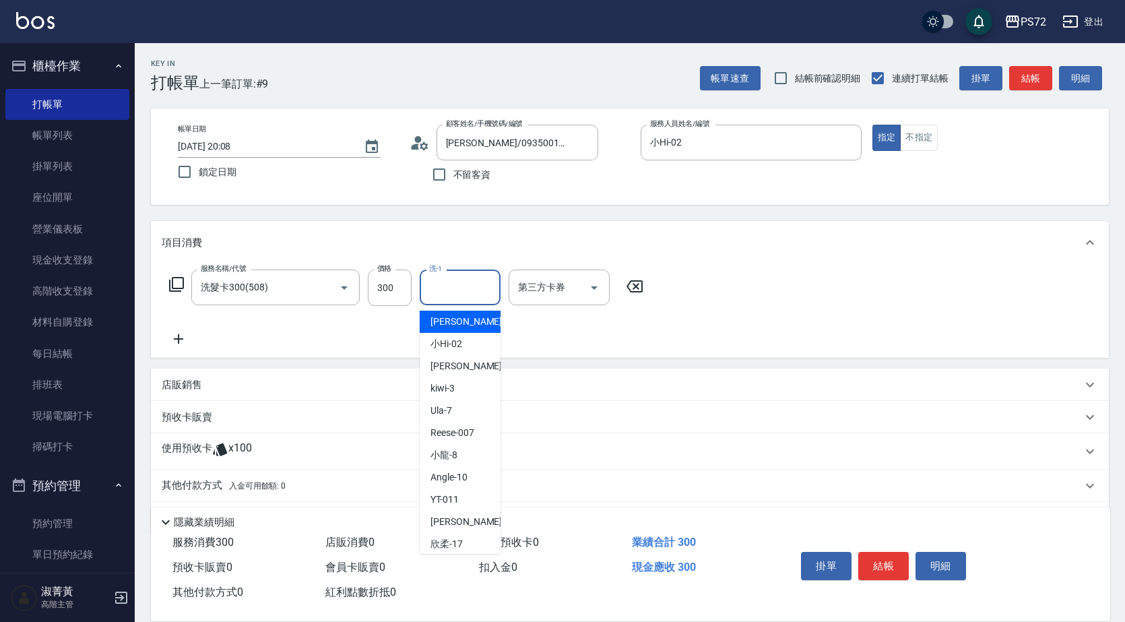
click at [465, 288] on input "洗-1" at bounding box center [460, 287] width 69 height 24
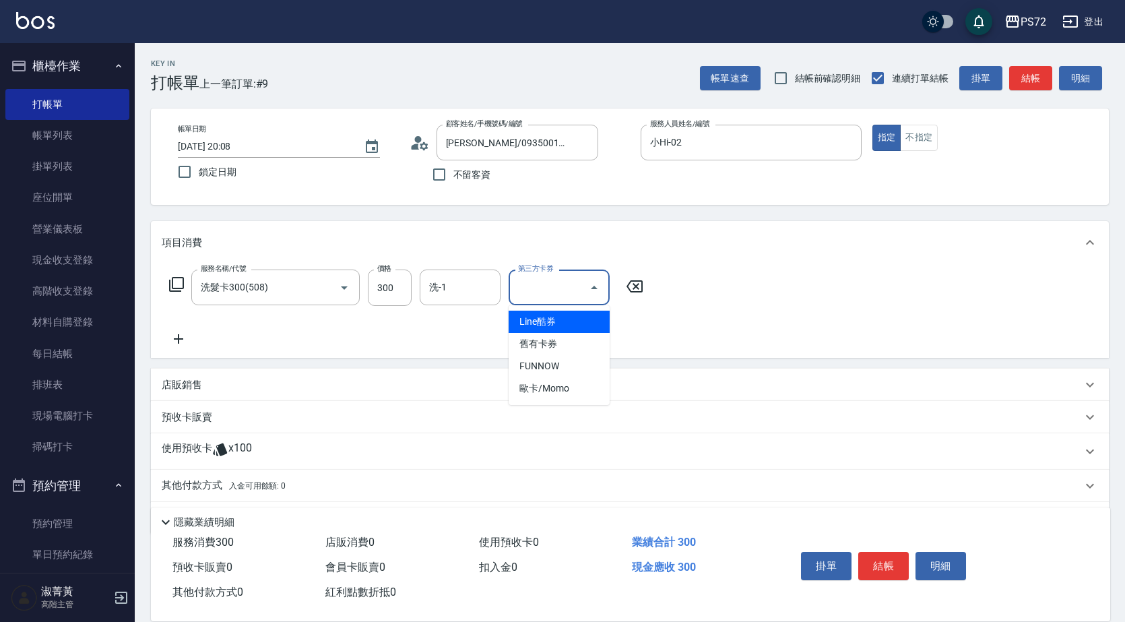
click at [543, 295] on input "第三方卡券" at bounding box center [548, 287] width 69 height 24
click at [554, 343] on span "舊有卡券" at bounding box center [558, 344] width 101 height 22
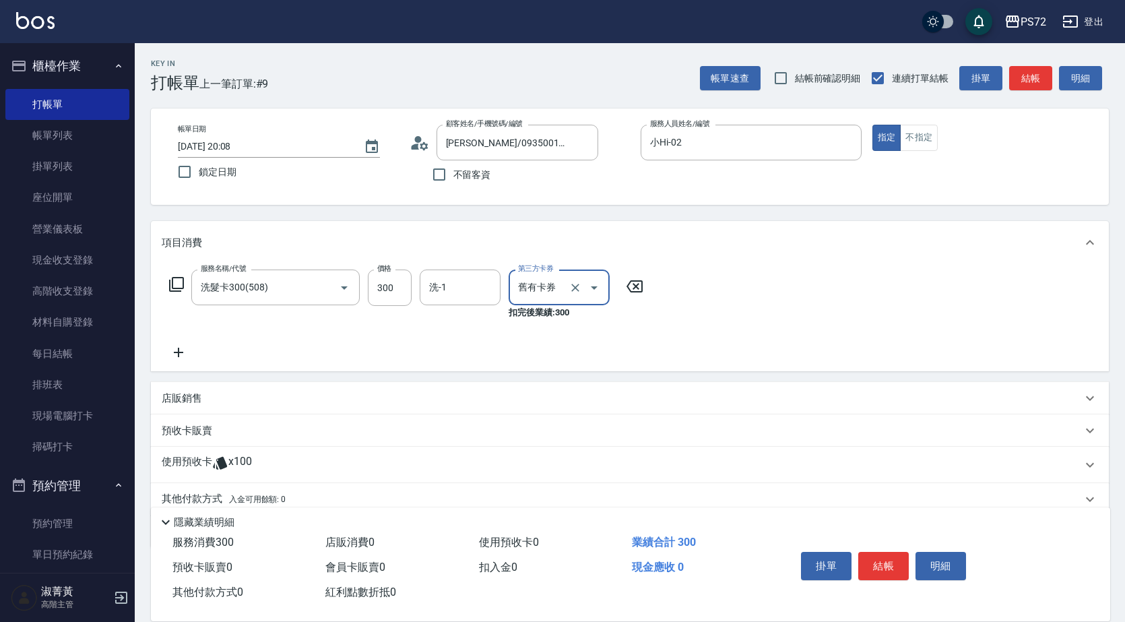
type input "舊有卡券"
click at [890, 562] on button "結帳" at bounding box center [883, 566] width 51 height 28
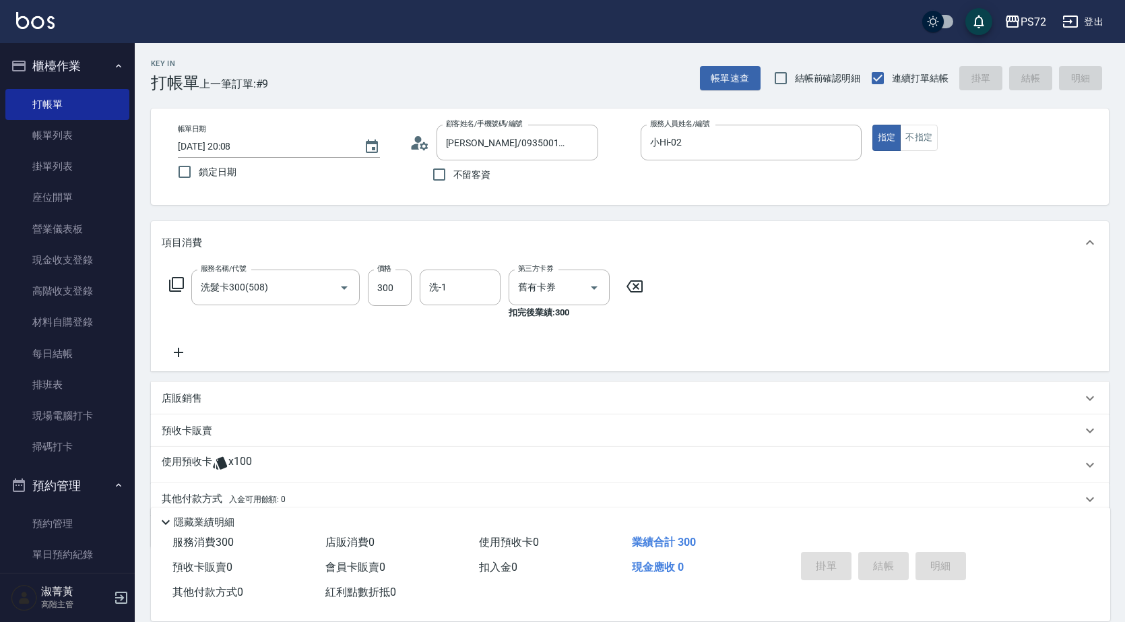
type input "[DATE] 20:30"
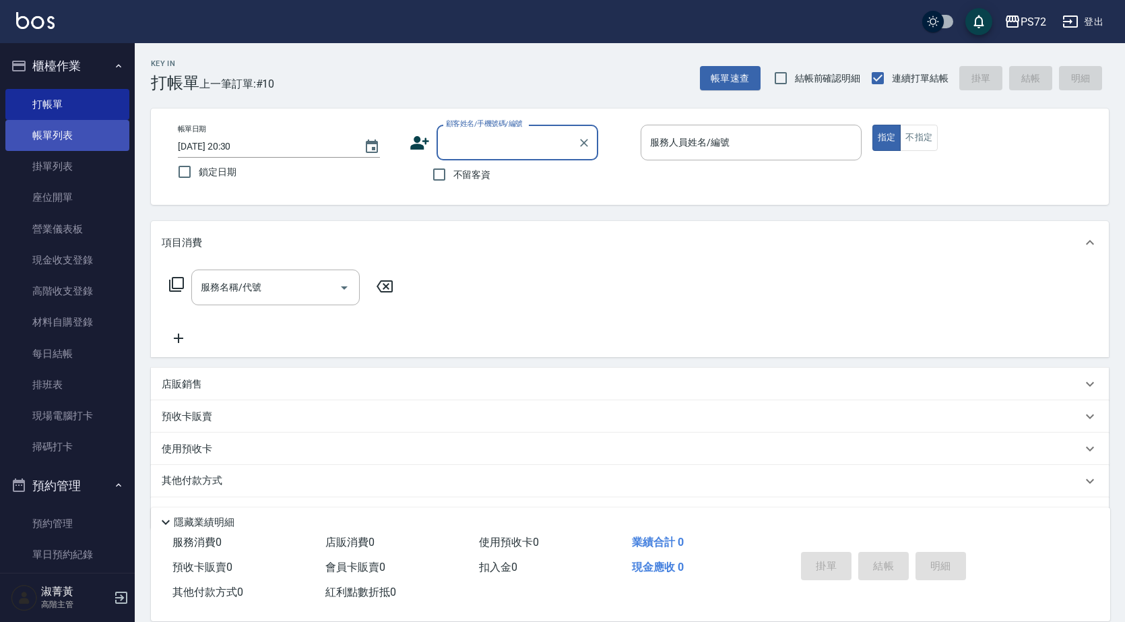
click at [112, 135] on link "帳單列表" at bounding box center [67, 135] width 124 height 31
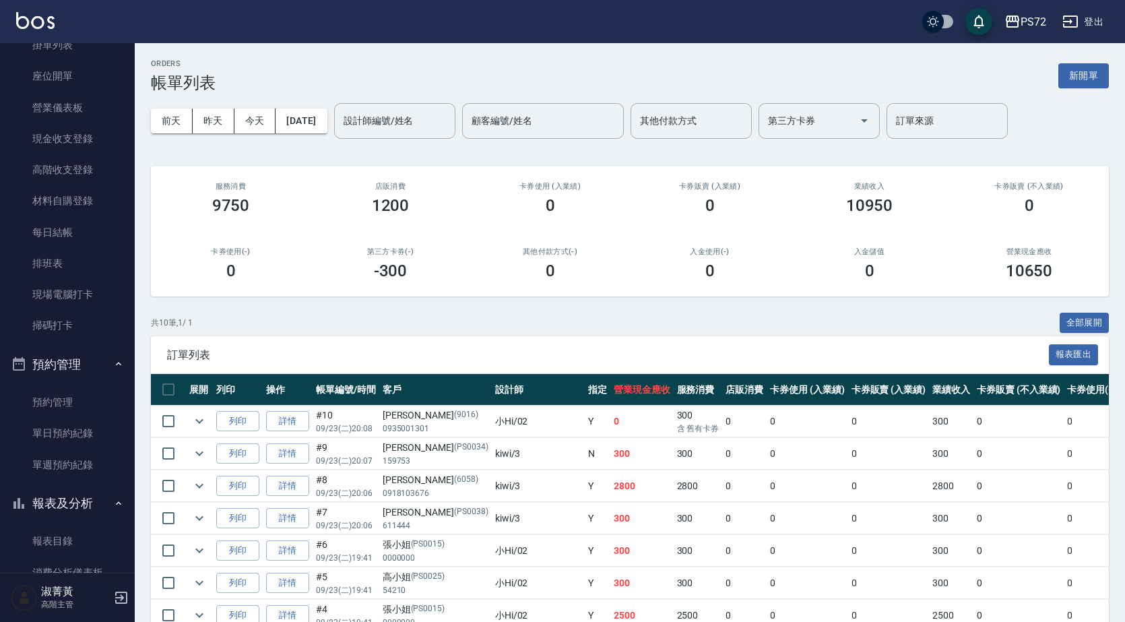
scroll to position [269, 0]
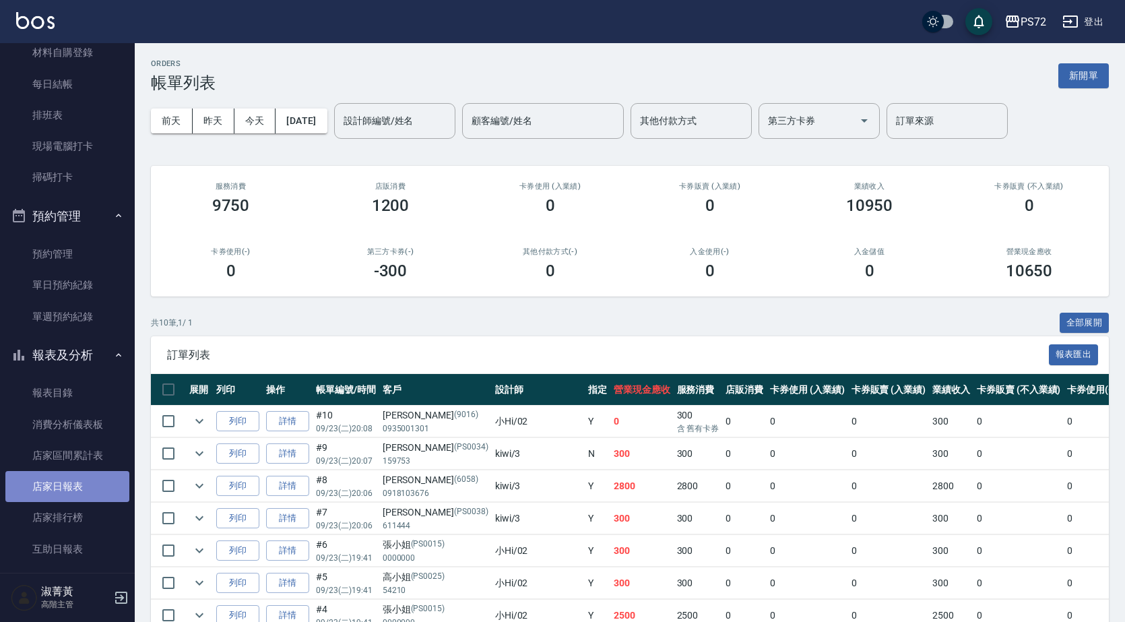
click at [79, 490] on link "店家日報表" at bounding box center [67, 486] width 124 height 31
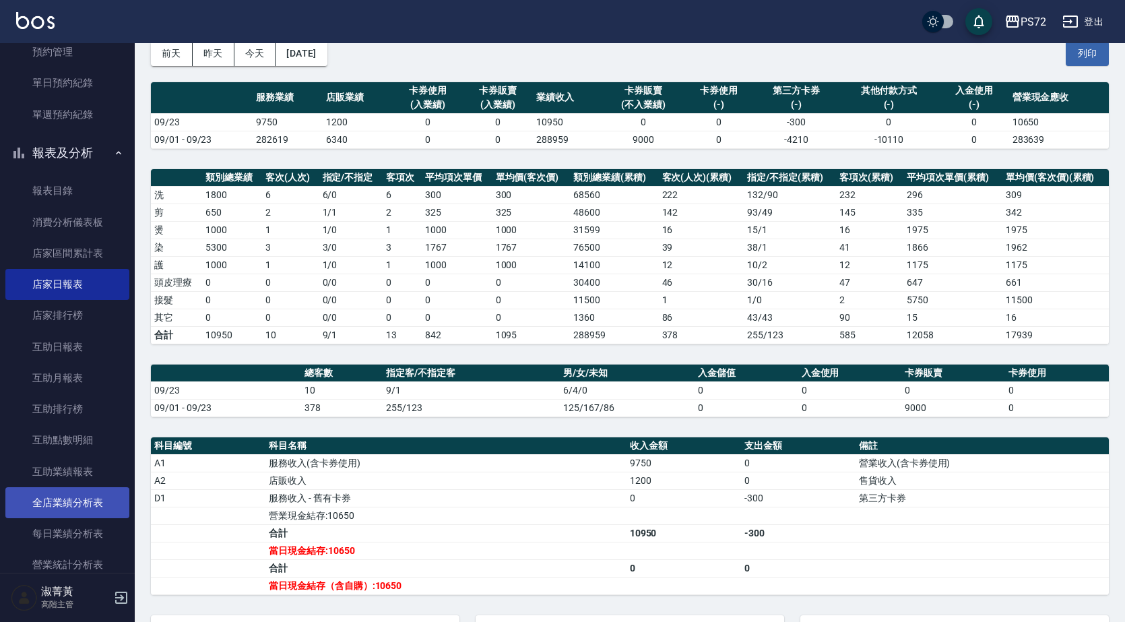
scroll to position [606, 0]
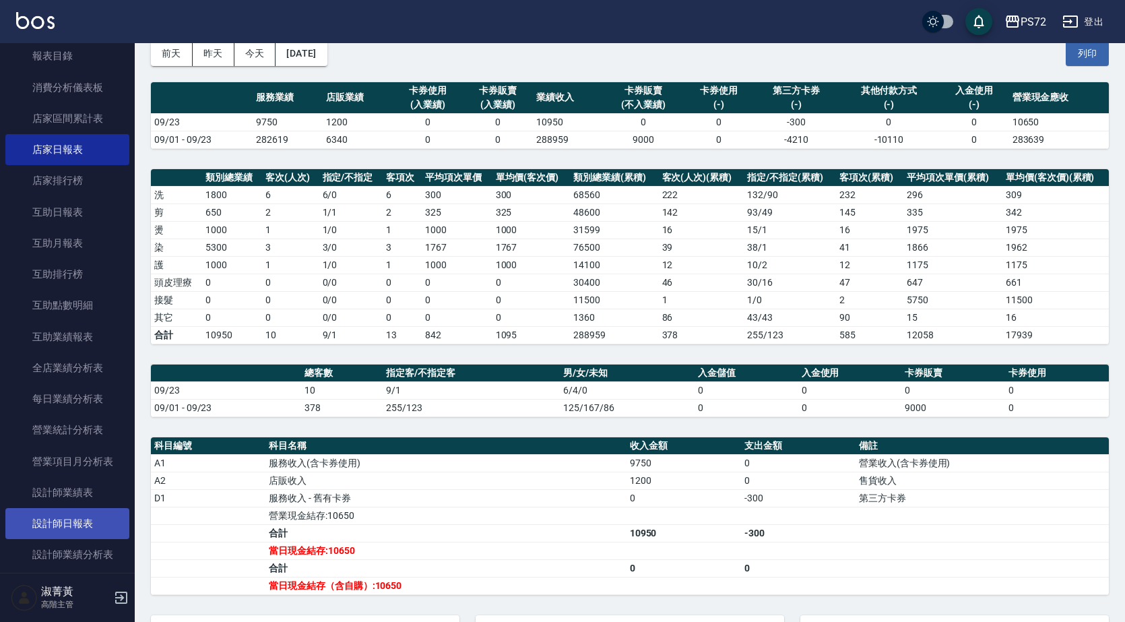
click at [93, 516] on link "設計師日報表" at bounding box center [67, 523] width 124 height 31
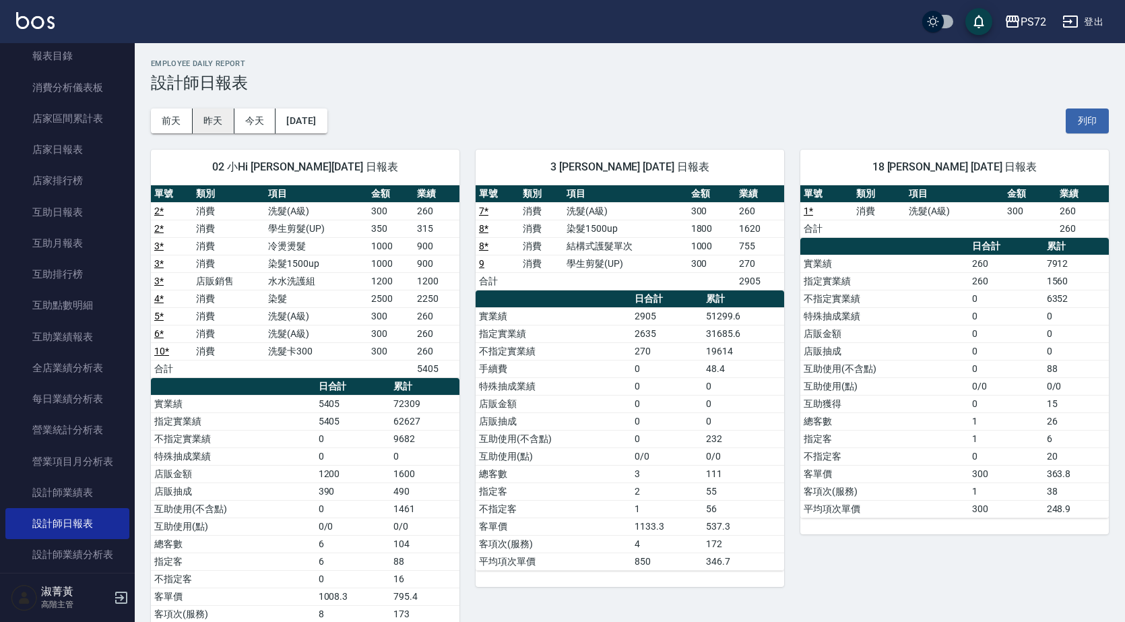
click at [221, 124] on button "昨天" at bounding box center [214, 120] width 42 height 25
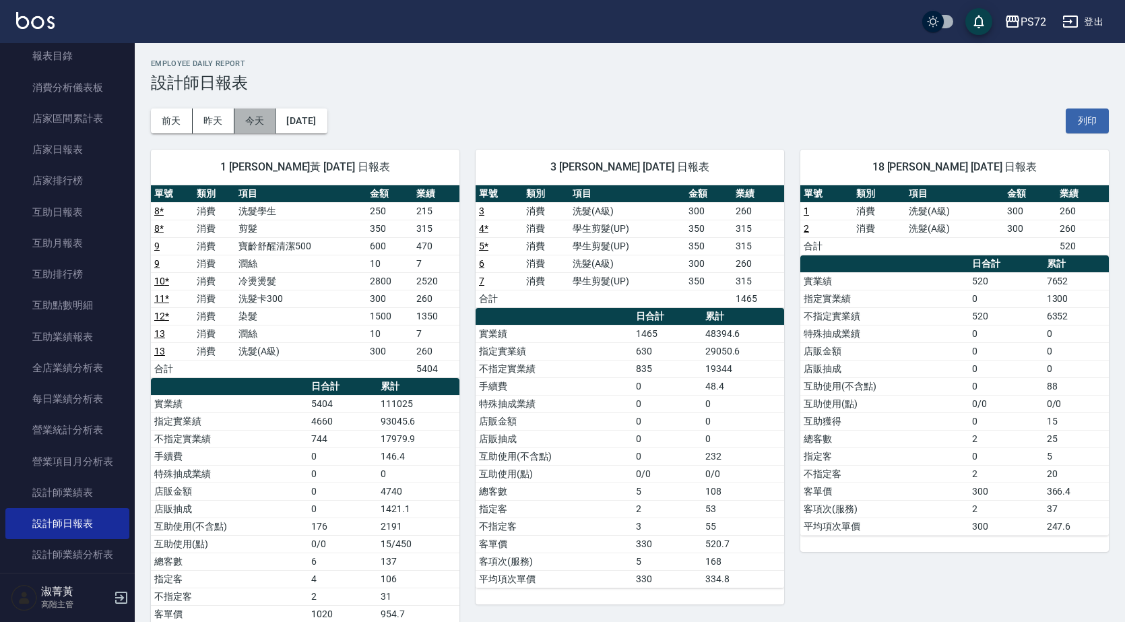
click at [249, 121] on button "今天" at bounding box center [255, 120] width 42 height 25
